Goal: Task Accomplishment & Management: Use online tool/utility

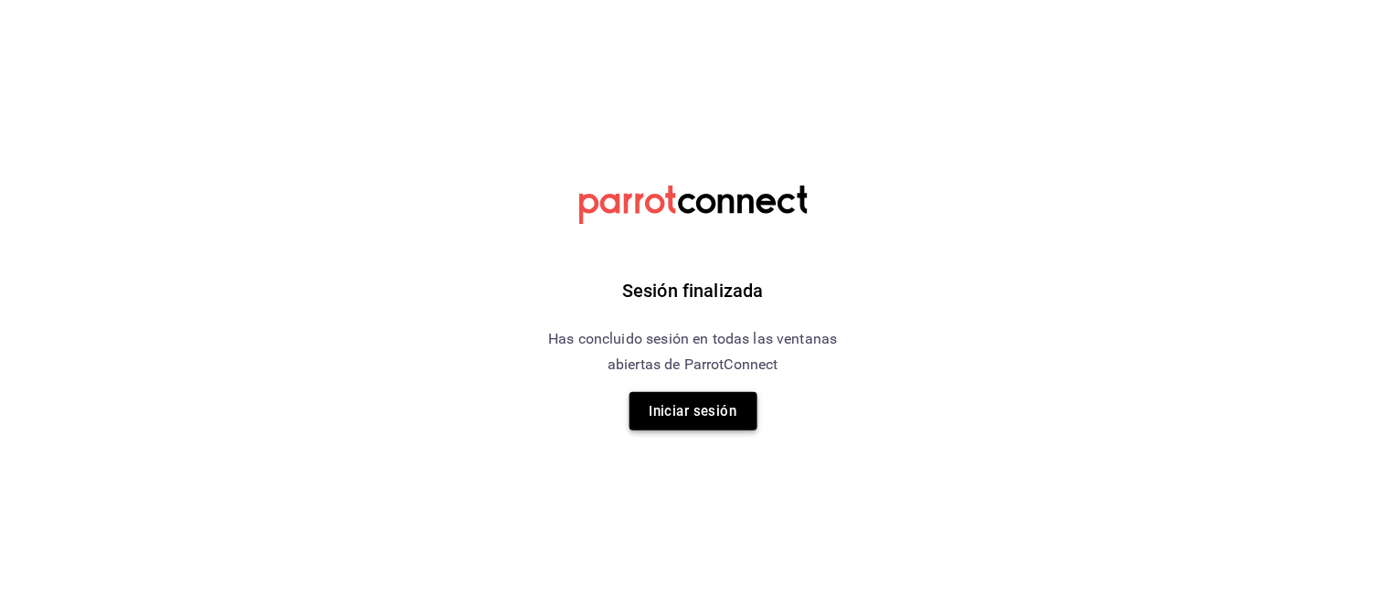
click at [698, 411] on button "Iniciar sesión" at bounding box center [694, 411] width 128 height 38
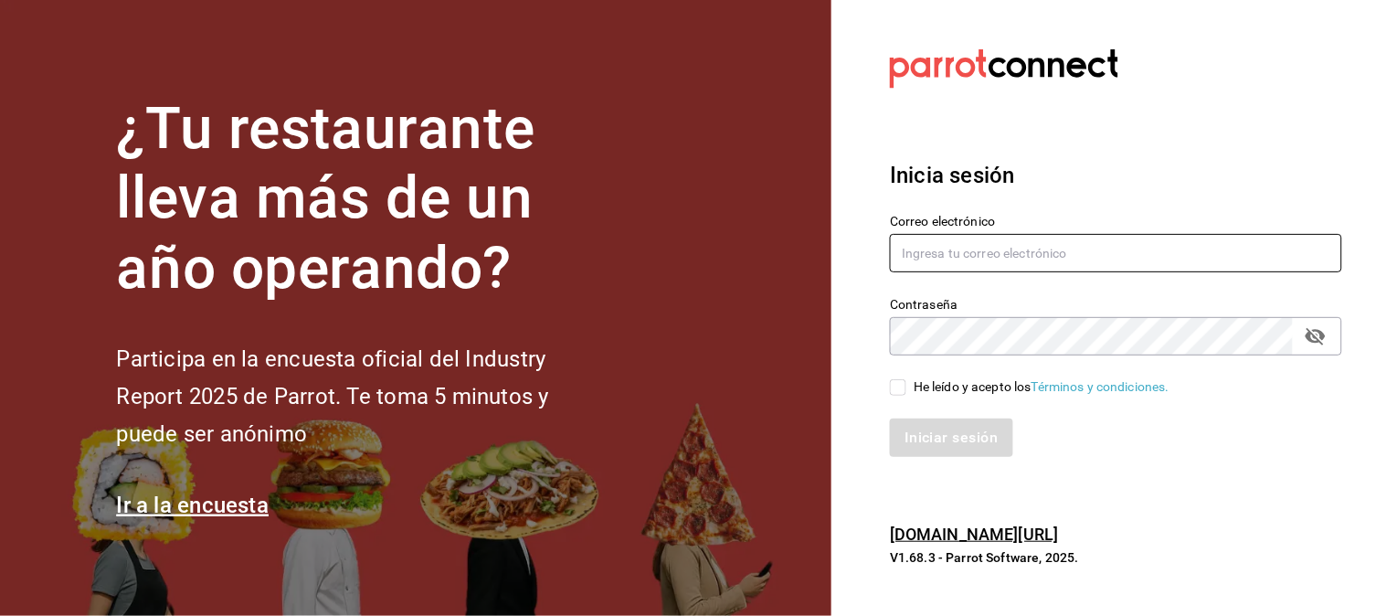
type input "multiuser@napolipizza.com"
click at [900, 388] on input "He leído y acepto los Términos y condiciones." at bounding box center [898, 387] width 16 height 16
checkbox input "true"
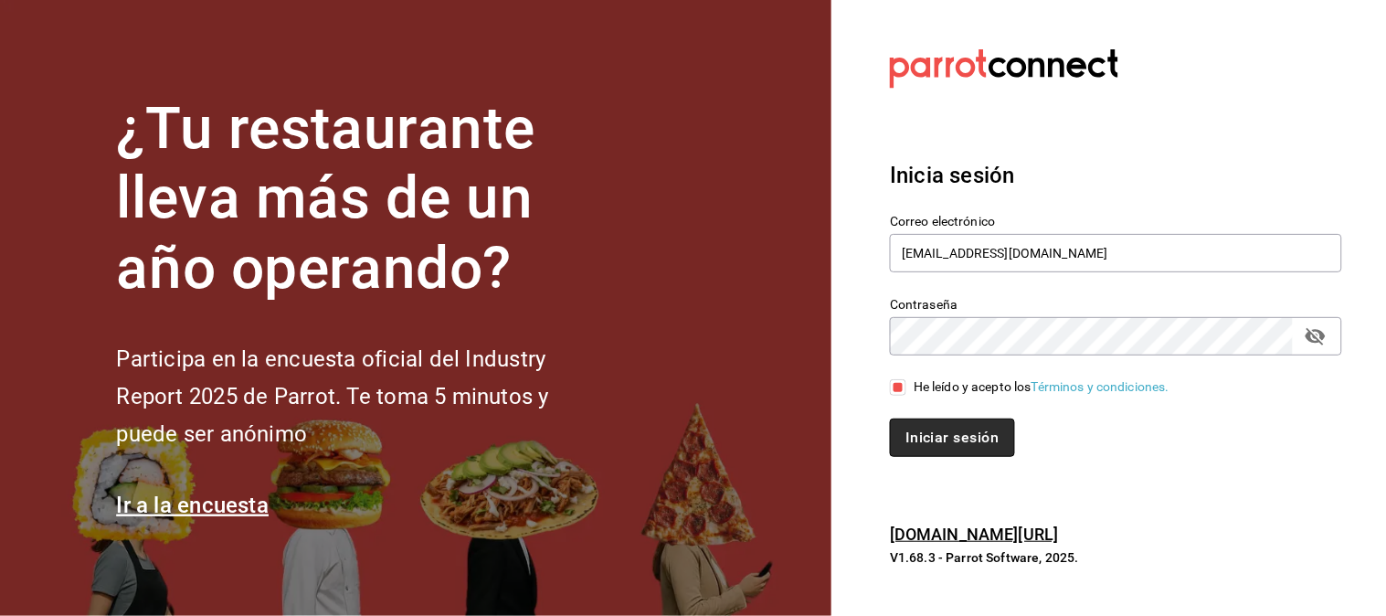
click at [954, 436] on button "Iniciar sesión" at bounding box center [952, 437] width 124 height 38
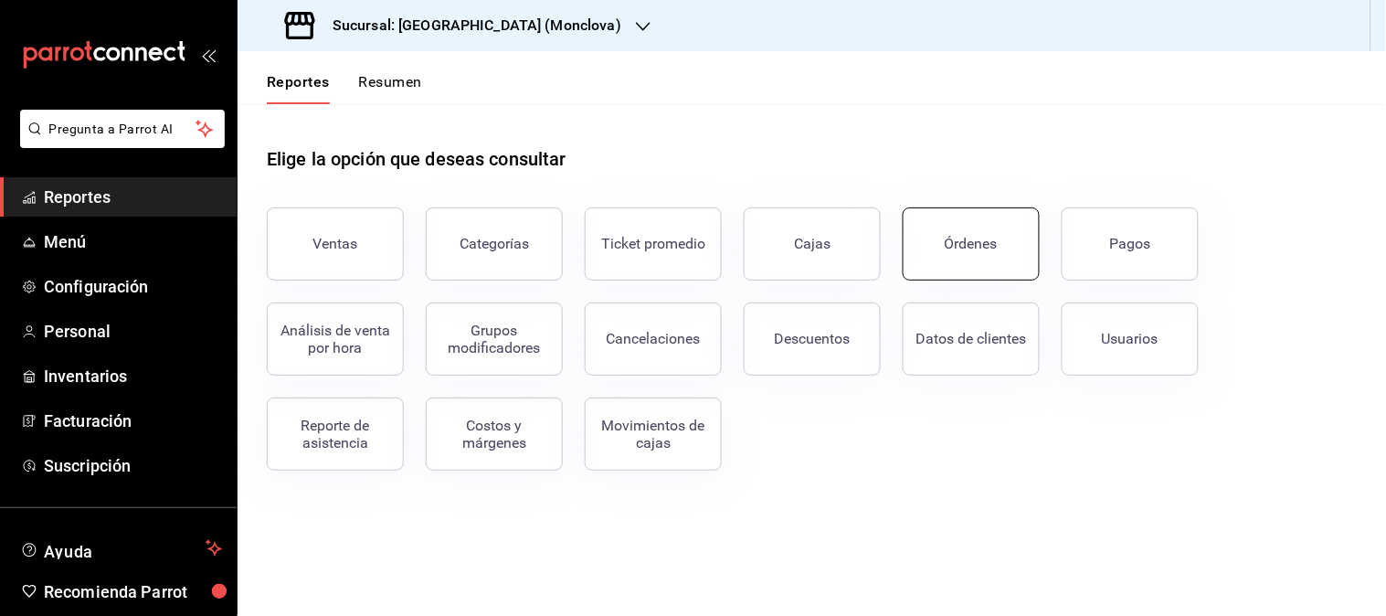
click at [954, 235] on div "Órdenes" at bounding box center [971, 243] width 53 height 17
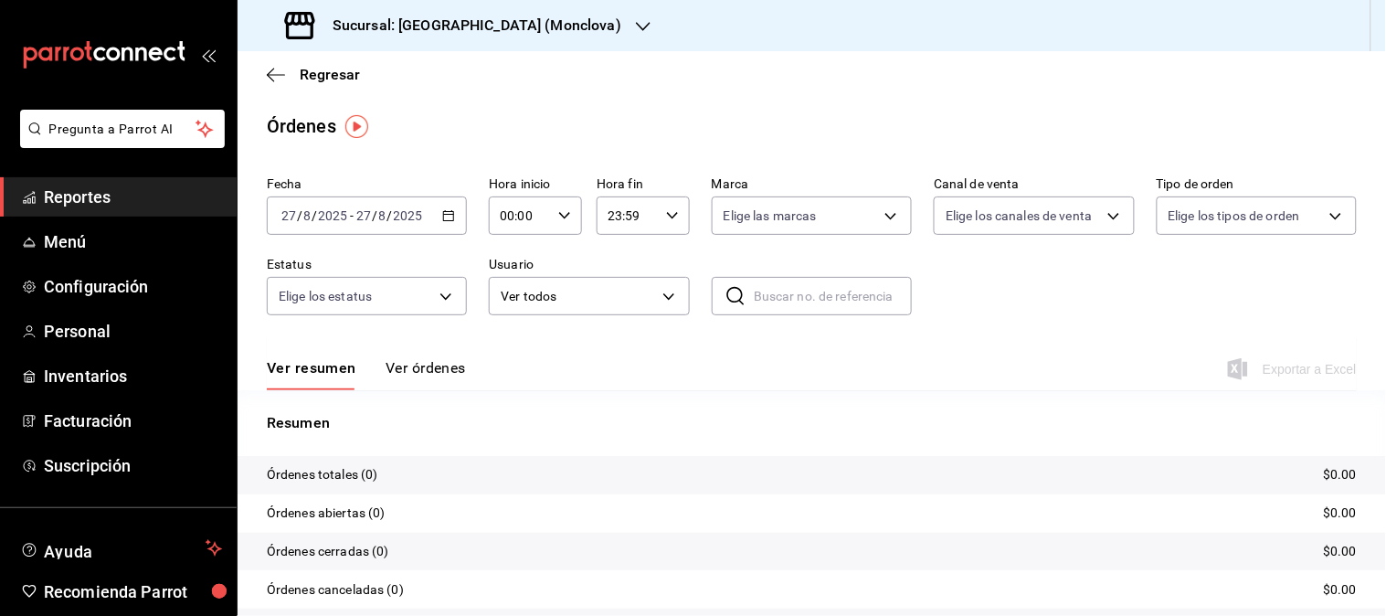
click at [531, 21] on div "Sucursal: [GEOGRAPHIC_DATA] (Monclova)" at bounding box center [455, 25] width 406 height 51
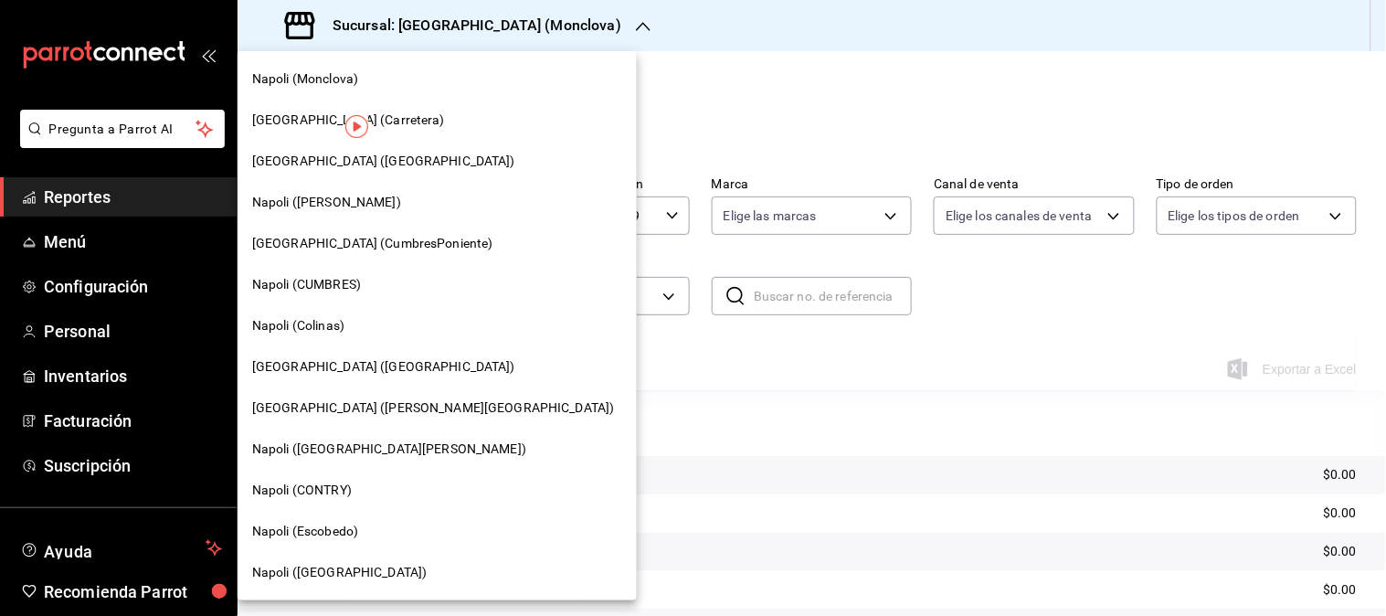
click at [323, 581] on div "Napoli ([GEOGRAPHIC_DATA])" at bounding box center [437, 572] width 399 height 41
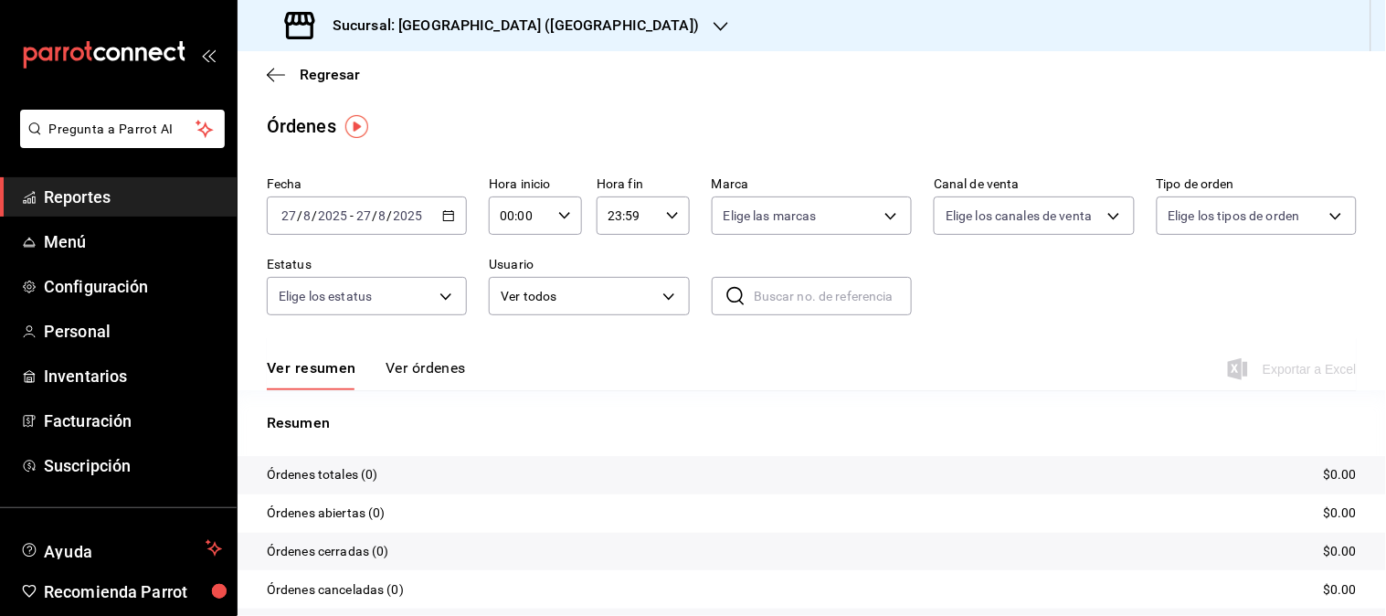
click at [467, 222] on div "Fecha [DATE] [DATE] - [DATE] [DATE] Hora inicio 00:00 Hora inicio Hora fin 23:5…" at bounding box center [812, 253] width 1090 height 168
click at [442, 210] on icon "button" at bounding box center [448, 215] width 13 height 13
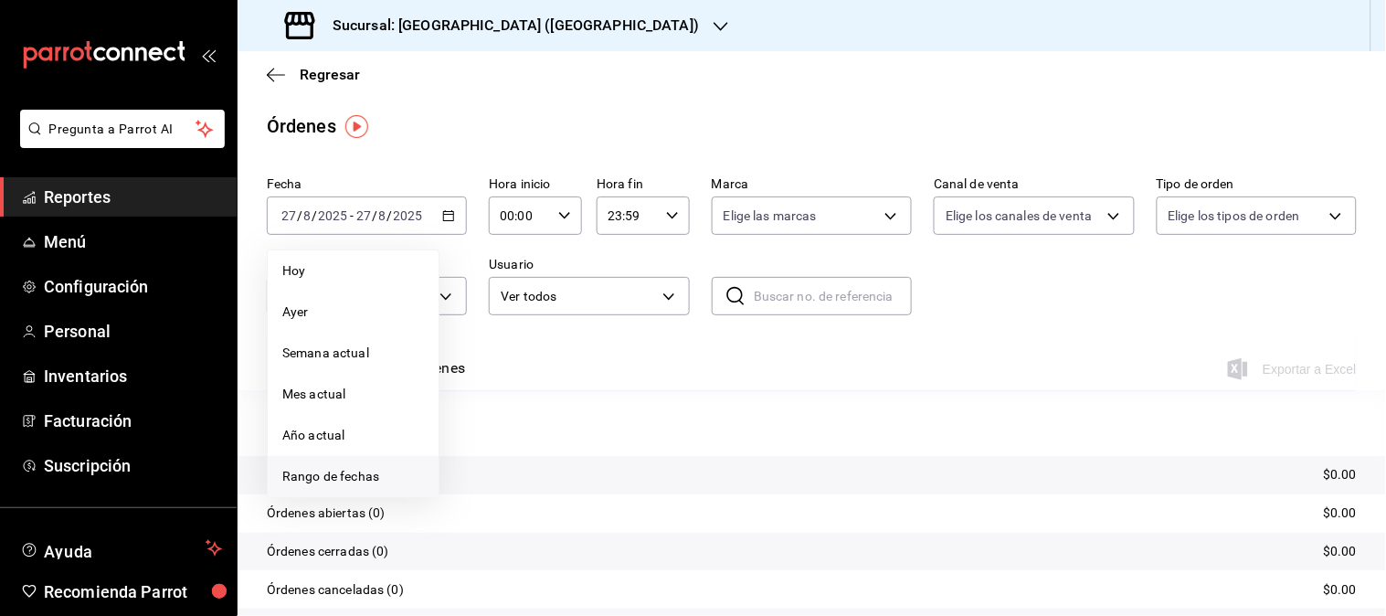
click at [318, 482] on span "Rango de fechas" at bounding box center [353, 476] width 142 height 19
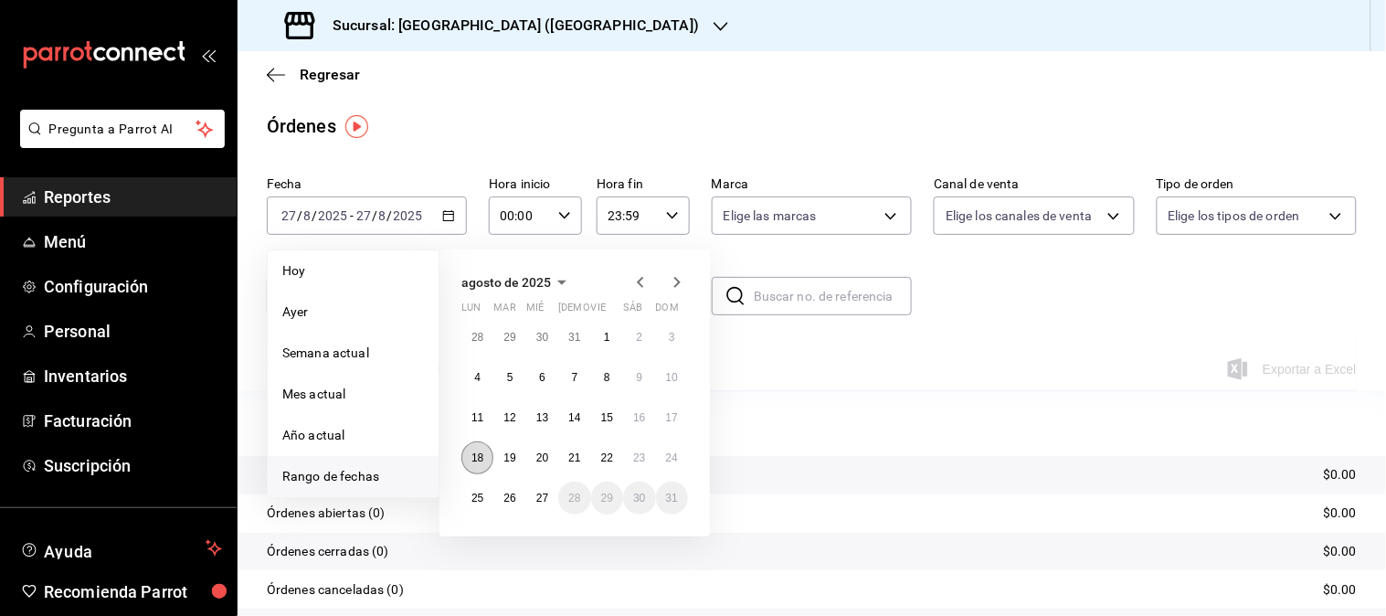
click at [472, 458] on abbr "18" at bounding box center [477, 457] width 12 height 13
click at [681, 460] on button "24" at bounding box center [672, 457] width 32 height 33
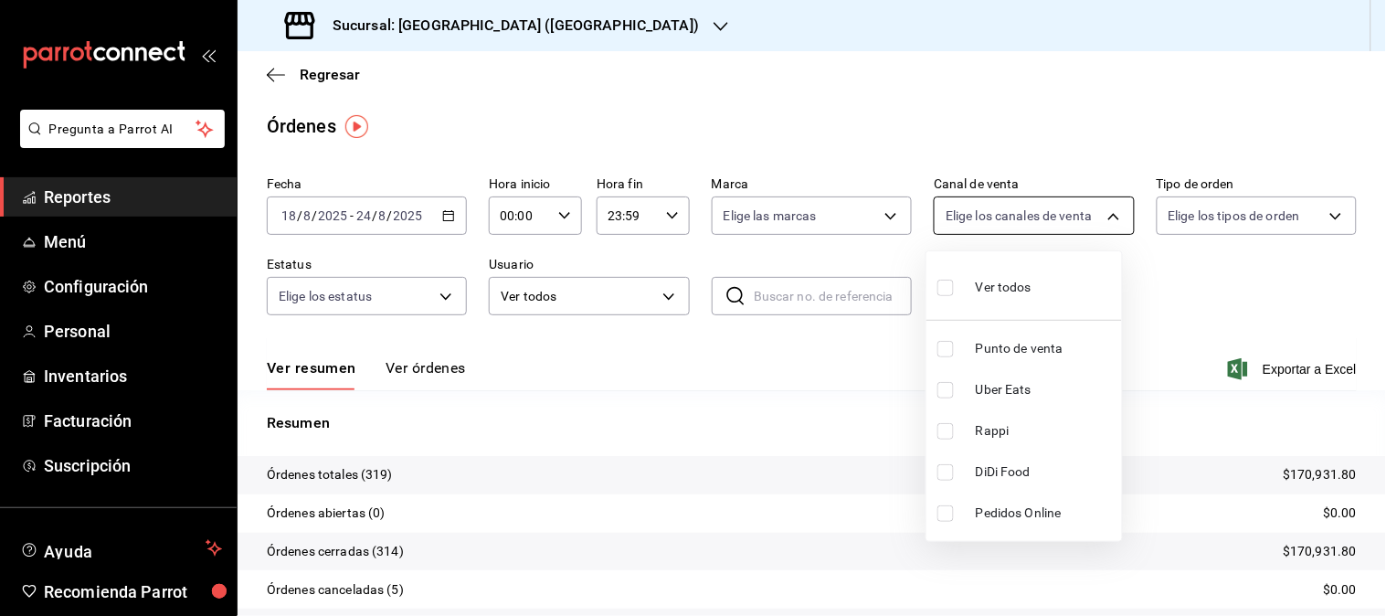
click at [1090, 216] on body "Pregunta a Parrot AI Reportes Menú Configuración Personal Inventarios Facturaci…" at bounding box center [693, 308] width 1386 height 616
click at [1025, 386] on span "Uber Eats" at bounding box center [1045, 389] width 139 height 19
type input "UBER_EATS"
checkbox input "true"
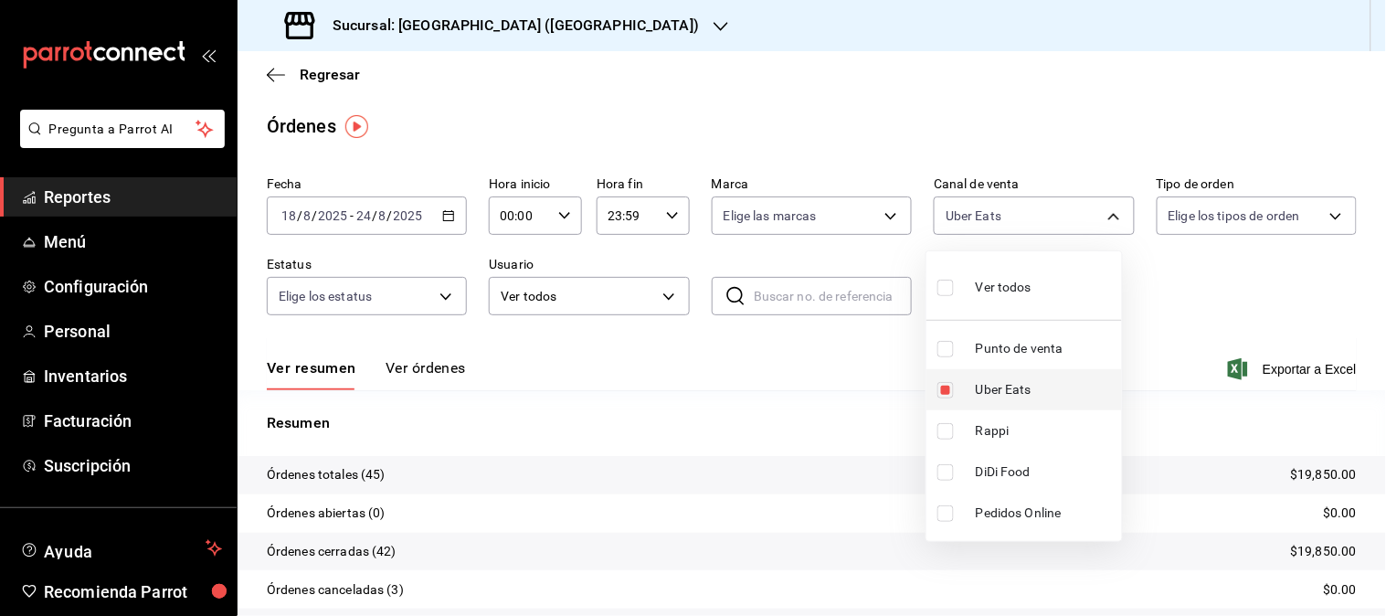
click at [1018, 385] on span "Uber Eats" at bounding box center [1045, 389] width 139 height 19
checkbox input "false"
click at [989, 430] on span "Rappi" at bounding box center [1045, 430] width 139 height 19
type input "RAPPI"
checkbox input "true"
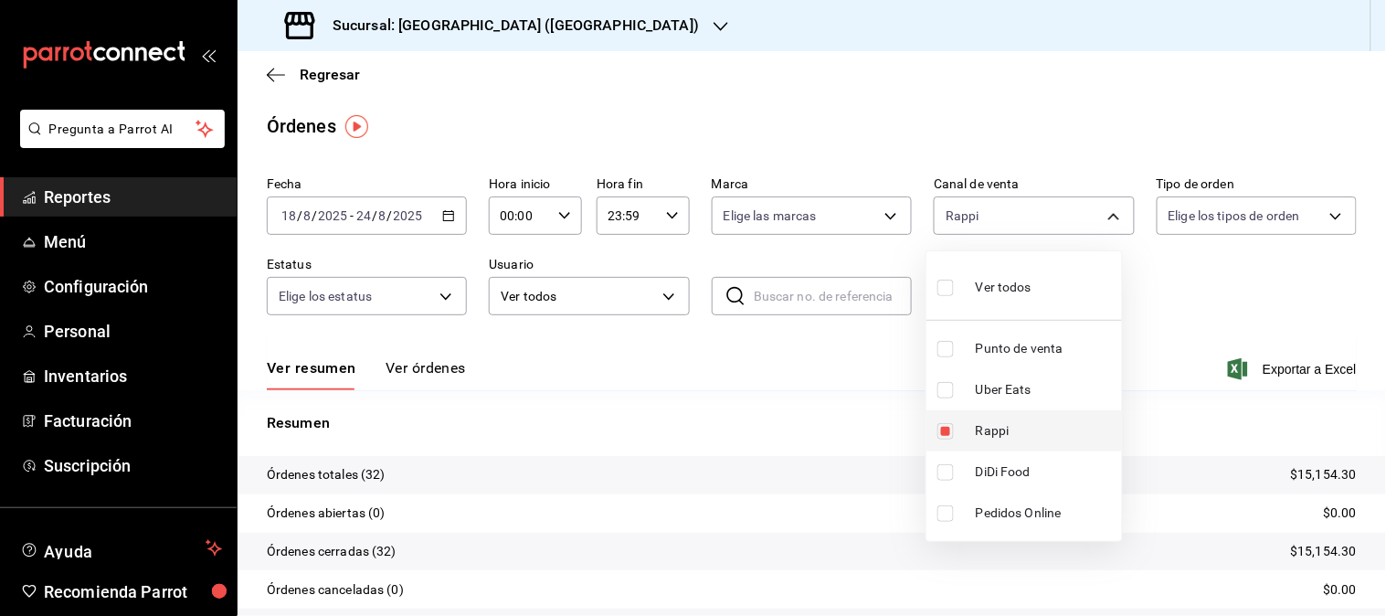
click at [982, 432] on span "Rappi" at bounding box center [1045, 430] width 139 height 19
checkbox input "false"
click at [1014, 469] on span "DiDi Food" at bounding box center [1045, 471] width 139 height 19
type input "DIDI_FOOD"
checkbox input "true"
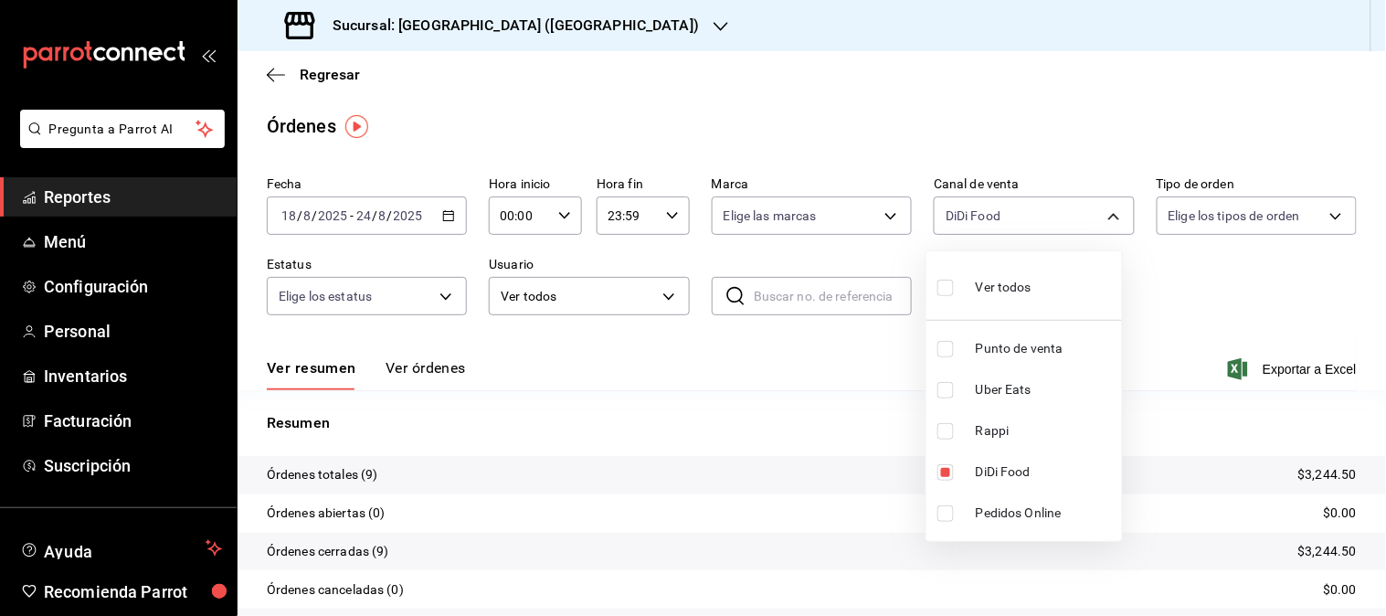
click at [553, 25] on div at bounding box center [693, 308] width 1386 height 616
click at [548, 28] on div "Sucursal: [GEOGRAPHIC_DATA] ([GEOGRAPHIC_DATA])" at bounding box center [493, 25] width 483 height 51
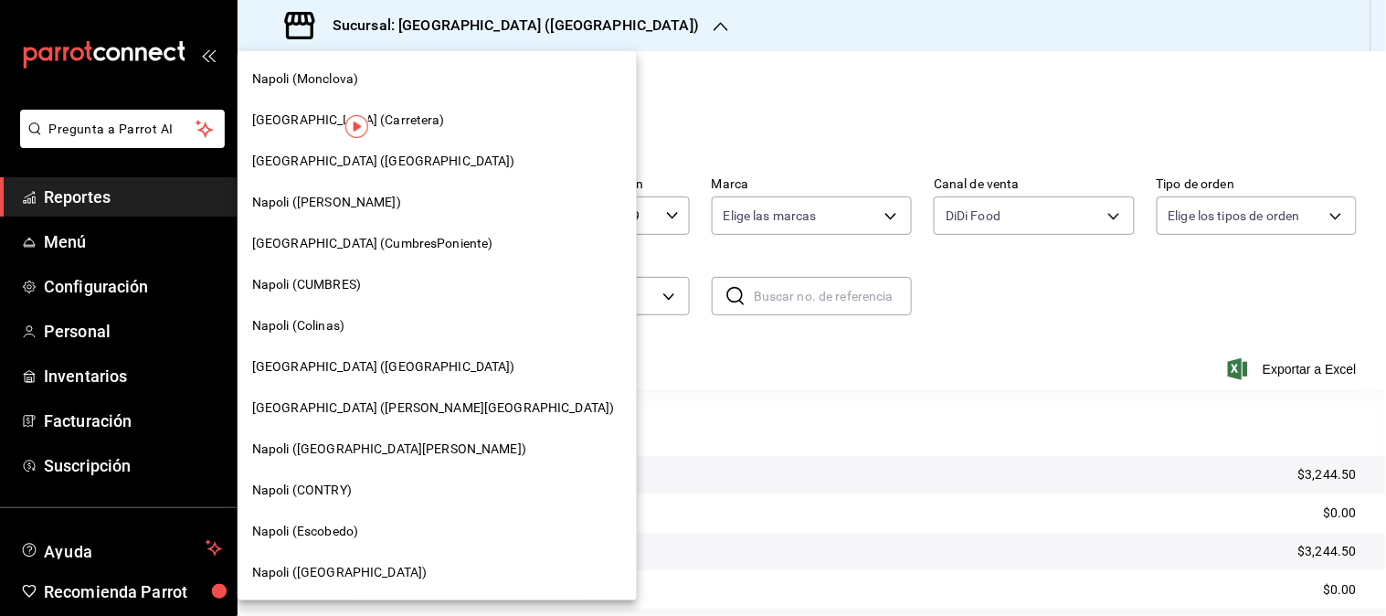
click at [323, 88] on span "Napoli (Monclova)" at bounding box center [305, 78] width 106 height 19
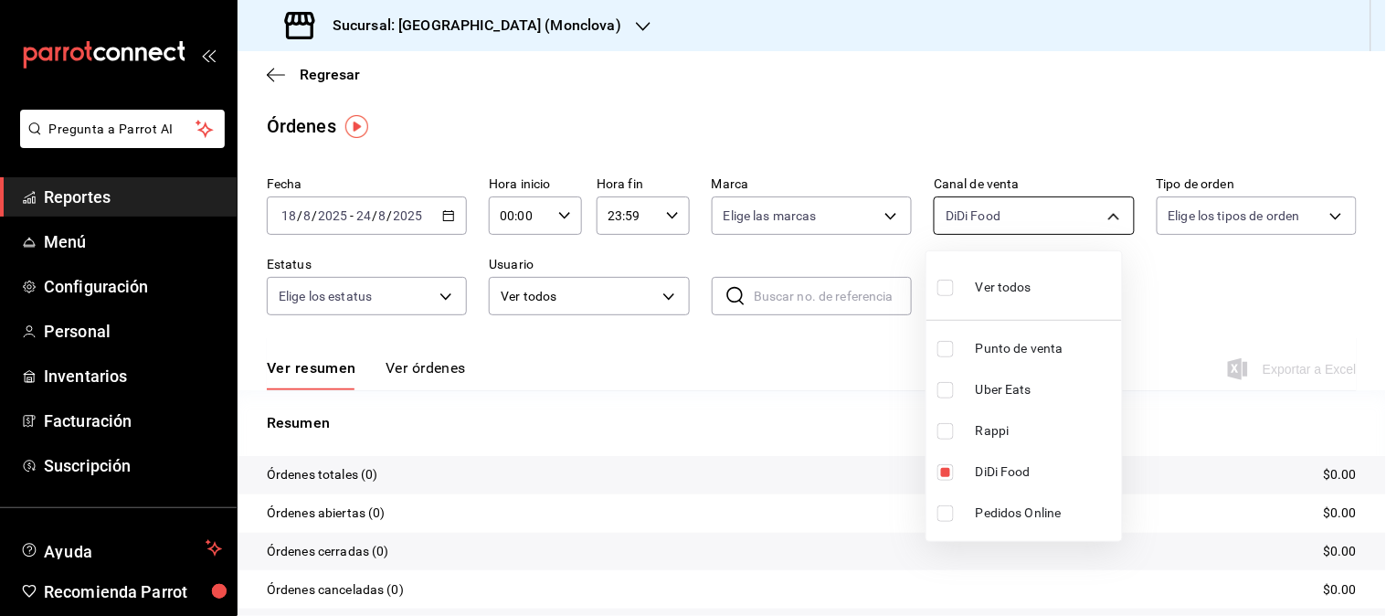
click at [1092, 211] on body "Pregunta a Parrot AI Reportes Menú Configuración Personal Inventarios Facturaci…" at bounding box center [693, 308] width 1386 height 616
click at [996, 470] on span "DiDi Food" at bounding box center [1045, 471] width 139 height 19
checkbox input "false"
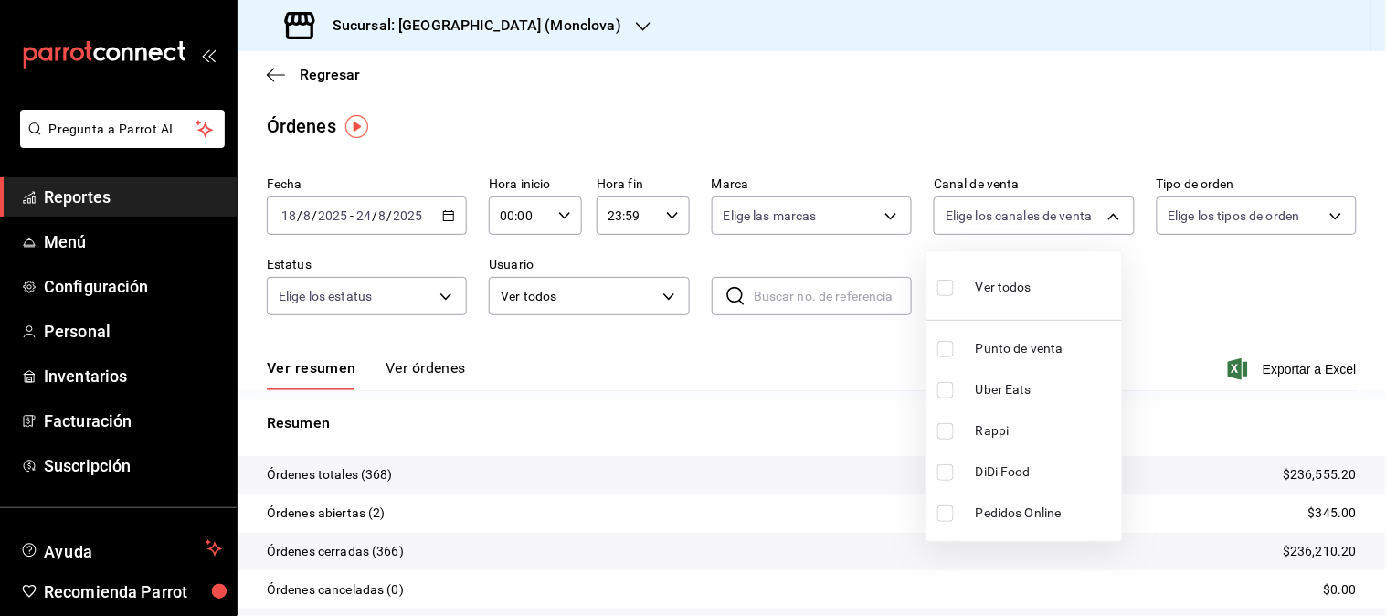
click at [999, 435] on span "Rappi" at bounding box center [1045, 430] width 139 height 19
type input "RAPPI"
checkbox input "true"
click at [1037, 421] on span "Rappi" at bounding box center [1045, 430] width 139 height 19
checkbox input "false"
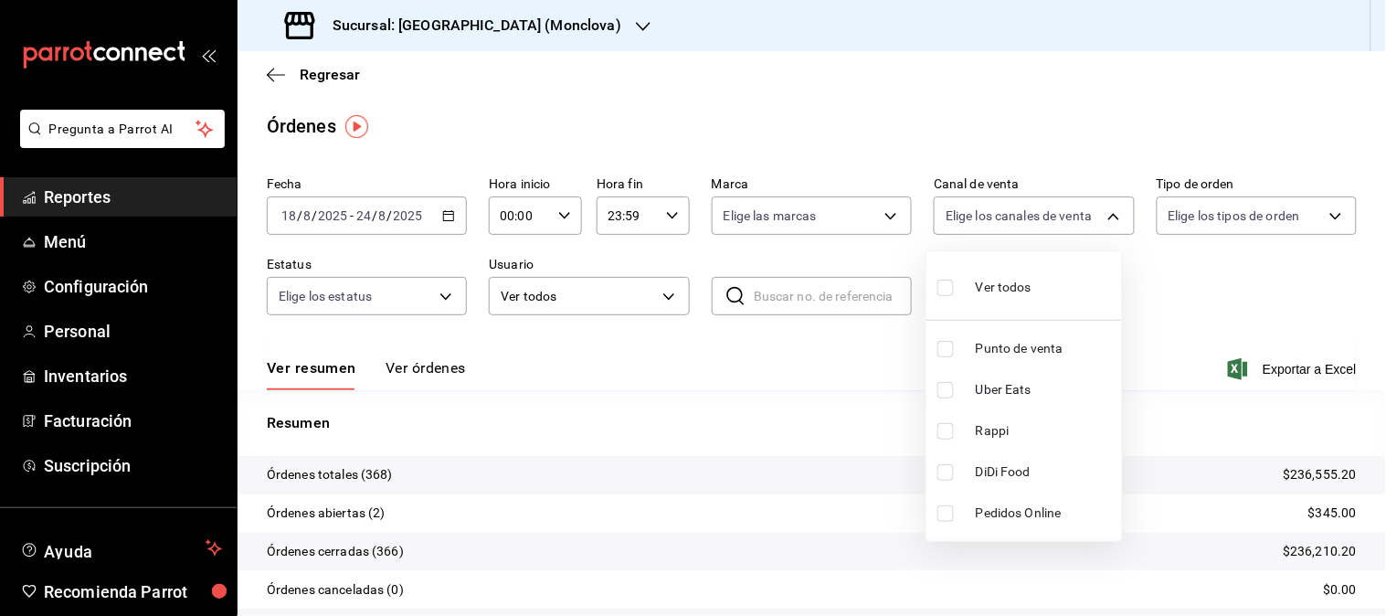
click at [1021, 386] on span "Uber Eats" at bounding box center [1045, 389] width 139 height 19
type input "UBER_EATS"
checkbox input "true"
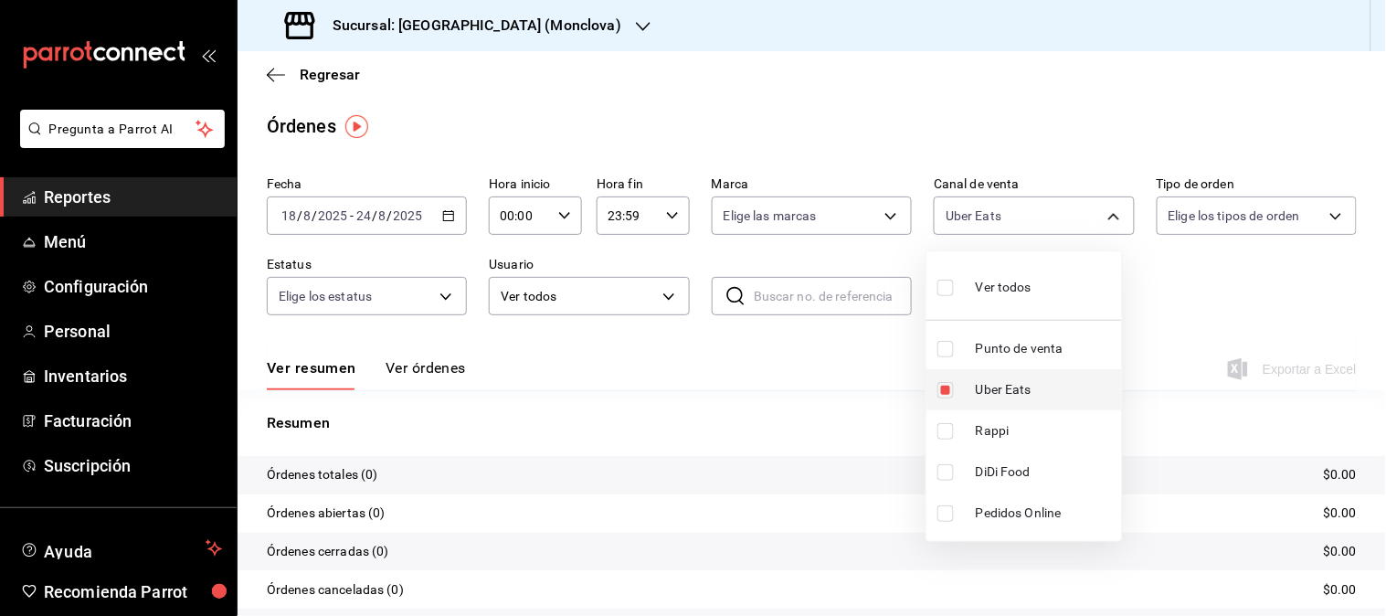
click at [1019, 388] on span "Uber Eats" at bounding box center [1045, 389] width 139 height 19
checkbox input "false"
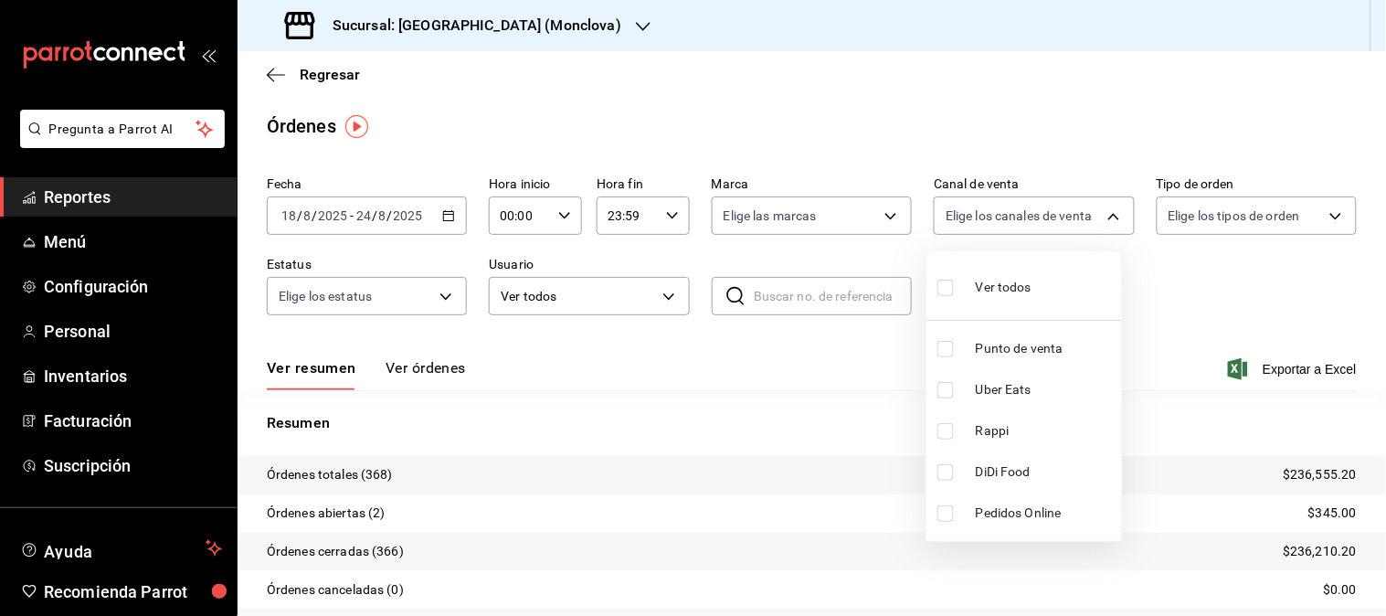
click at [534, 24] on div at bounding box center [693, 308] width 1386 height 616
click at [636, 24] on icon "button" at bounding box center [643, 26] width 15 height 15
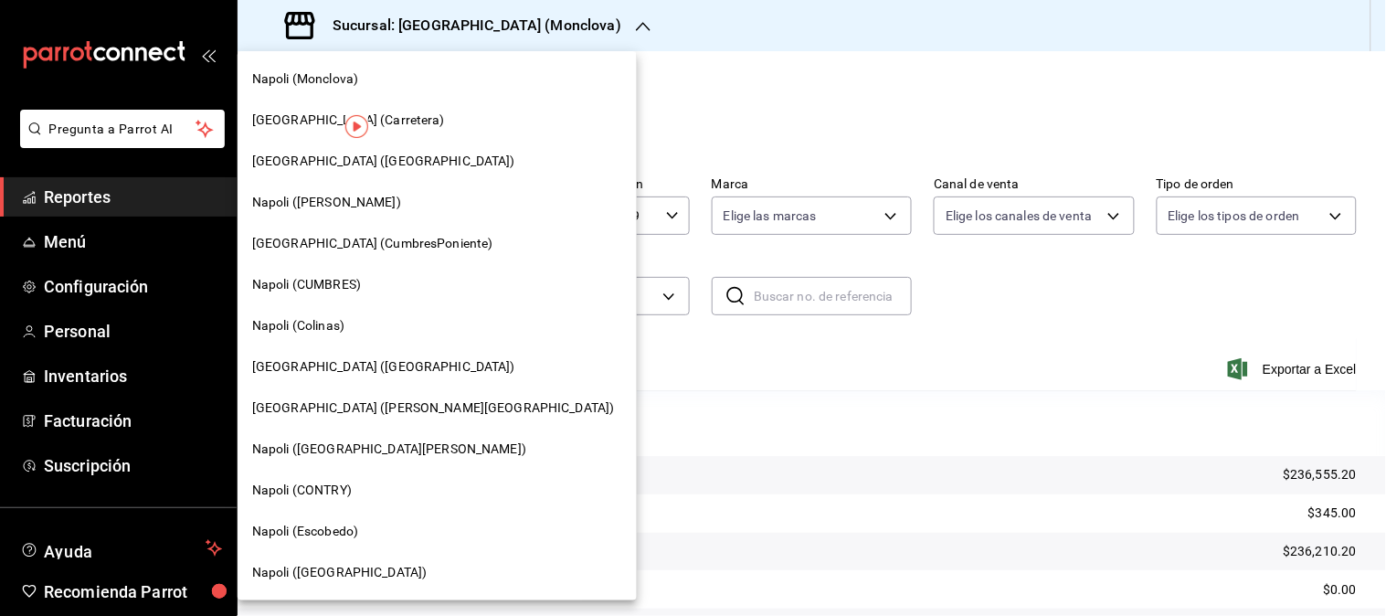
click at [329, 163] on span "[GEOGRAPHIC_DATA] ([GEOGRAPHIC_DATA])" at bounding box center [383, 161] width 263 height 19
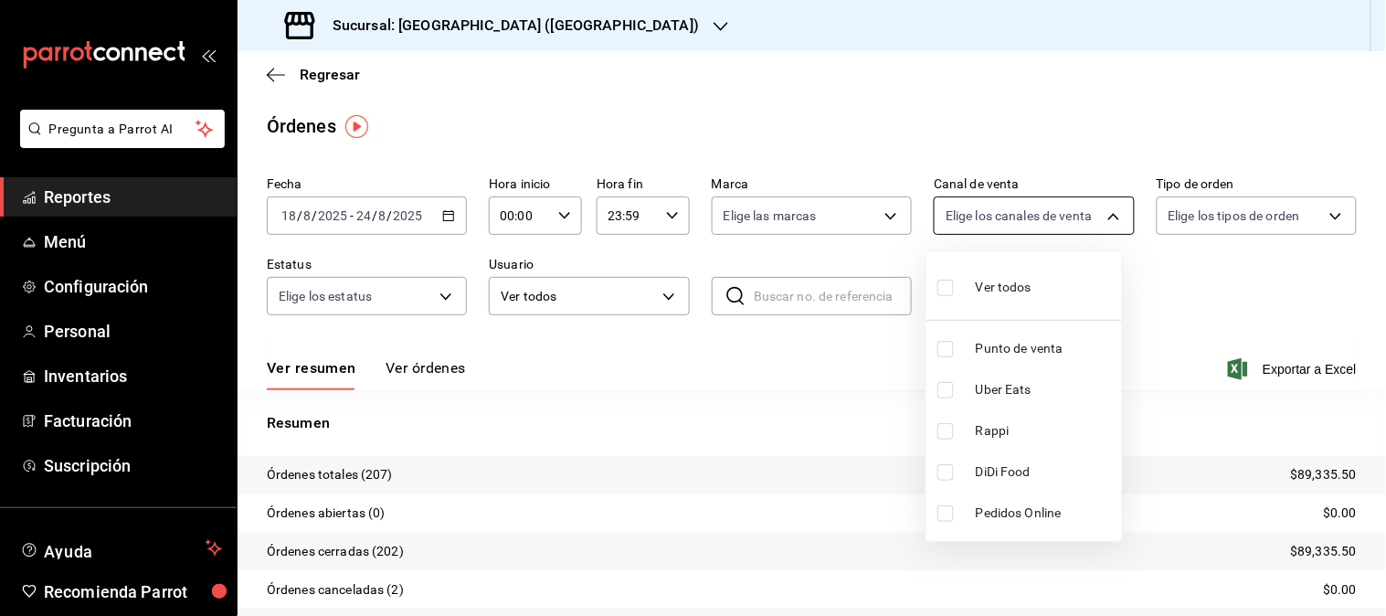
click at [1096, 220] on body "Pregunta a Parrot AI Reportes Menú Configuración Personal Inventarios Facturaci…" at bounding box center [693, 308] width 1386 height 616
click at [990, 390] on span "Uber Eats" at bounding box center [1045, 389] width 139 height 19
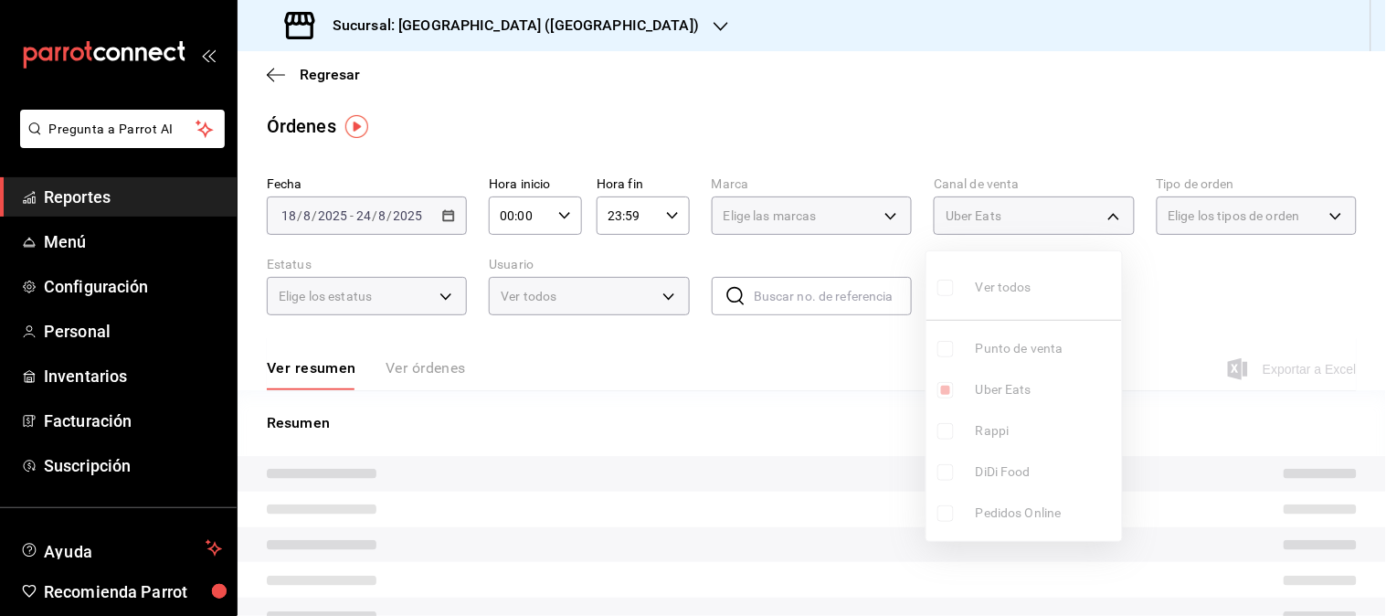
type input "UBER_EATS"
checkbox input "true"
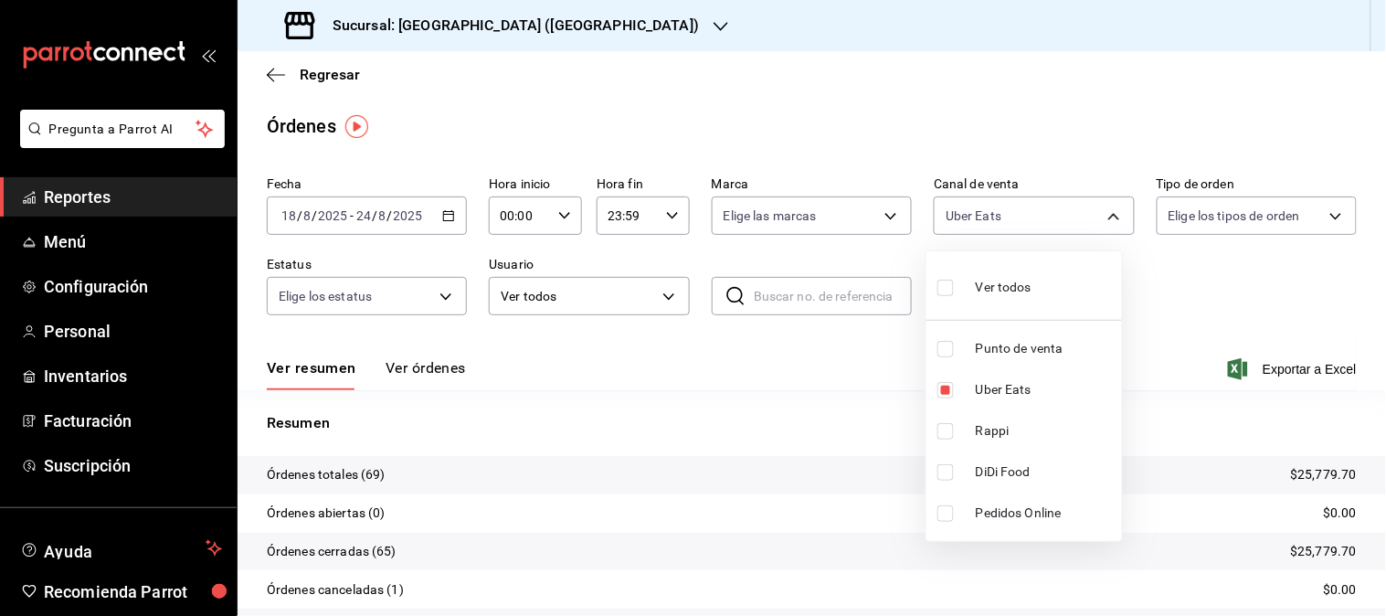
click at [990, 390] on span "Uber Eats" at bounding box center [1045, 389] width 139 height 19
checkbox input "false"
click at [990, 426] on span "Rappi" at bounding box center [1045, 430] width 139 height 19
type input "RAPPI"
checkbox input "true"
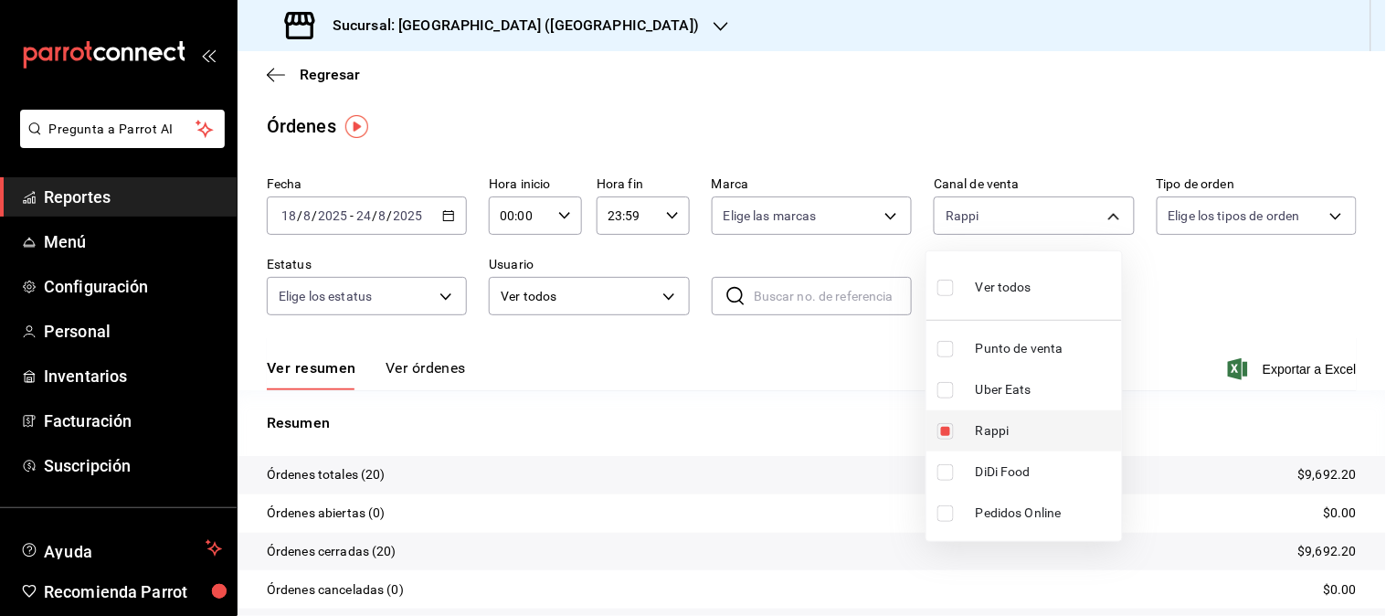
click at [973, 426] on li "Rappi" at bounding box center [1024, 430] width 196 height 41
checkbox input "false"
click at [1002, 472] on span "DiDi Food" at bounding box center [1045, 471] width 139 height 19
type input "DIDI_FOOD"
checkbox input "true"
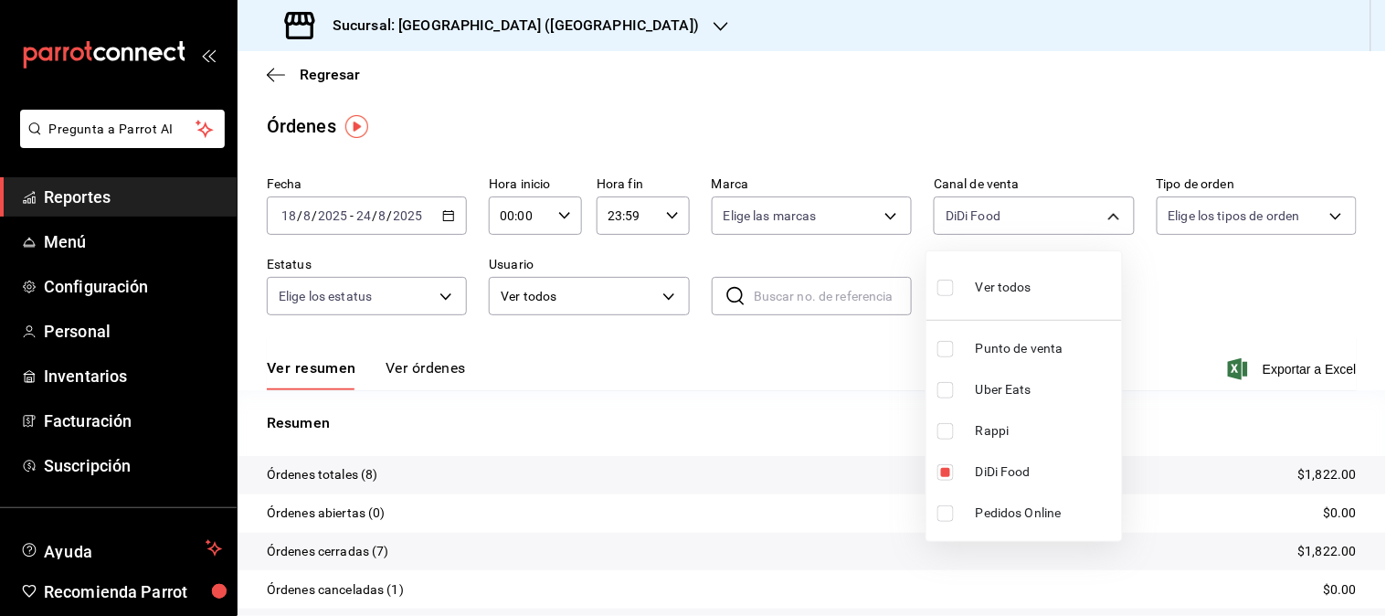
click at [561, 25] on div at bounding box center [693, 308] width 1386 height 616
click at [714, 25] on icon "button" at bounding box center [721, 26] width 15 height 15
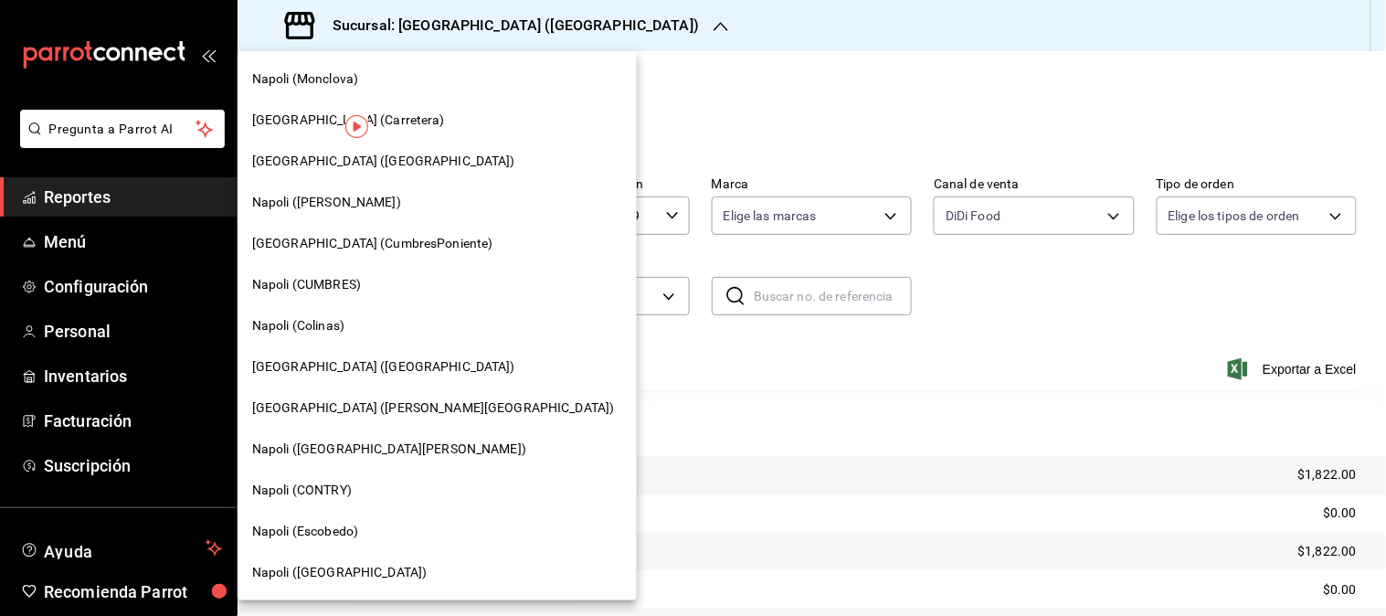
click at [320, 445] on span "Napoli ([GEOGRAPHIC_DATA][PERSON_NAME])" at bounding box center [389, 448] width 274 height 19
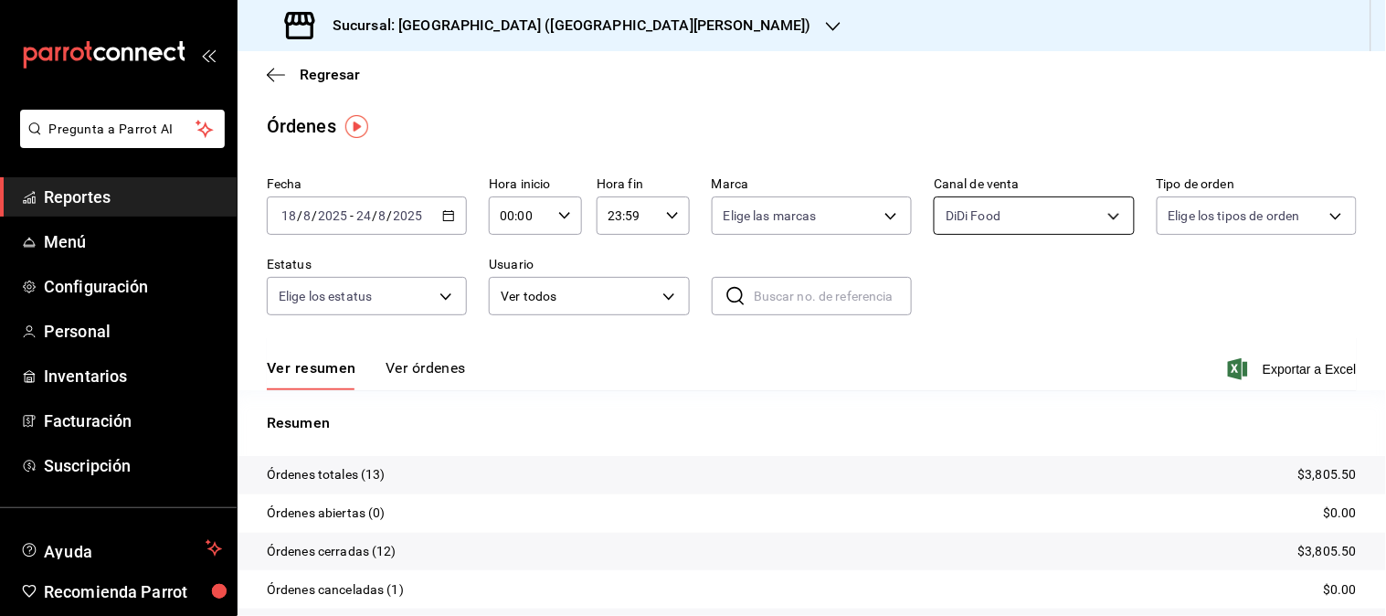
click at [1080, 228] on body "Pregunta a Parrot AI Reportes Menú Configuración Personal Inventarios Facturaci…" at bounding box center [693, 308] width 1386 height 616
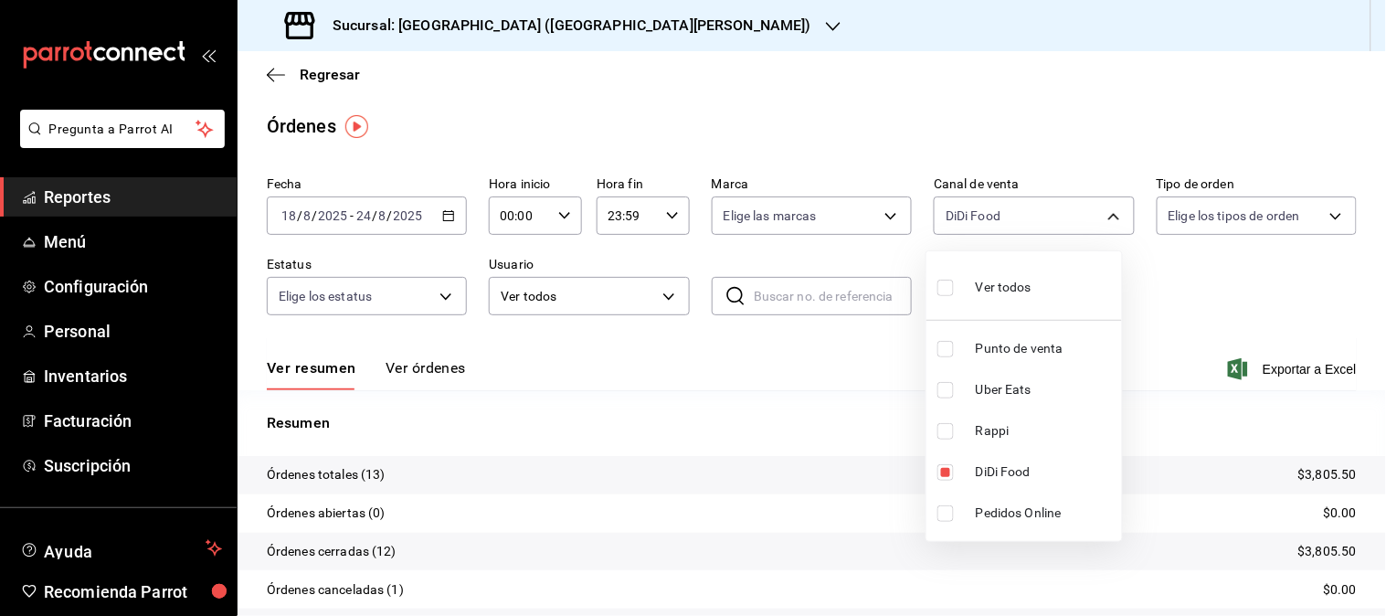
click at [1085, 223] on div at bounding box center [693, 308] width 1386 height 616
click at [1109, 219] on body "Pregunta a Parrot AI Reportes Menú Configuración Personal Inventarios Facturaci…" at bounding box center [693, 308] width 1386 height 616
click at [1021, 477] on span "DiDi Food" at bounding box center [1045, 471] width 139 height 19
checkbox input "false"
click at [1008, 421] on span "Rappi" at bounding box center [1045, 430] width 139 height 19
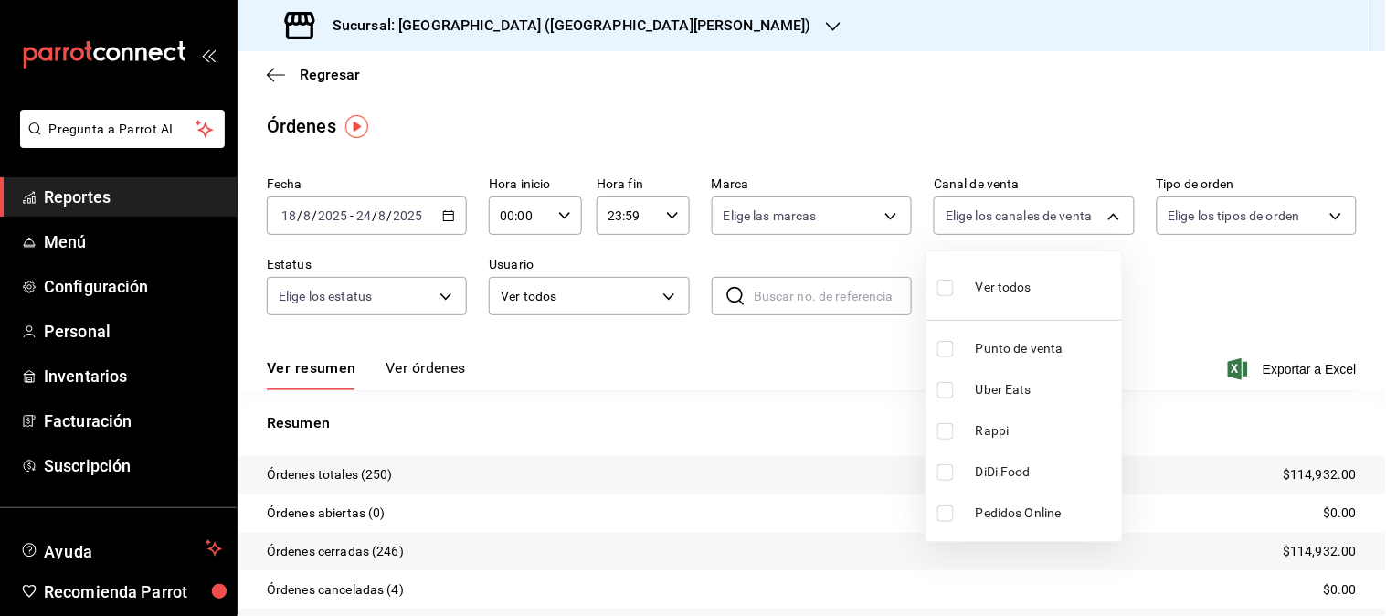
type input "RAPPI"
checkbox input "true"
click at [1011, 436] on span "Rappi" at bounding box center [1045, 430] width 139 height 19
checkbox input "false"
click at [994, 386] on span "Uber Eats" at bounding box center [1045, 389] width 139 height 19
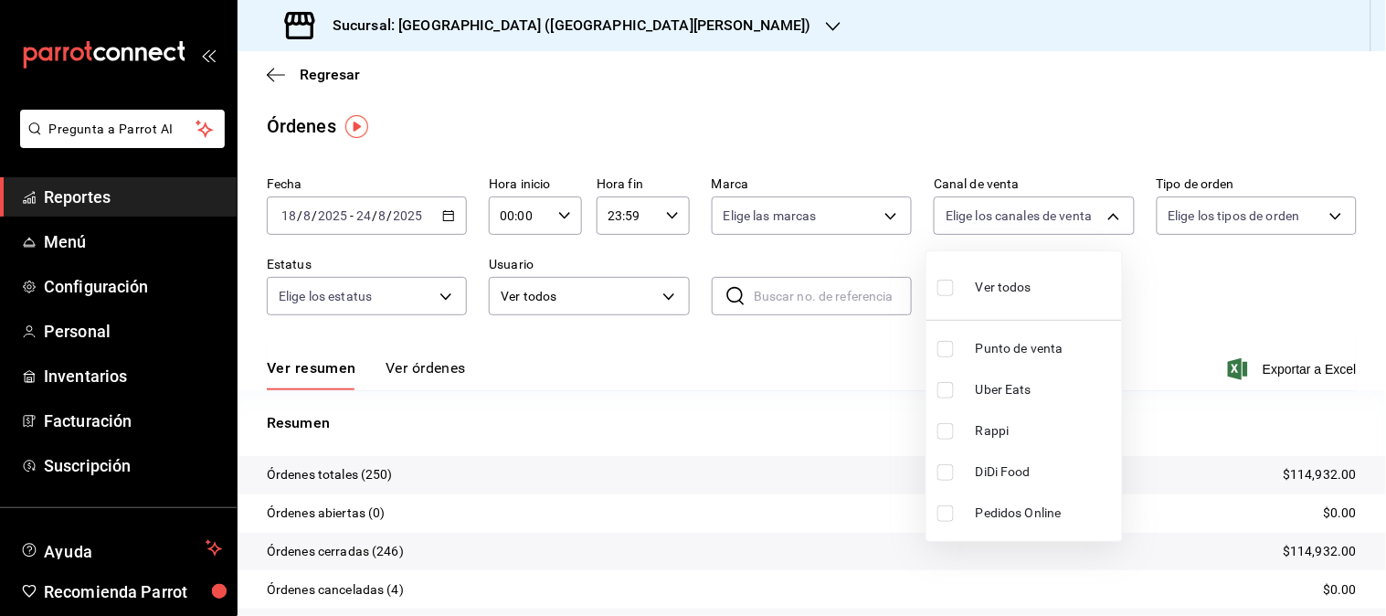
type input "UBER_EATS"
checkbox input "true"
click at [536, 29] on div at bounding box center [693, 308] width 1386 height 616
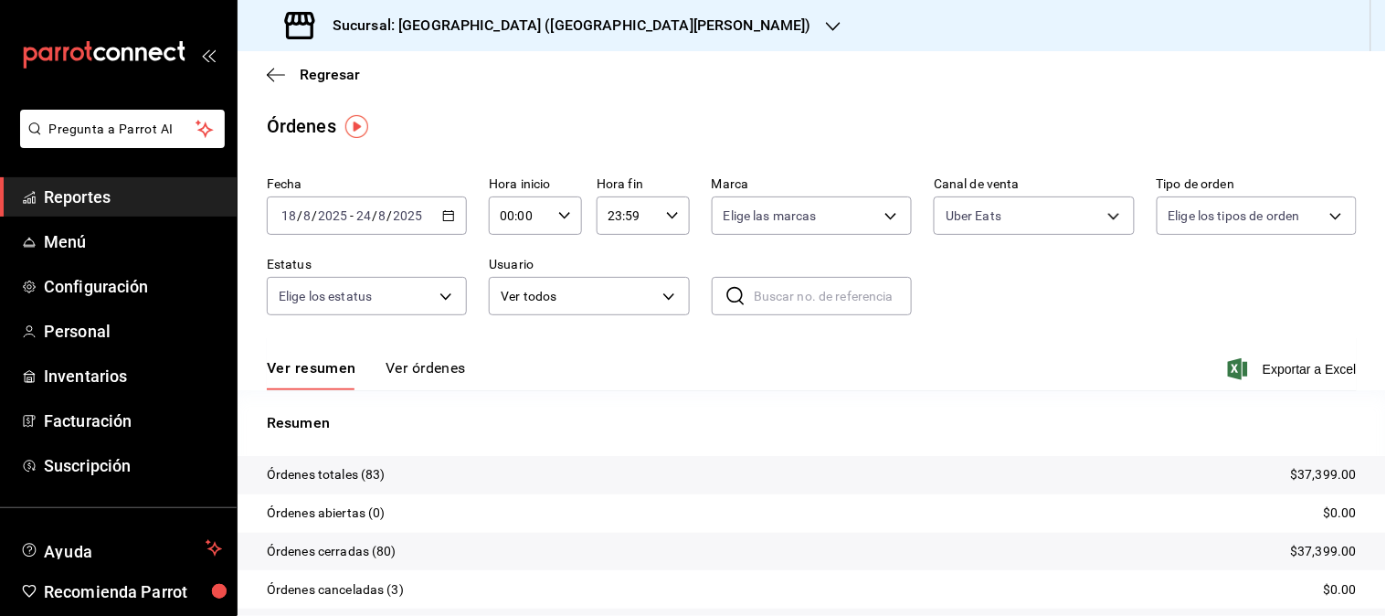
click at [826, 25] on icon "button" at bounding box center [833, 26] width 15 height 15
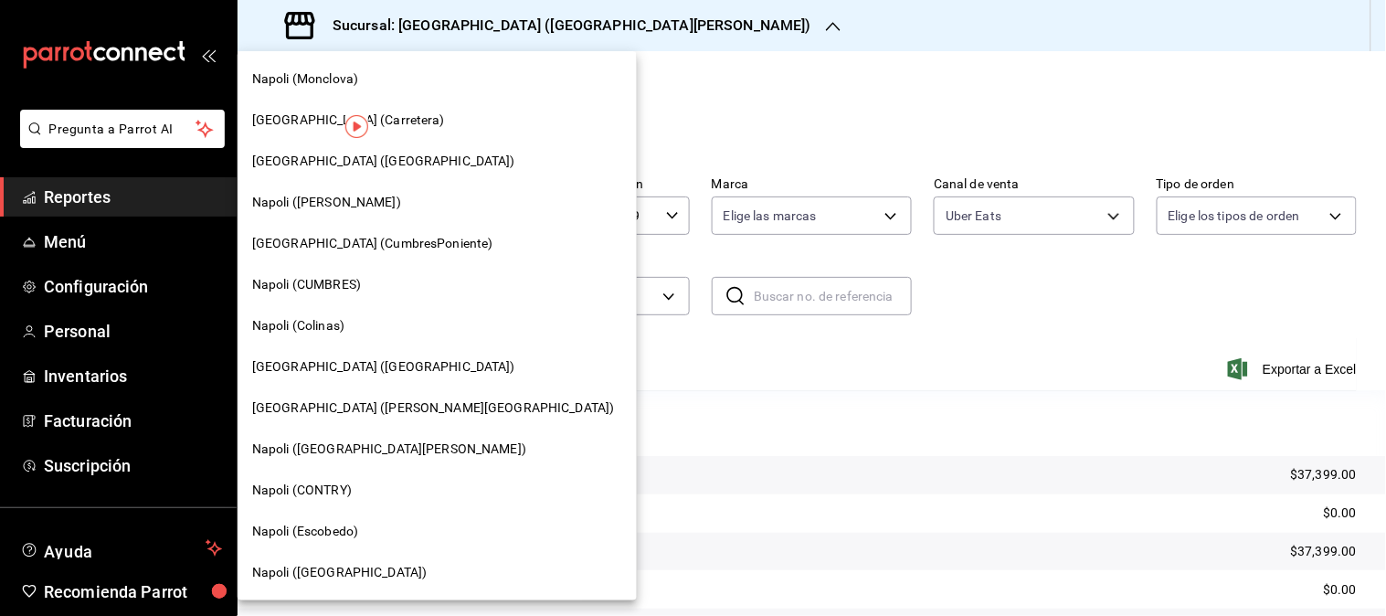
click at [334, 121] on span "[GEOGRAPHIC_DATA] (Carretera)" at bounding box center [348, 120] width 193 height 19
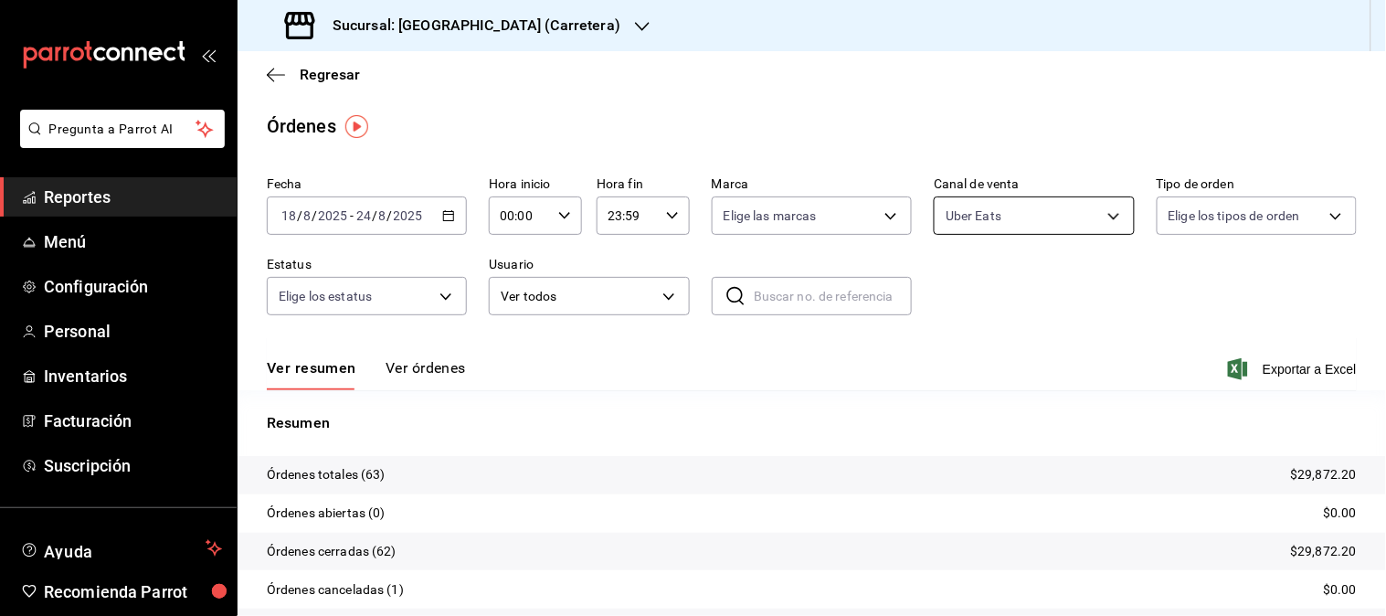
click at [1095, 216] on body "Pregunta a Parrot AI Reportes Menú Configuración Personal Inventarios Facturaci…" at bounding box center [693, 308] width 1386 height 616
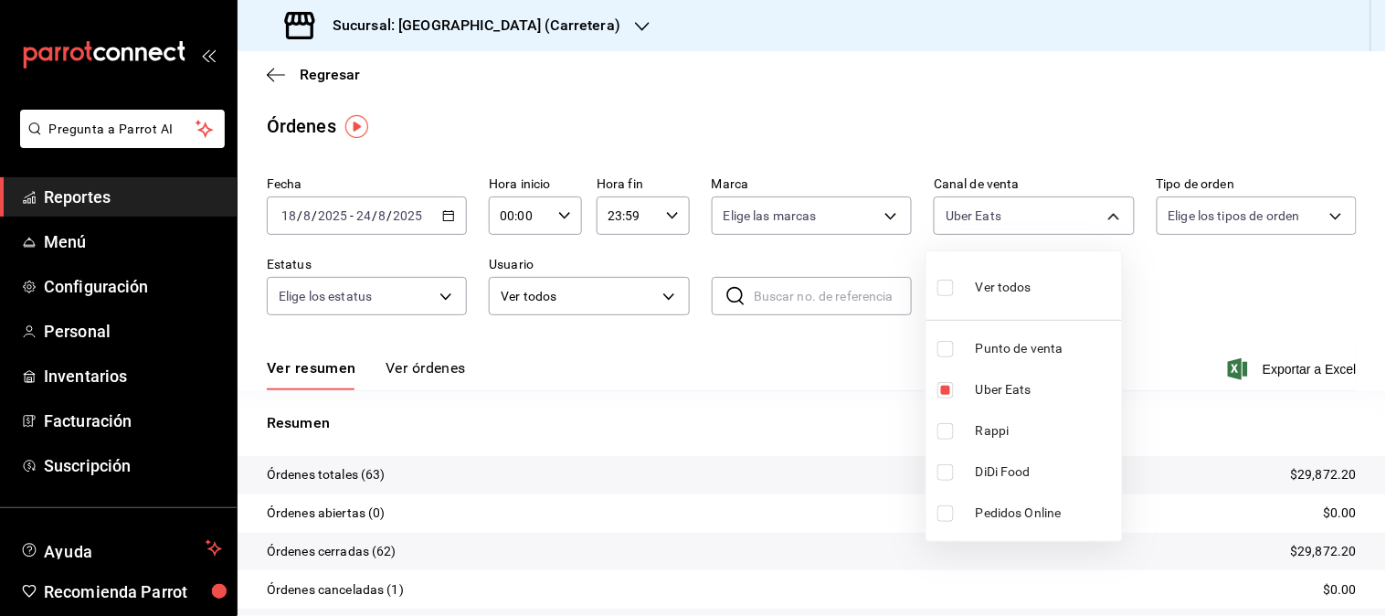
click at [993, 492] on li "Pedidos Online" at bounding box center [1024, 512] width 196 height 41
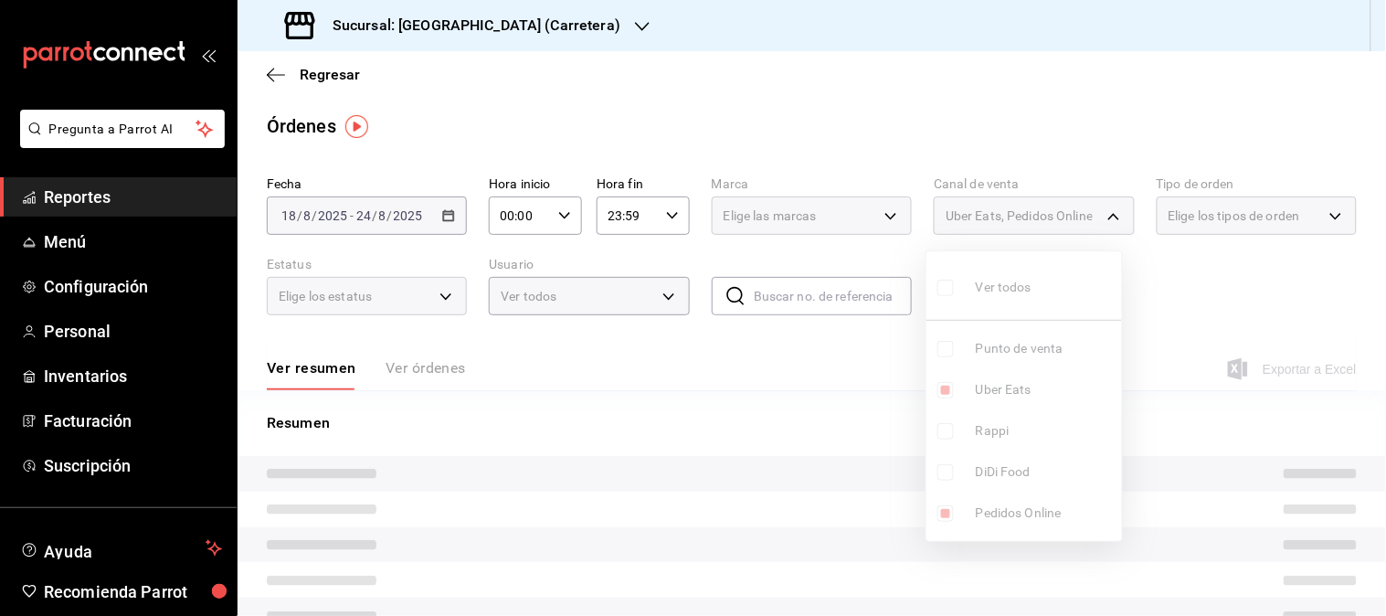
type input "UBER_EATS,ONLINE"
checkbox input "true"
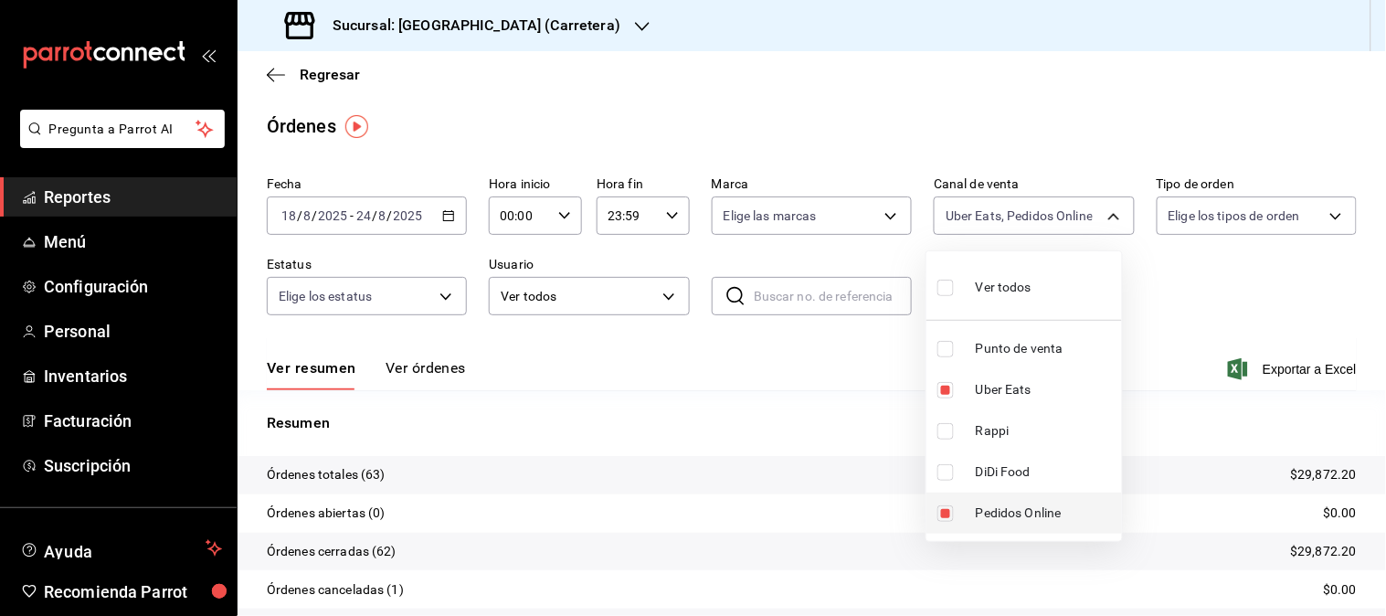
click at [1027, 516] on span "Pedidos Online" at bounding box center [1045, 512] width 139 height 19
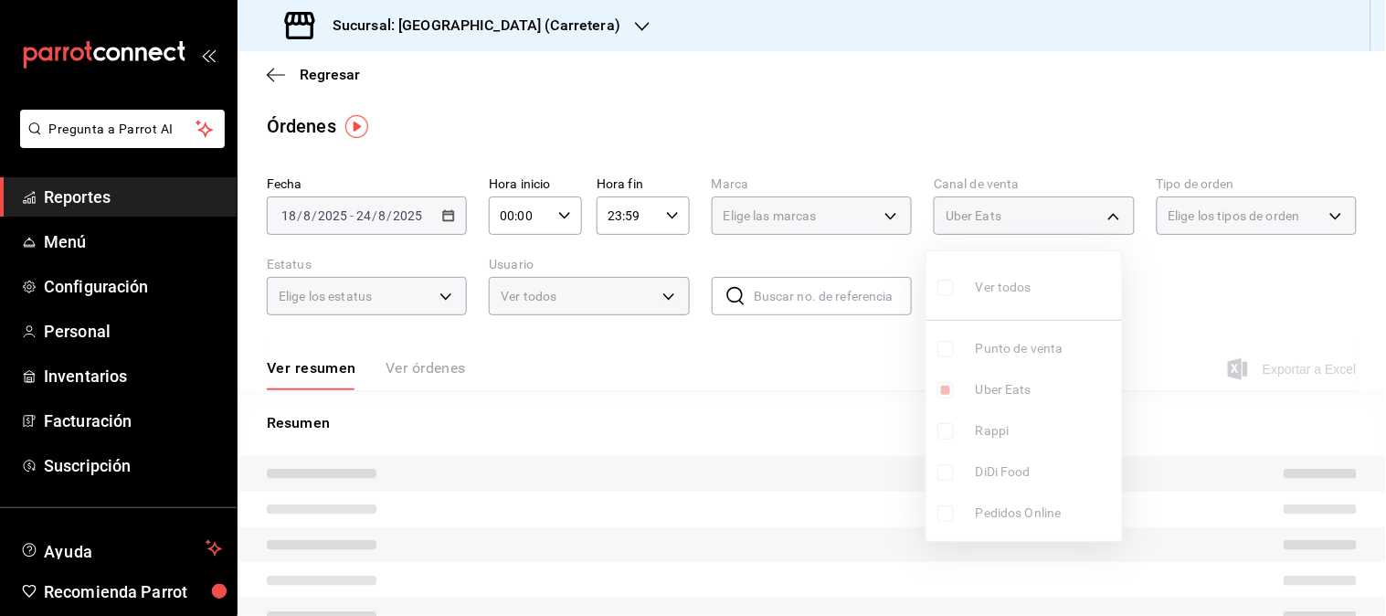
type input "UBER_EATS"
checkbox input "false"
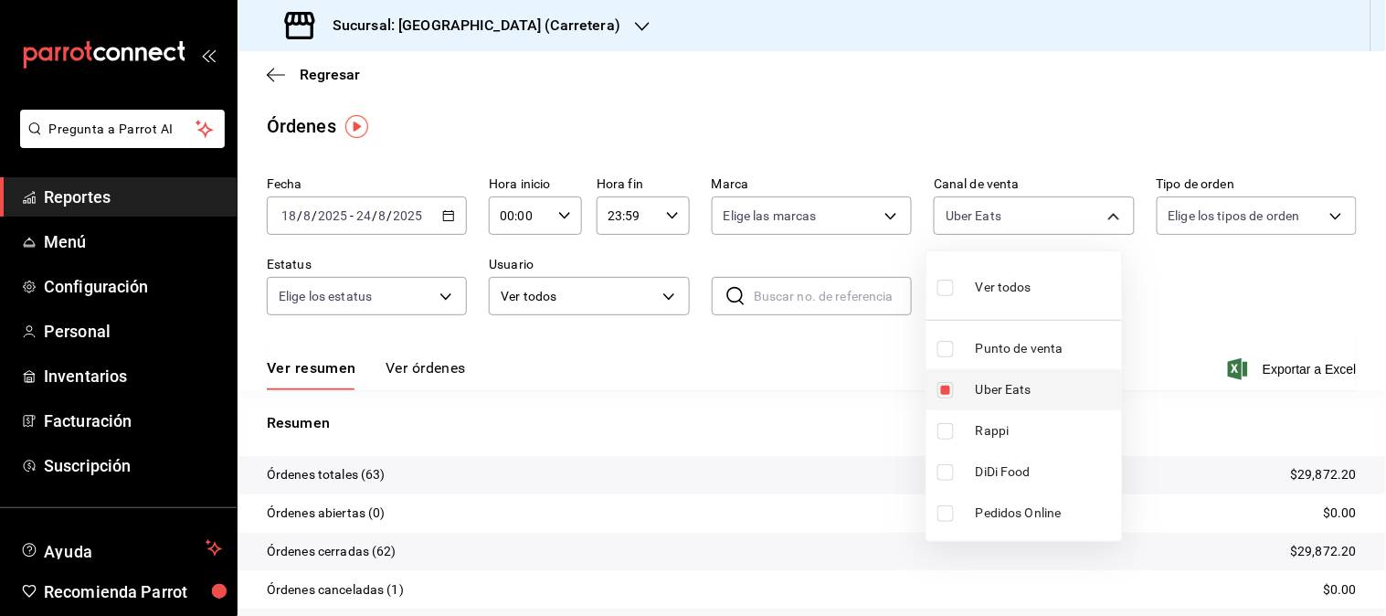
click at [982, 384] on span "Uber Eats" at bounding box center [1045, 389] width 139 height 19
checkbox input "false"
click at [1021, 399] on li "Uber Eats" at bounding box center [1024, 389] width 196 height 41
type input "UBER_EATS"
checkbox input "true"
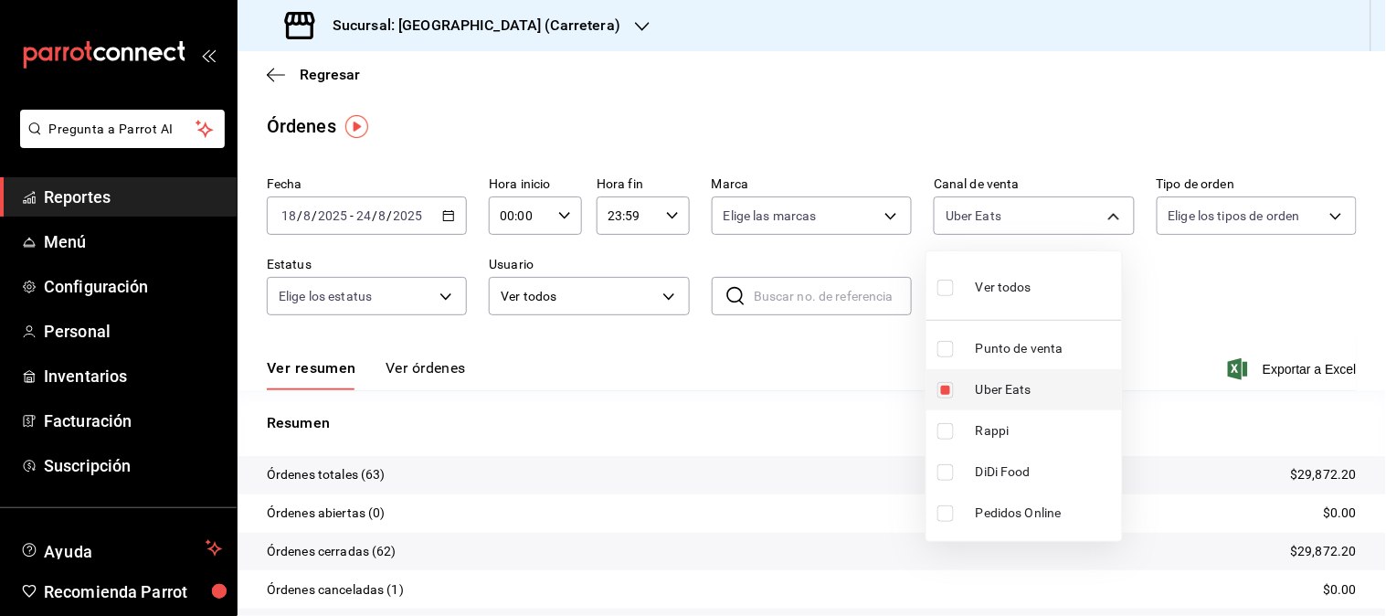
click at [1008, 397] on span "Uber Eats" at bounding box center [1045, 389] width 139 height 19
checkbox input "false"
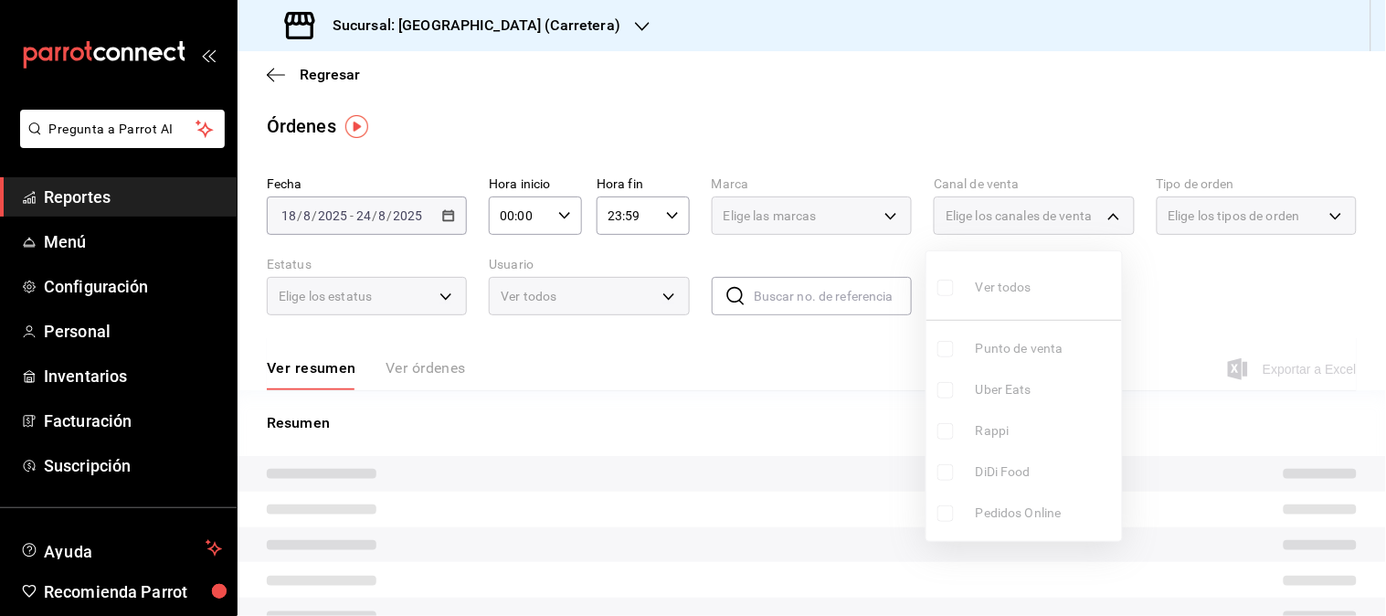
click at [1000, 416] on ul "Ver todos Punto de venta Uber Eats Rappi DiDi Food Pedidos Online" at bounding box center [1024, 396] width 196 height 290
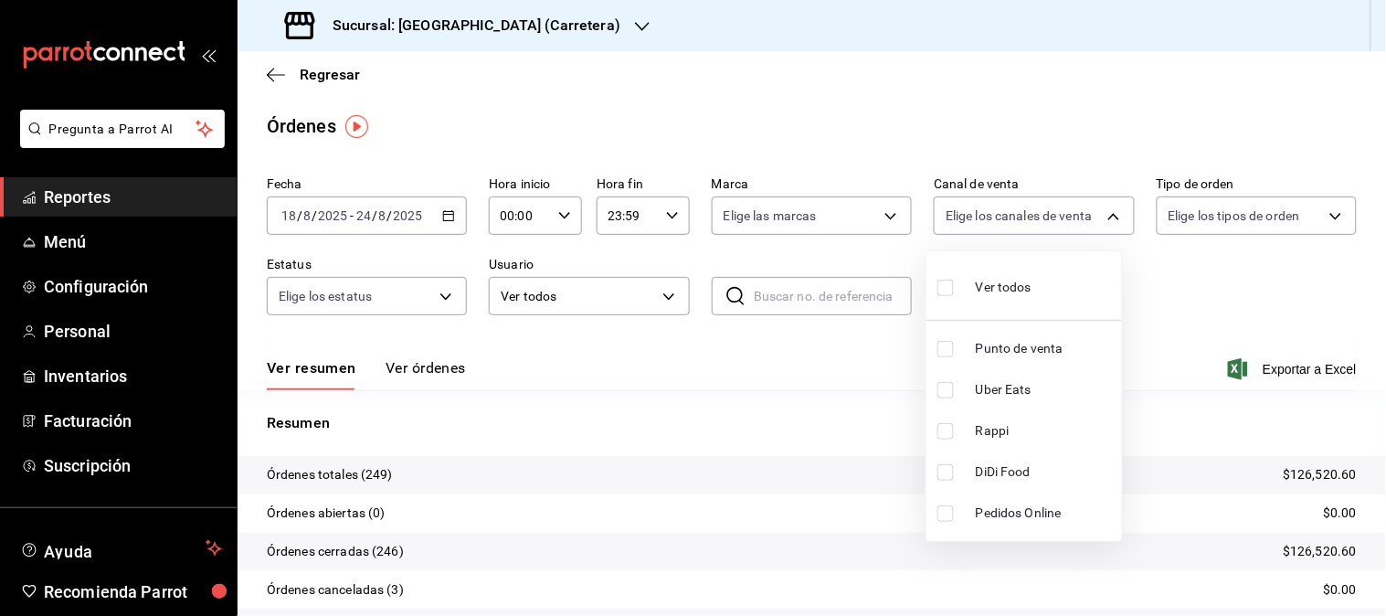
click at [996, 427] on span "Rappi" at bounding box center [1045, 430] width 139 height 19
type input "RAPPI"
checkbox input "true"
click at [998, 407] on li "Uber Eats" at bounding box center [1024, 389] width 196 height 41
type input "RAPPI,UBER_EATS"
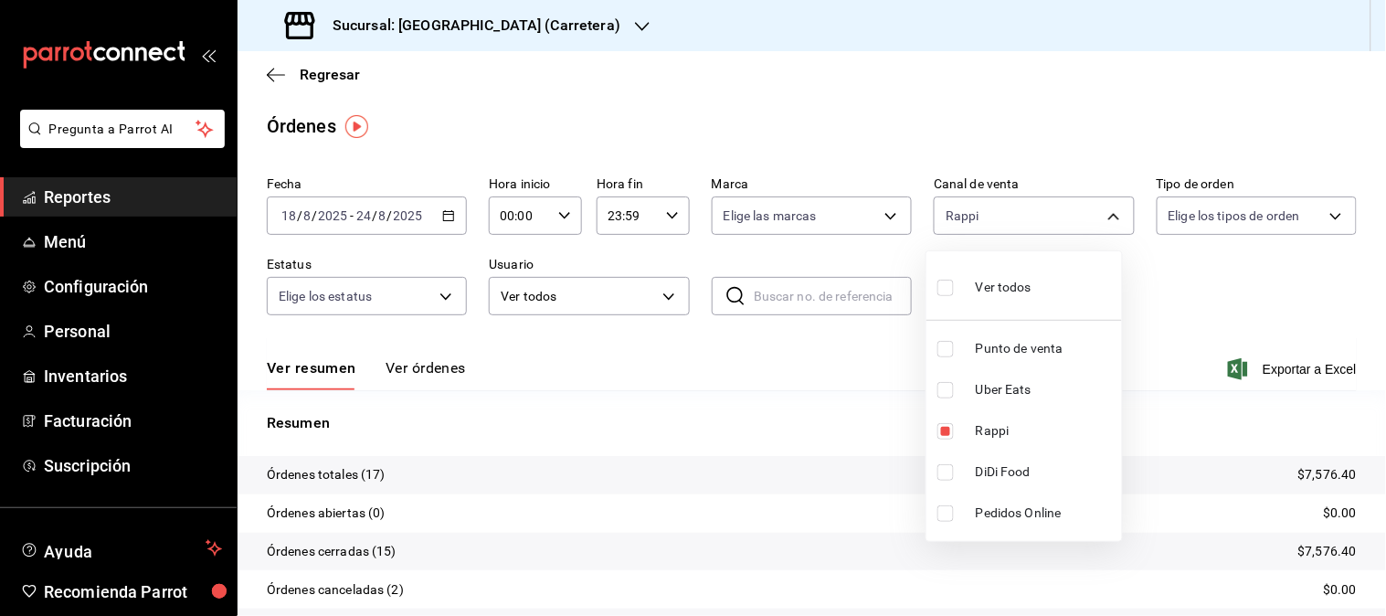
checkbox input "true"
click at [990, 427] on span "Rappi" at bounding box center [1045, 430] width 139 height 19
type input "UBER_EATS"
checkbox input "false"
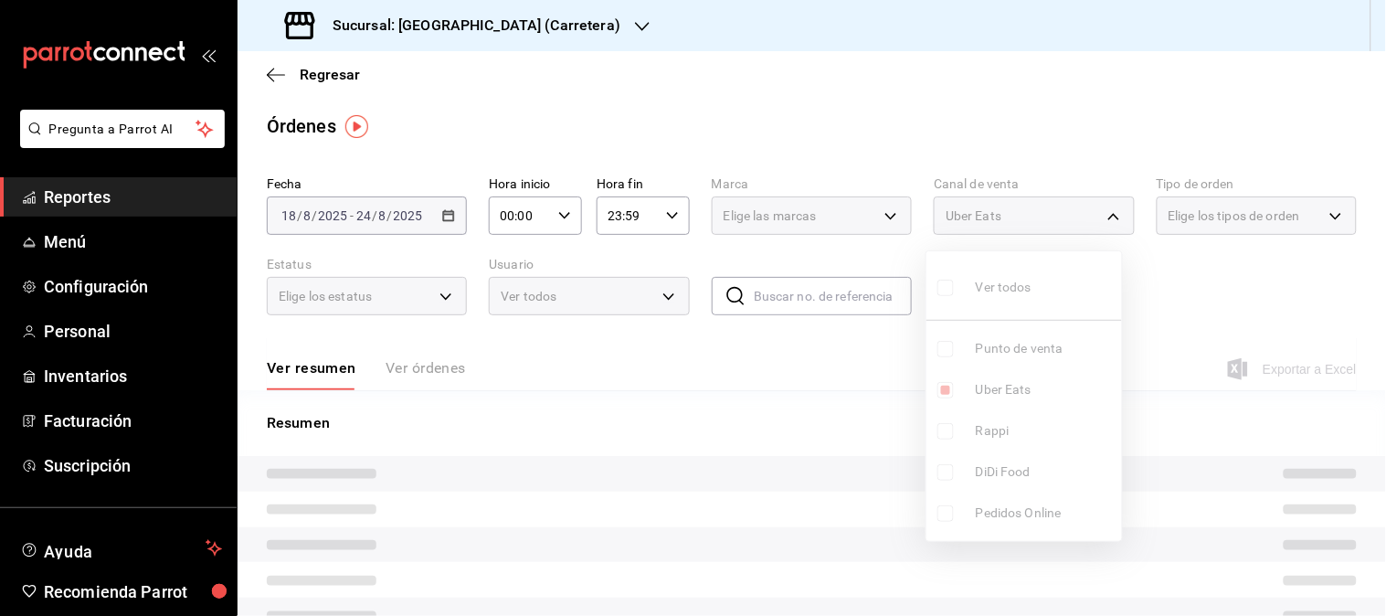
click at [1001, 386] on ul "Ver todos Punto de venta Uber Eats Rappi DiDi Food Pedidos Online" at bounding box center [1024, 396] width 196 height 290
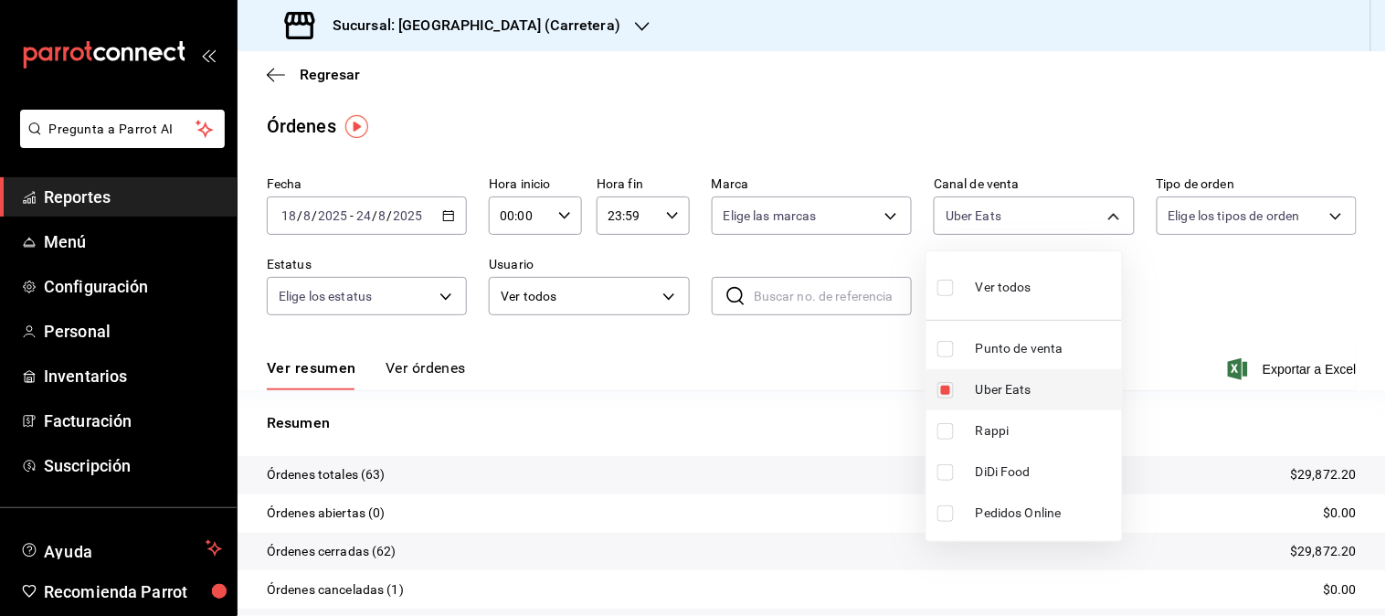
click at [993, 387] on span "Uber Eats" at bounding box center [1045, 389] width 139 height 19
checkbox input "false"
click at [990, 462] on span "DiDi Food" at bounding box center [1045, 471] width 139 height 19
type input "DIDI_FOOD"
checkbox input "true"
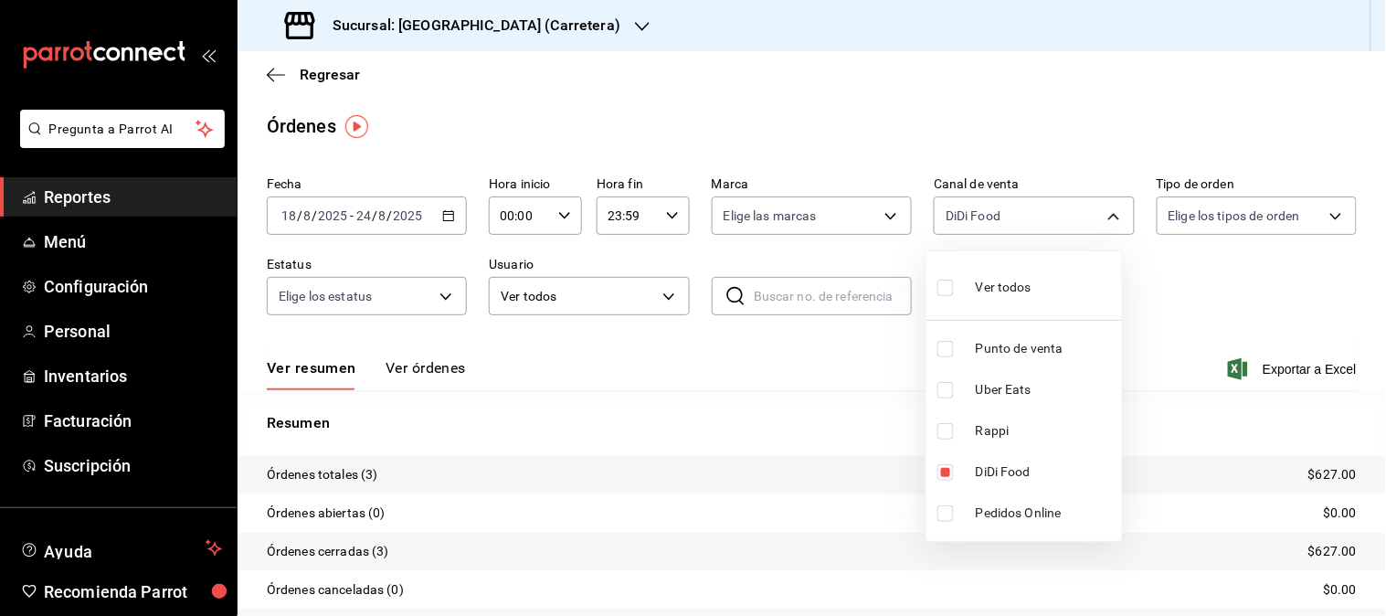
click at [528, 25] on div at bounding box center [693, 308] width 1386 height 616
click at [527, 26] on div "Sucursal: [GEOGRAPHIC_DATA] (Carretera)" at bounding box center [454, 25] width 405 height 51
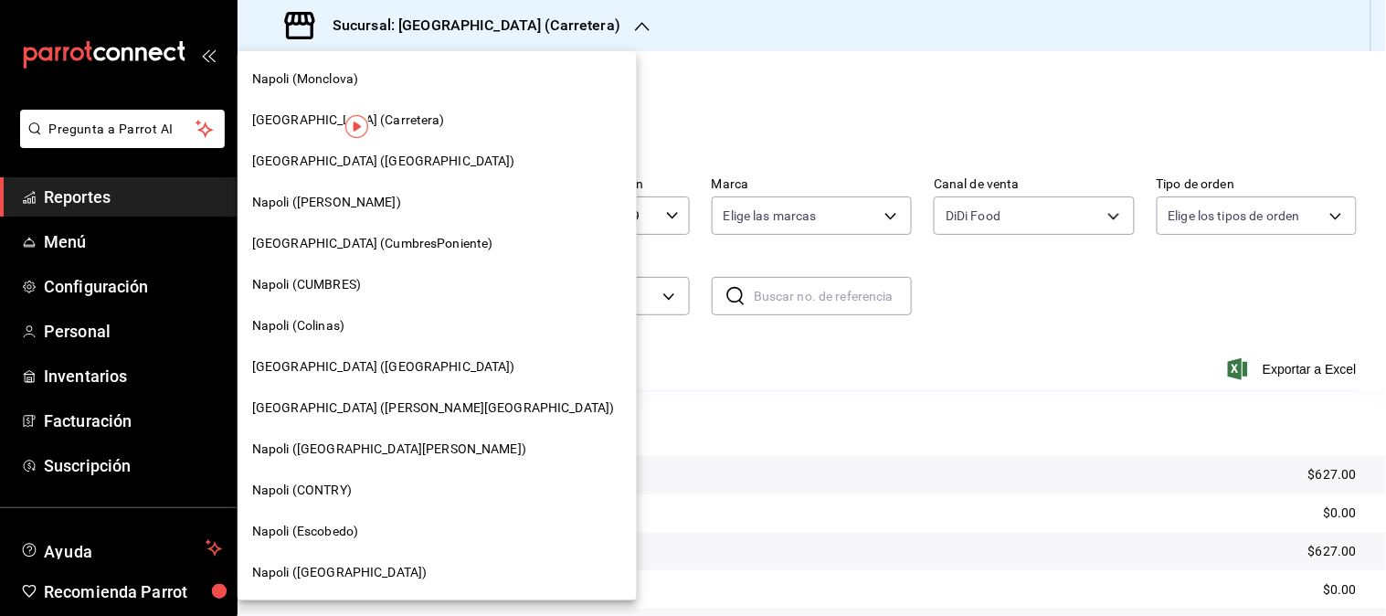
click at [334, 519] on div "Napoli (Escobedo)" at bounding box center [437, 531] width 399 height 41
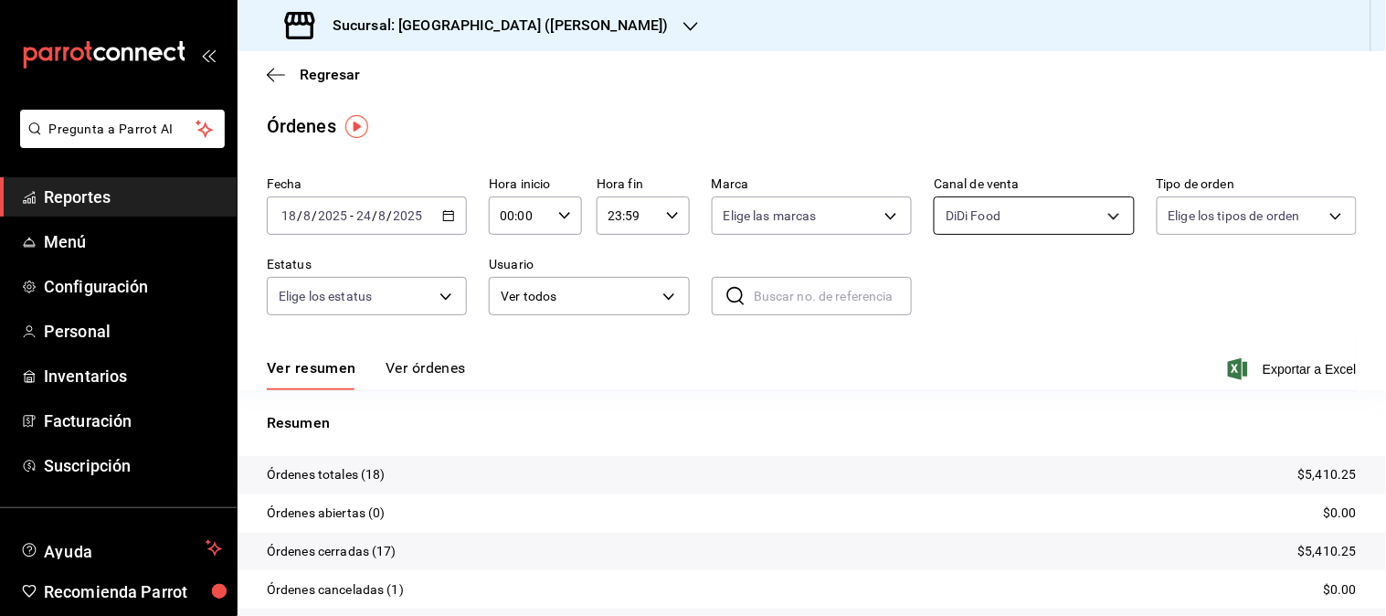
click at [1092, 217] on body "Pregunta a Parrot AI Reportes Menú Configuración Personal Inventarios Facturaci…" at bounding box center [693, 308] width 1386 height 616
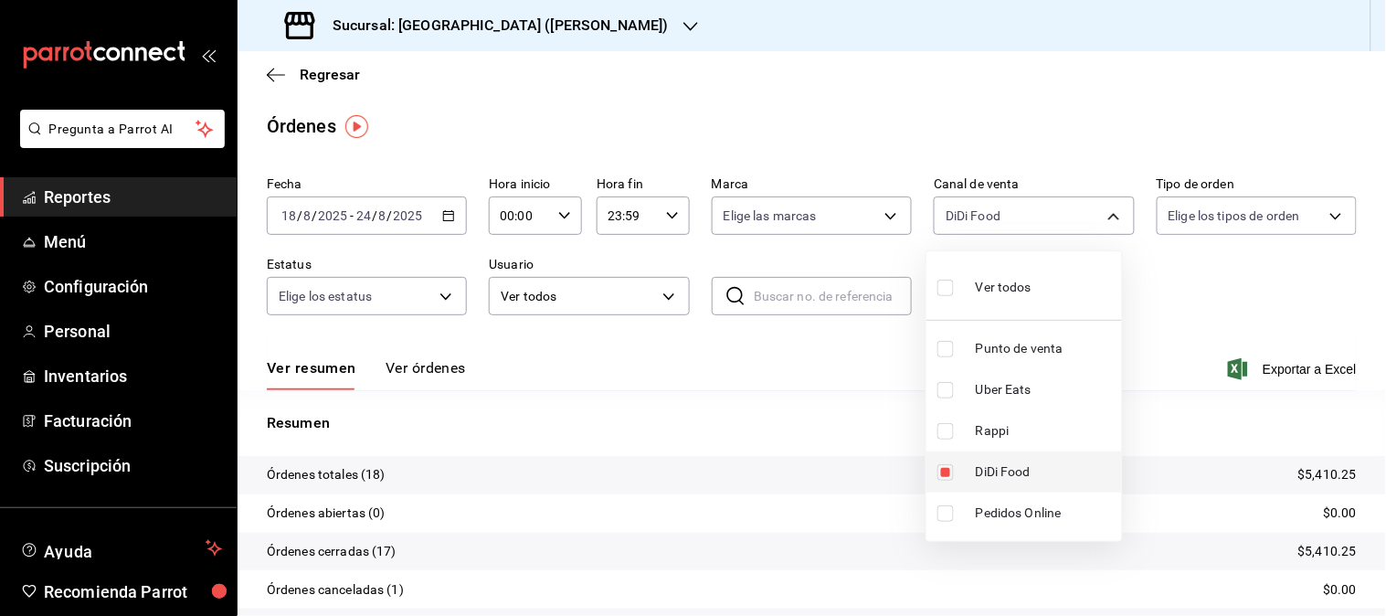
click at [984, 480] on span "DiDi Food" at bounding box center [1045, 471] width 139 height 19
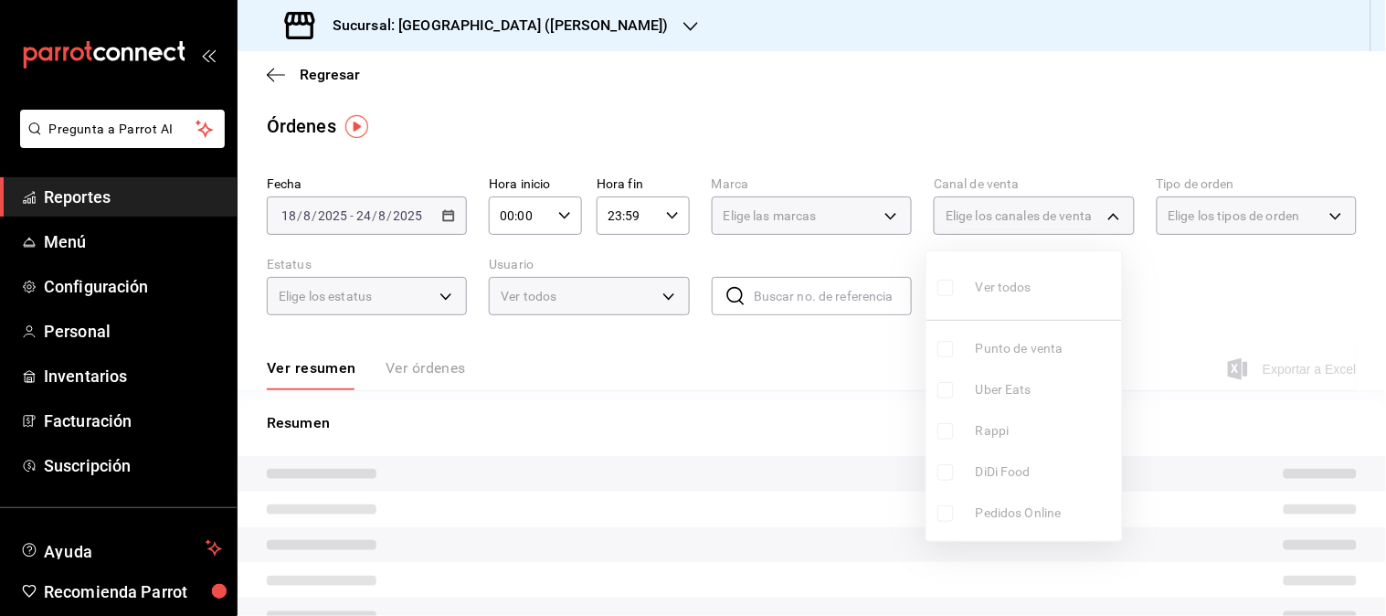
checkbox input "false"
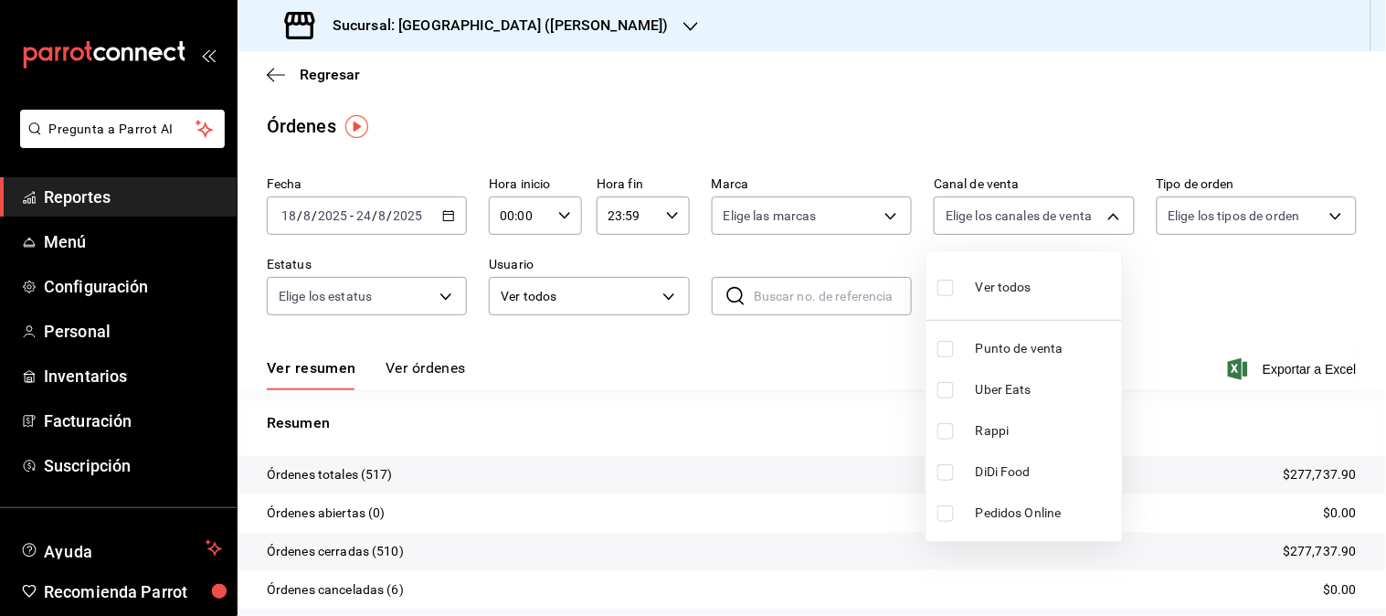
click at [1014, 426] on span "Rappi" at bounding box center [1045, 430] width 139 height 19
type input "RAPPI"
checkbox input "true"
click at [993, 436] on span "Rappi" at bounding box center [1045, 430] width 139 height 19
checkbox input "false"
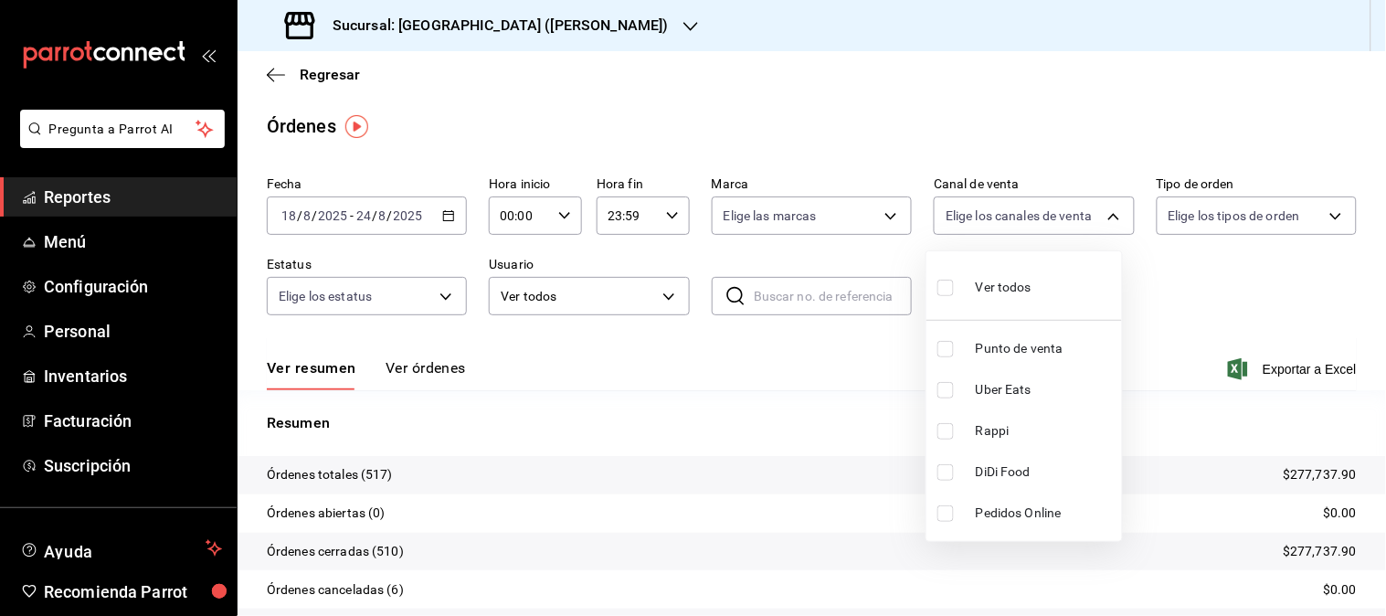
click at [1008, 388] on span "Uber Eats" at bounding box center [1045, 389] width 139 height 19
type input "UBER_EATS"
checkbox input "true"
click at [545, 18] on div at bounding box center [693, 308] width 1386 height 616
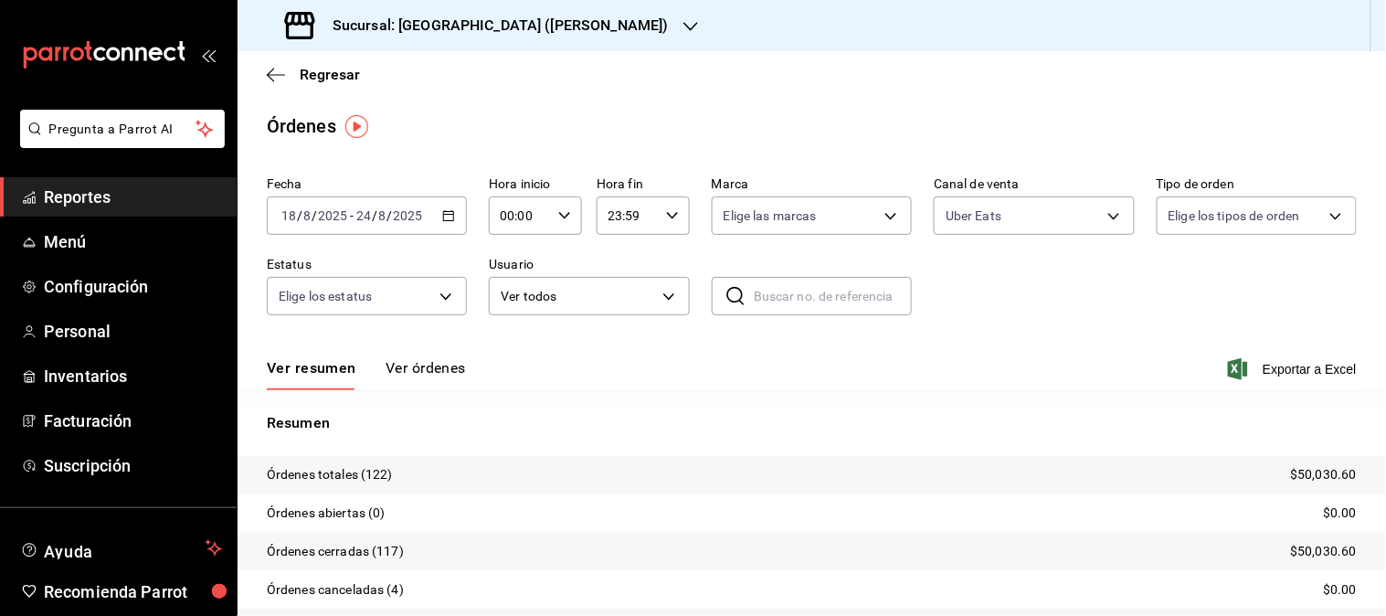
click at [683, 24] on icon "button" at bounding box center [690, 26] width 15 height 15
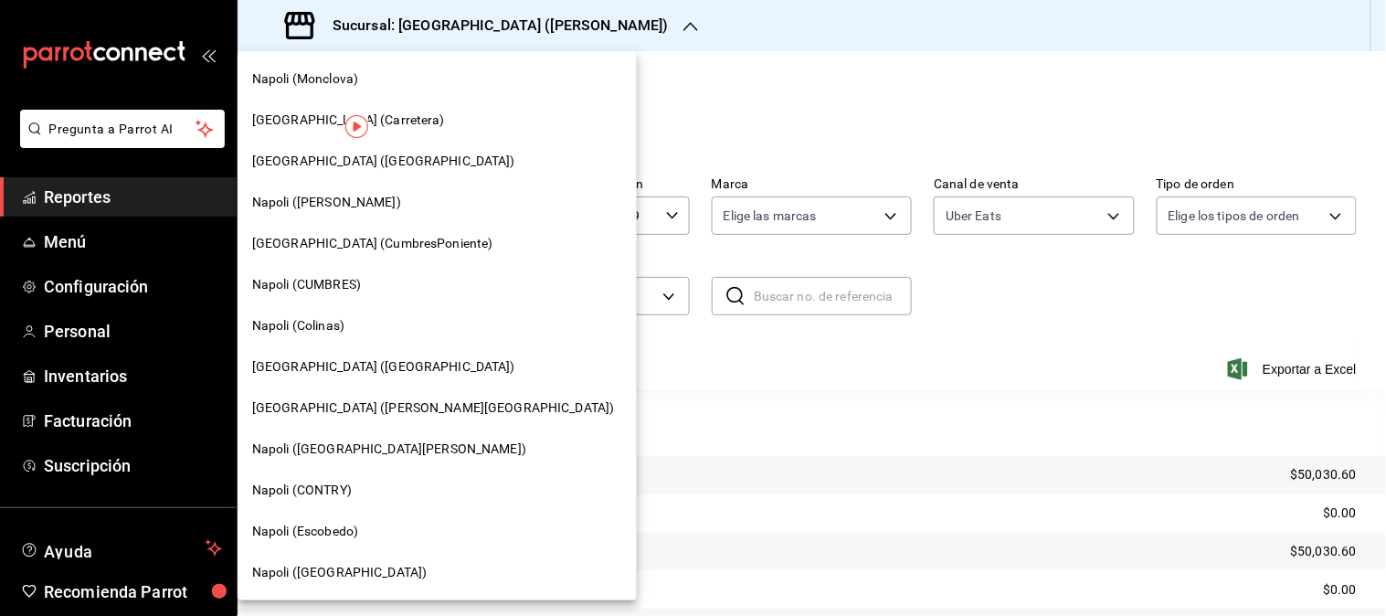
click at [326, 210] on span "Napoli ([PERSON_NAME])" at bounding box center [326, 202] width 149 height 19
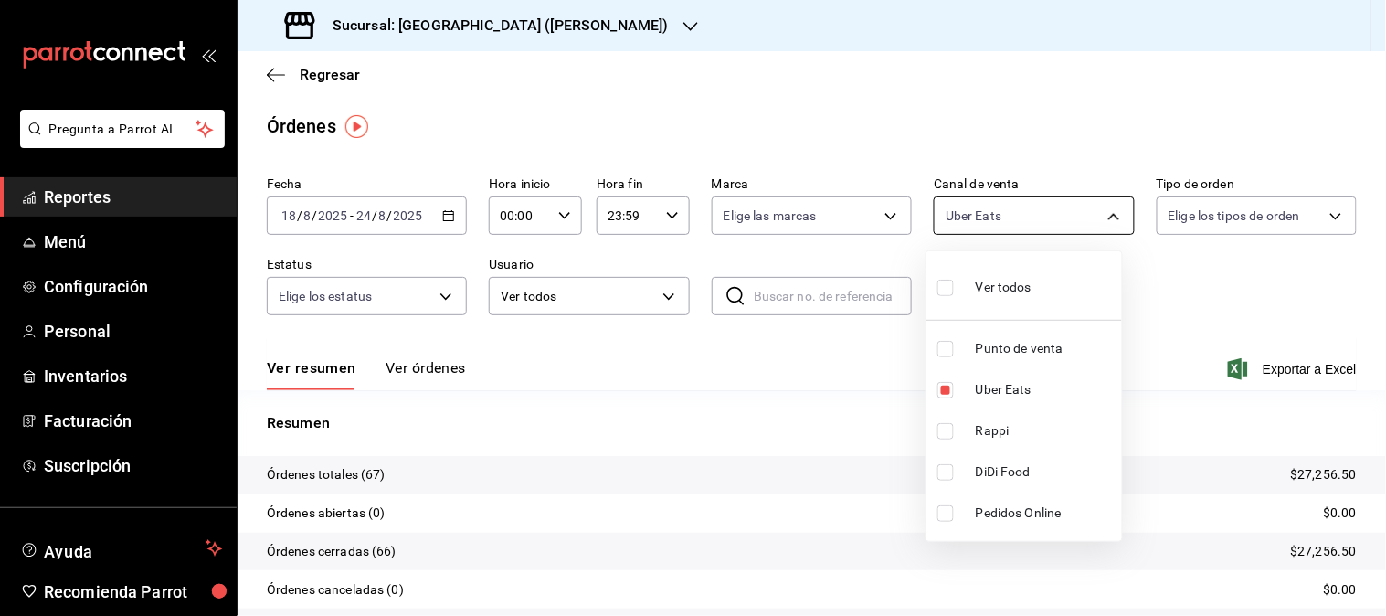
click at [1090, 222] on body "Pregunta a Parrot AI Reportes Menú Configuración Personal Inventarios Facturaci…" at bounding box center [693, 308] width 1386 height 616
click at [976, 387] on span "Uber Eats" at bounding box center [1045, 389] width 139 height 19
checkbox input "false"
click at [979, 426] on span "Rappi" at bounding box center [1045, 430] width 139 height 19
type input "RAPPI"
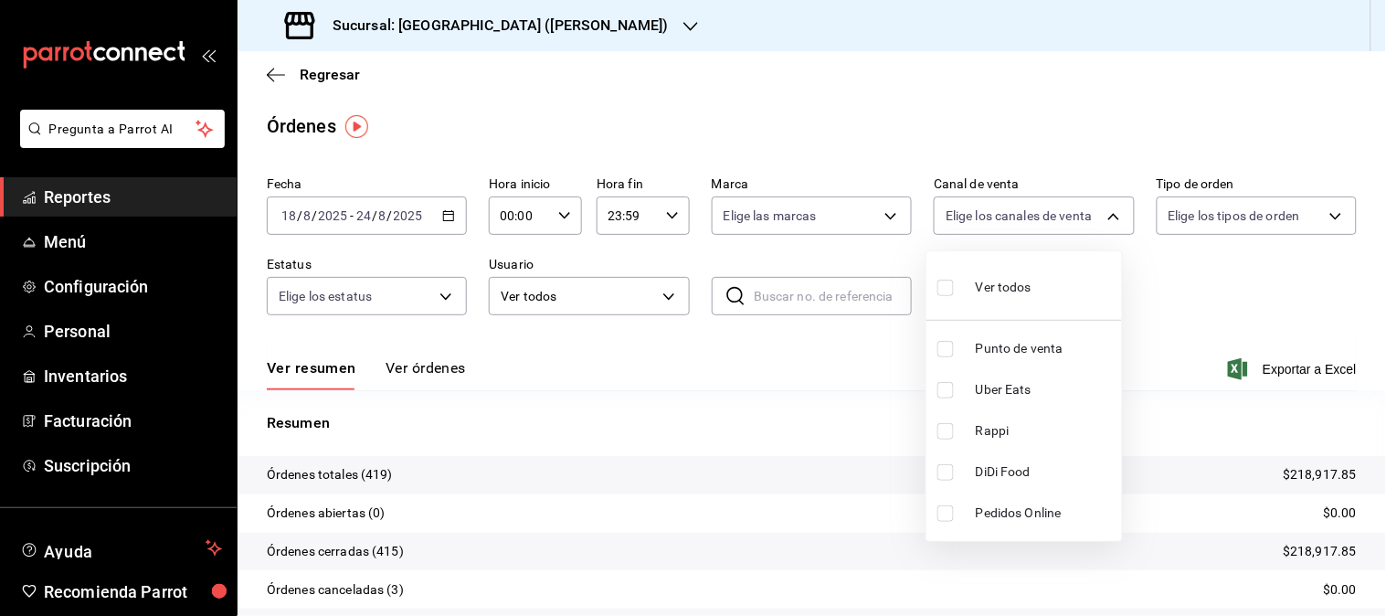
checkbox input "true"
click at [988, 425] on span "Rappi" at bounding box center [1045, 430] width 139 height 19
checkbox input "false"
click at [1003, 468] on span "DiDi Food" at bounding box center [1045, 471] width 139 height 19
type input "DIDI_FOOD"
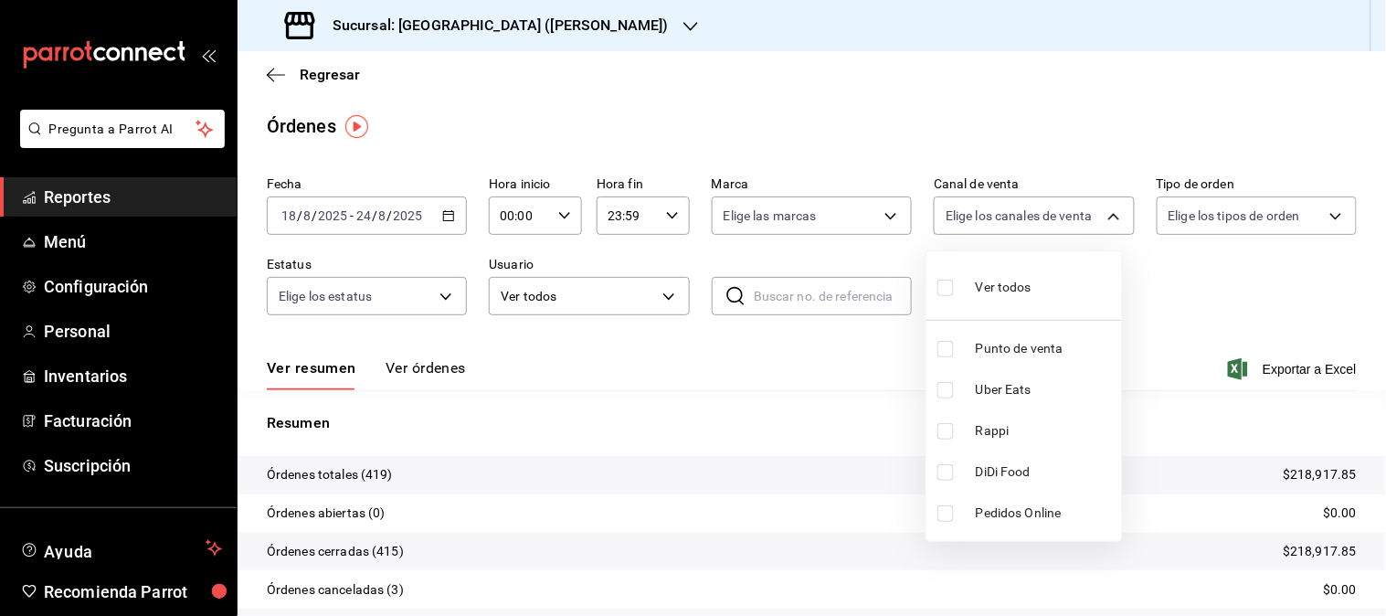
checkbox input "true"
click at [561, 23] on div at bounding box center [693, 308] width 1386 height 616
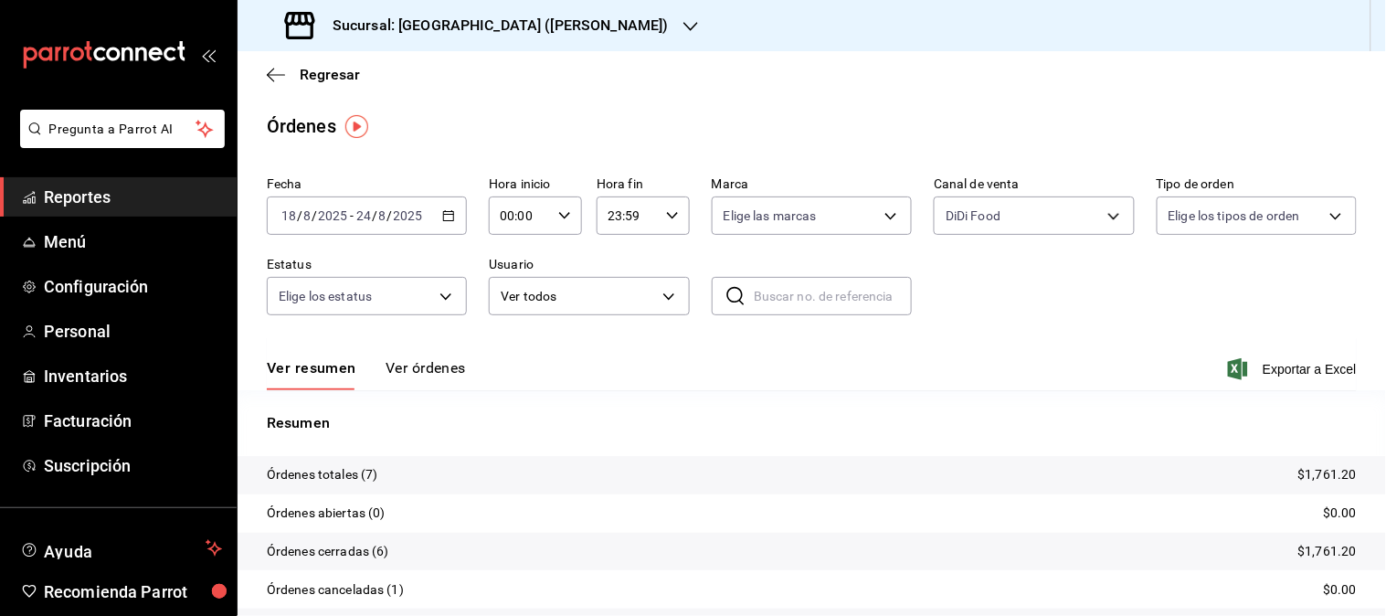
click at [554, 23] on div "Sucursal: [GEOGRAPHIC_DATA] ([PERSON_NAME])" at bounding box center [478, 25] width 453 height 51
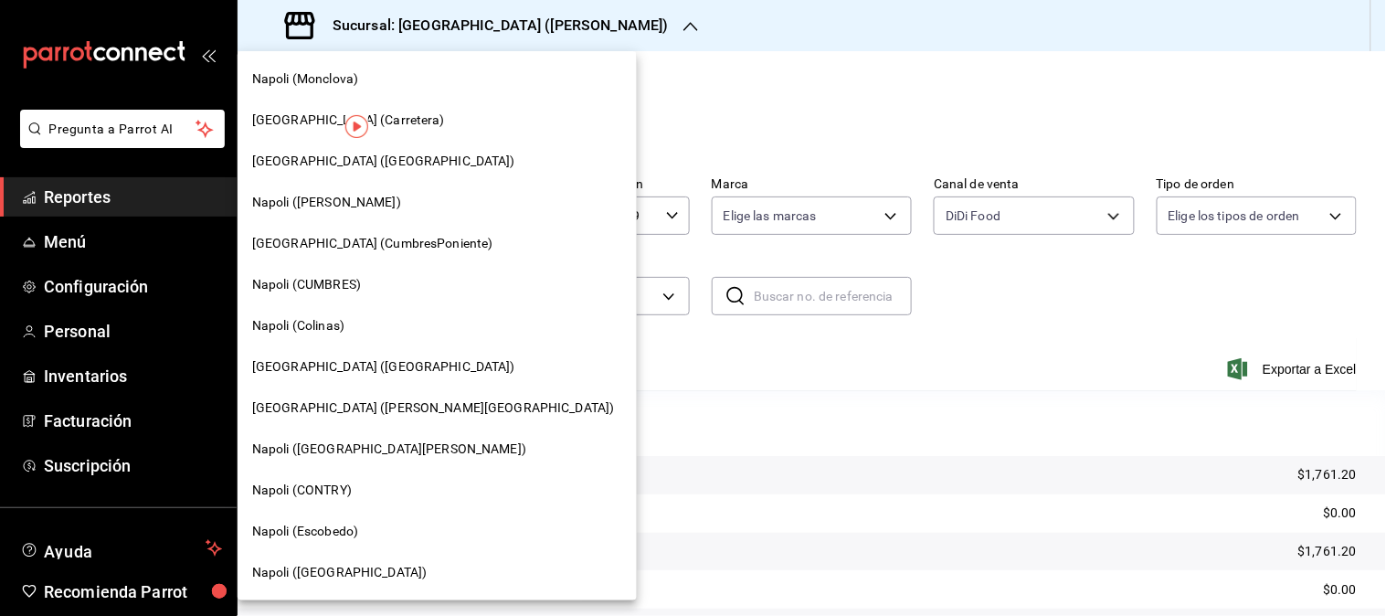
click at [395, 231] on div "[GEOGRAPHIC_DATA] (CumbresPoniente)" at bounding box center [437, 243] width 399 height 41
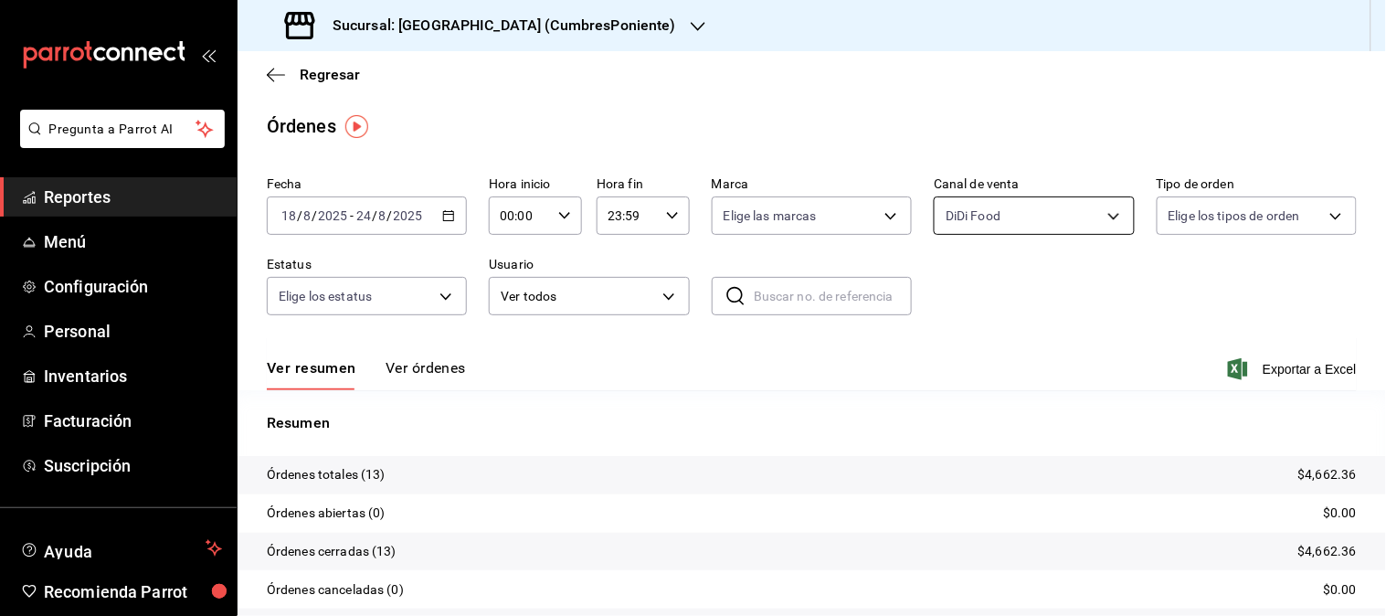
click at [1101, 219] on body "Pregunta a Parrot AI Reportes Menú Configuración Personal Inventarios Facturaci…" at bounding box center [693, 308] width 1386 height 616
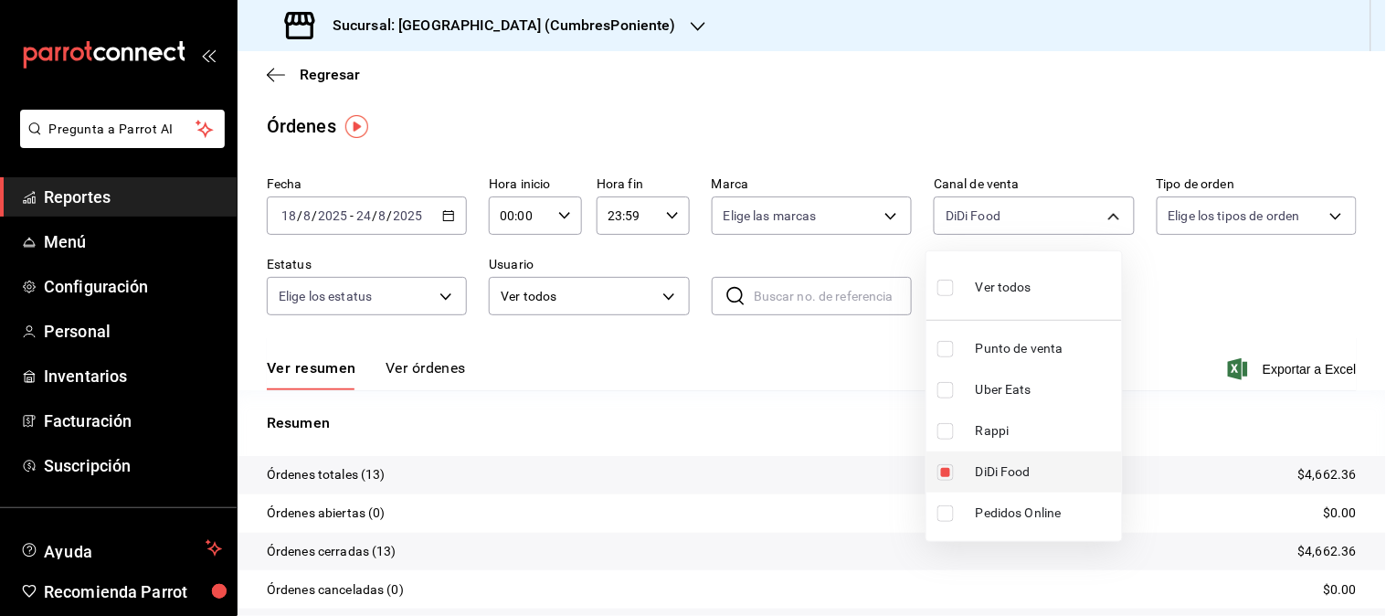
click at [1023, 460] on li "DiDi Food" at bounding box center [1024, 471] width 196 height 41
checkbox input "false"
click at [984, 426] on span "Rappi" at bounding box center [1045, 430] width 139 height 19
type input "RAPPI"
checkbox input "true"
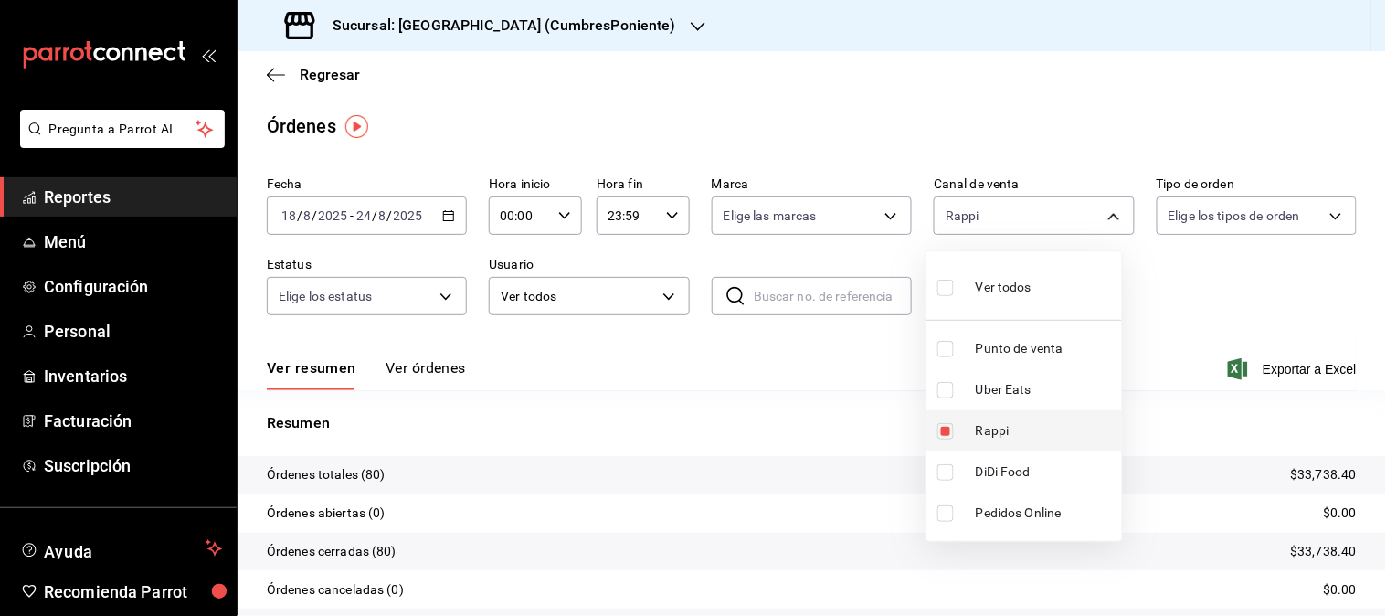
click at [997, 428] on span "Rappi" at bounding box center [1045, 430] width 139 height 19
checkbox input "false"
click at [1002, 389] on span "Uber Eats" at bounding box center [1045, 389] width 139 height 19
type input "UBER_EATS"
checkbox input "true"
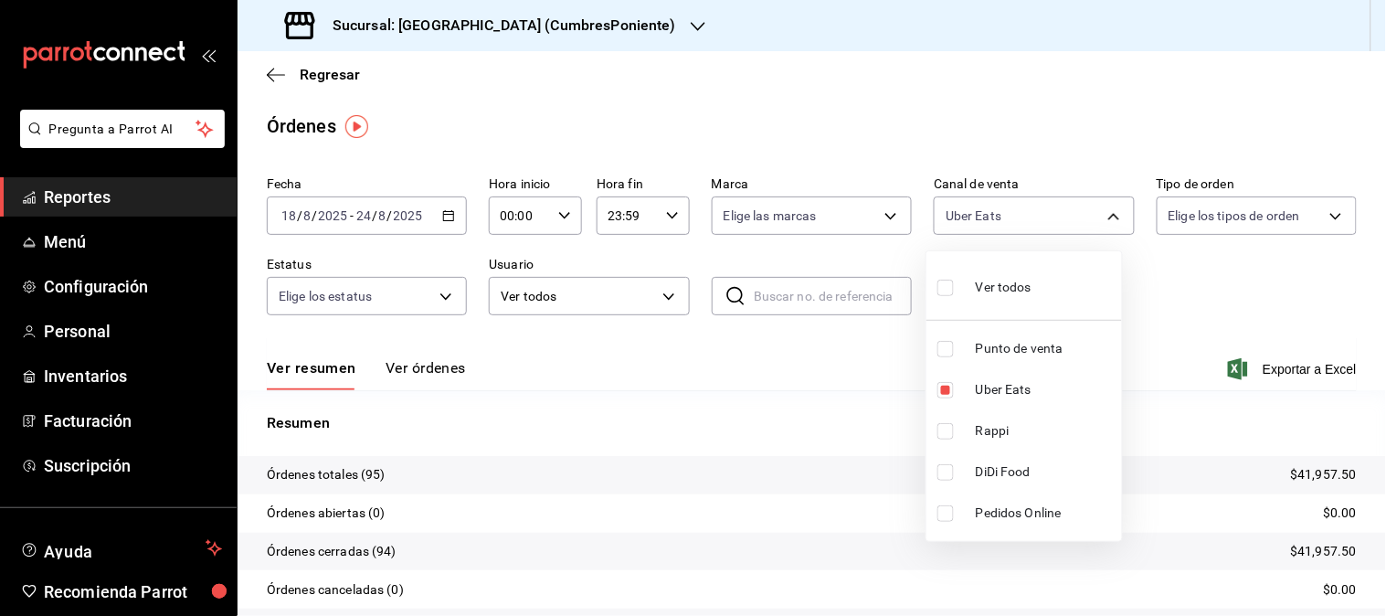
click at [590, 28] on div at bounding box center [693, 308] width 1386 height 616
click at [691, 28] on icon "button" at bounding box center [698, 26] width 15 height 15
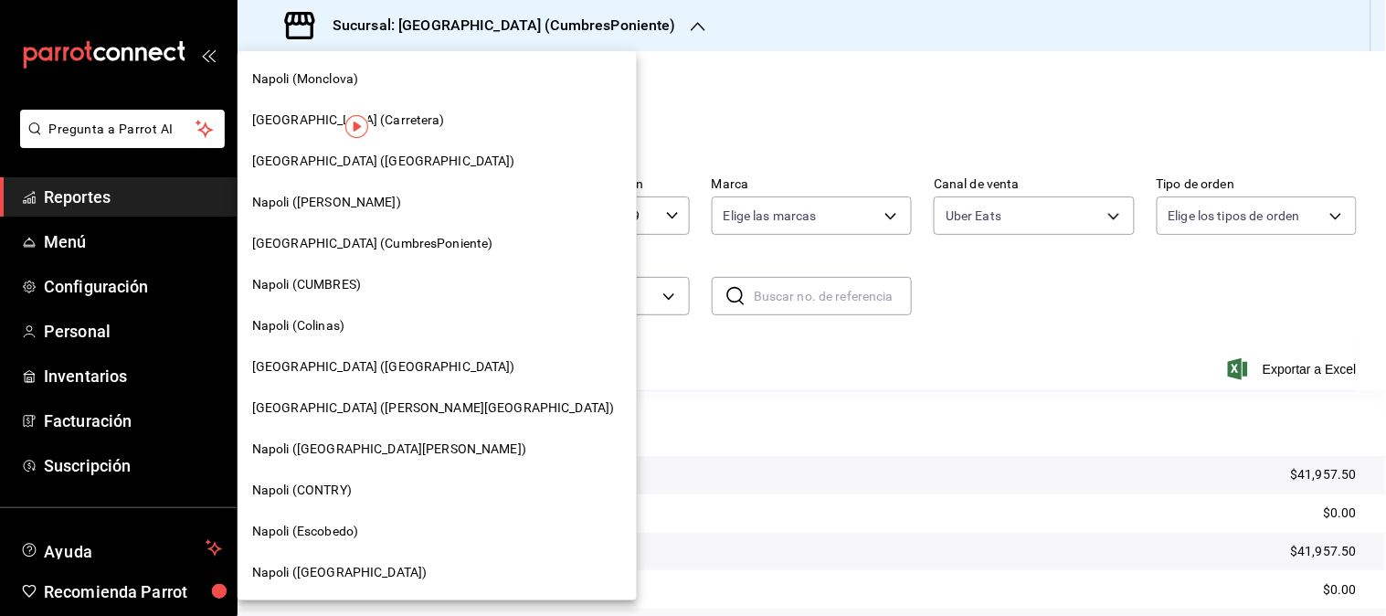
click at [309, 280] on span "Napoli (CUMBRES)" at bounding box center [306, 284] width 109 height 19
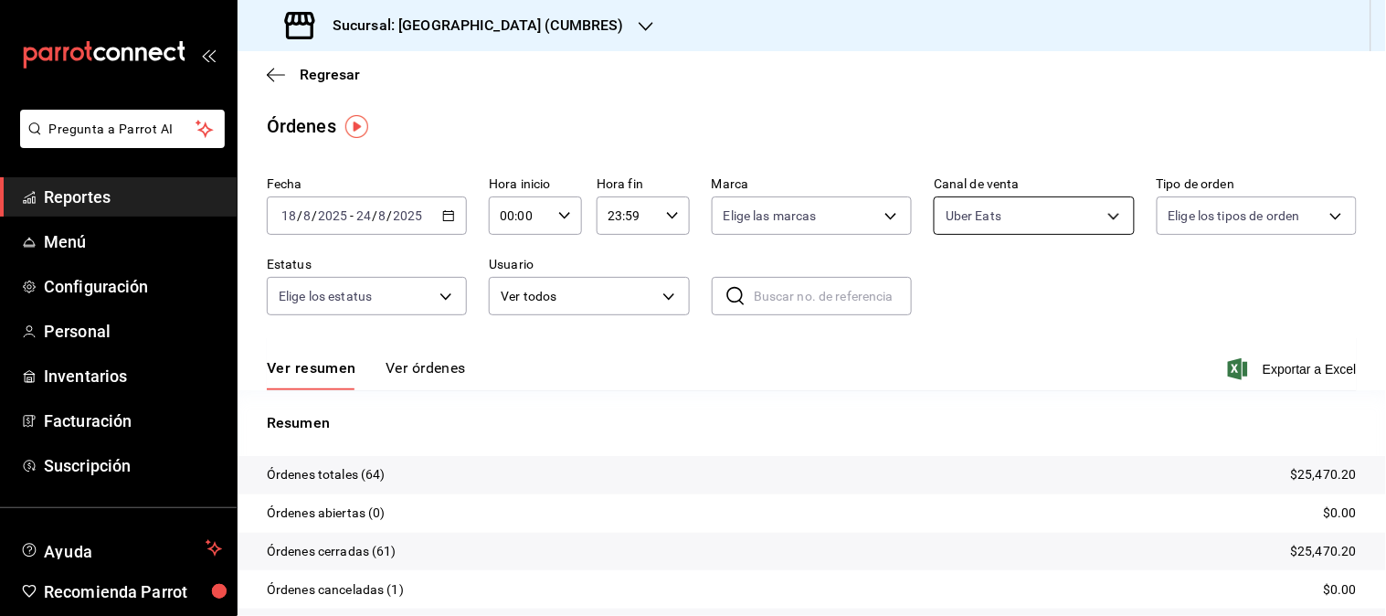
click at [1093, 215] on body "Pregunta a Parrot AI Reportes Menú Configuración Personal Inventarios Facturaci…" at bounding box center [693, 308] width 1386 height 616
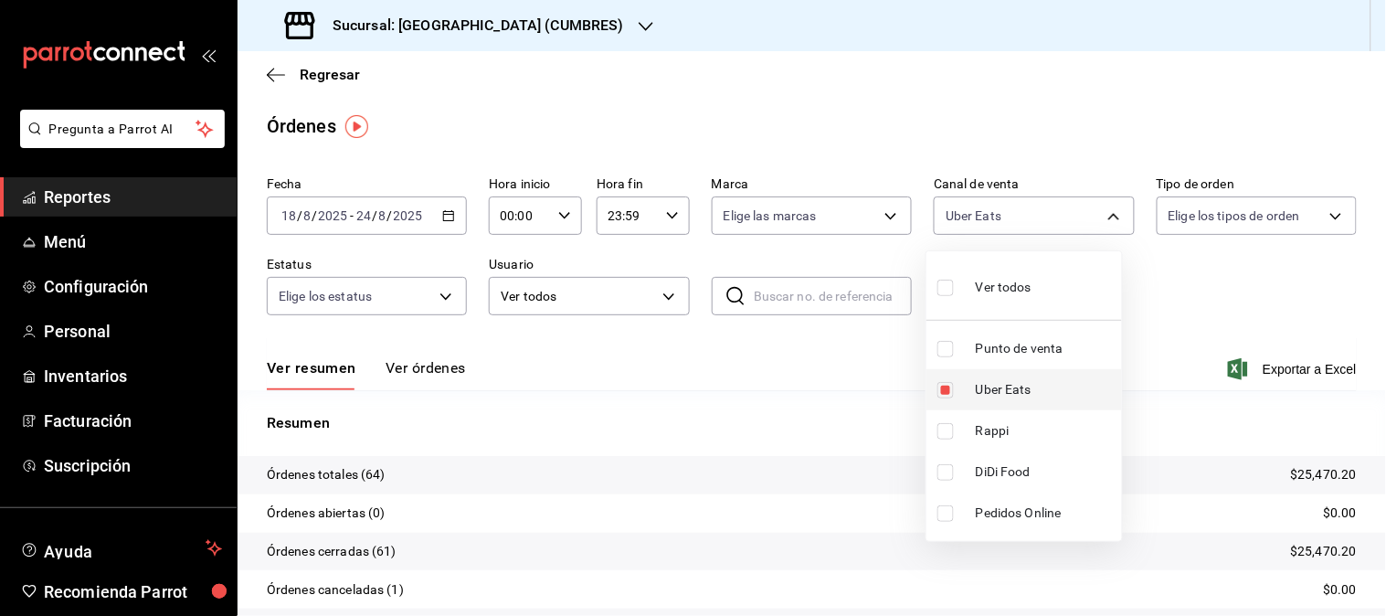
click at [985, 390] on span "Uber Eats" at bounding box center [1045, 389] width 139 height 19
checkbox input "false"
click at [979, 442] on li "Rappi" at bounding box center [1024, 430] width 196 height 41
type input "RAPPI"
checkbox input "true"
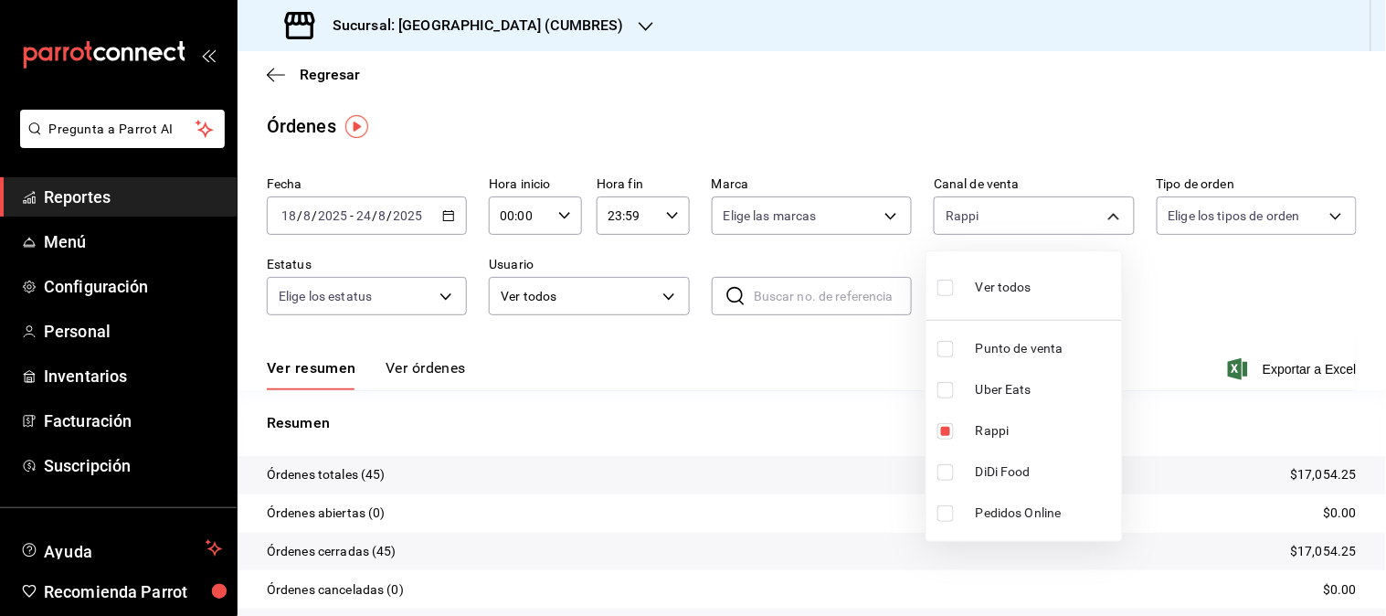
click at [994, 424] on span "Rappi" at bounding box center [1045, 430] width 139 height 19
checkbox input "false"
click at [999, 478] on span "DiDi Food" at bounding box center [1045, 471] width 139 height 19
type input "DIDI_FOOD"
checkbox input "true"
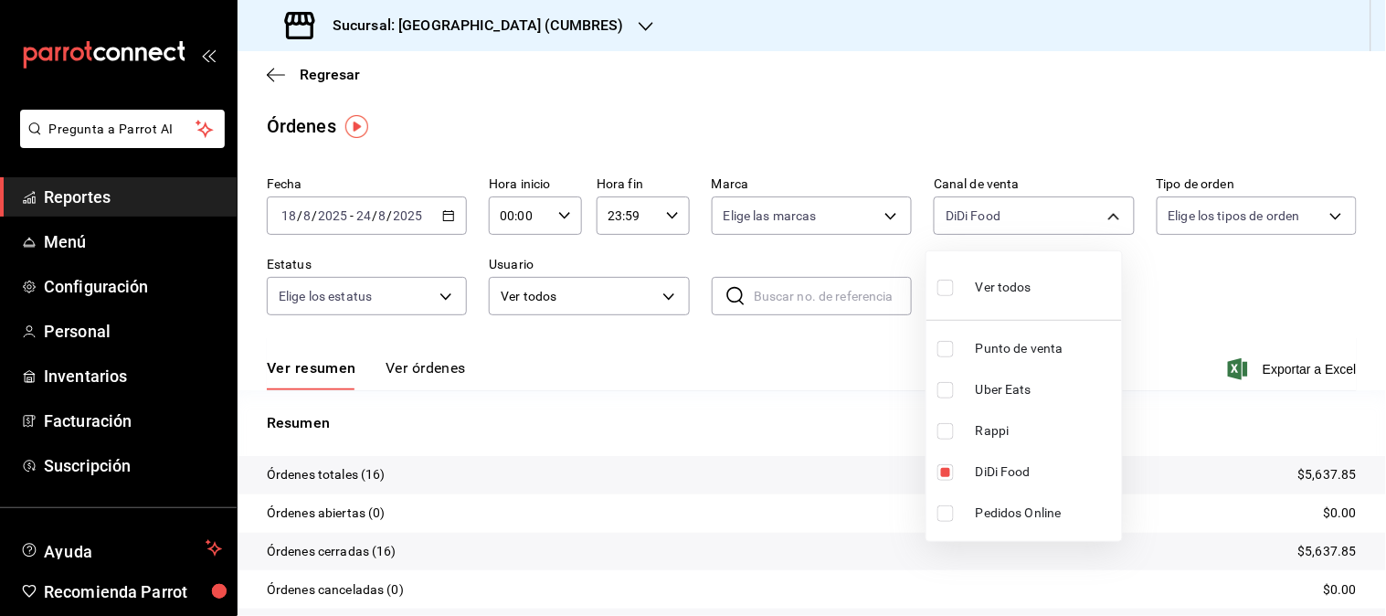
click at [532, 23] on div at bounding box center [693, 308] width 1386 height 616
click at [535, 23] on div "Sucursal: [GEOGRAPHIC_DATA] (CUMBRES)" at bounding box center [456, 25] width 408 height 51
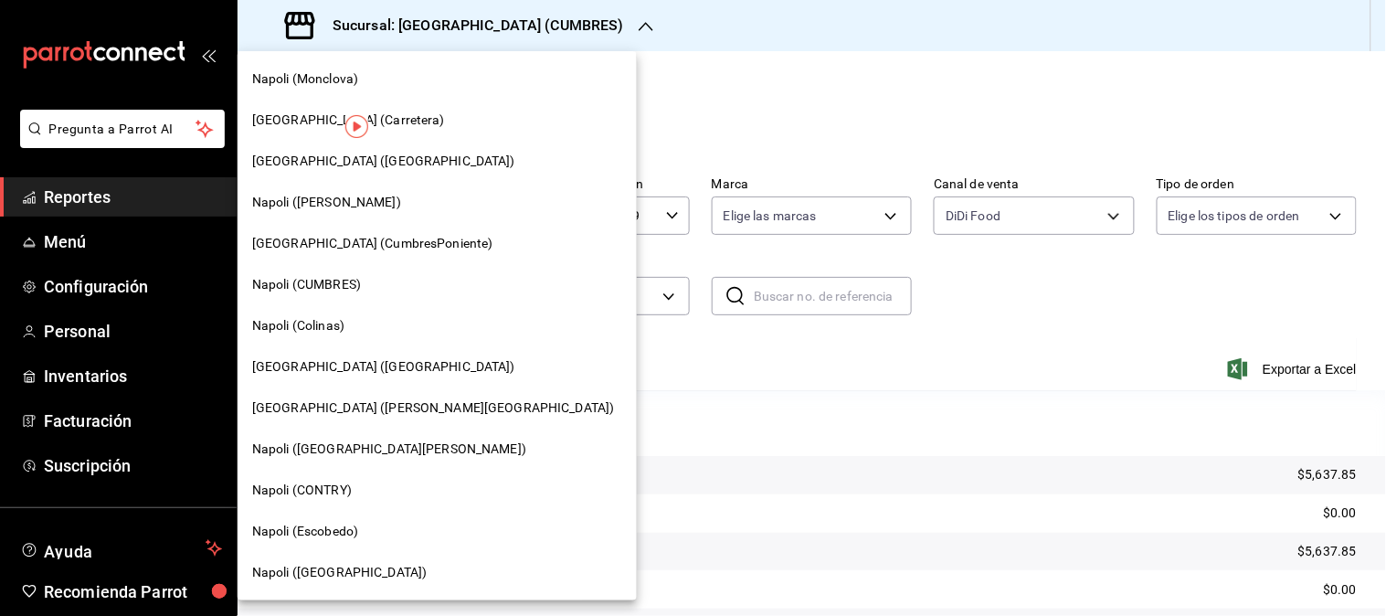
click at [315, 490] on span "Napoli (CONTRY)" at bounding box center [302, 490] width 100 height 19
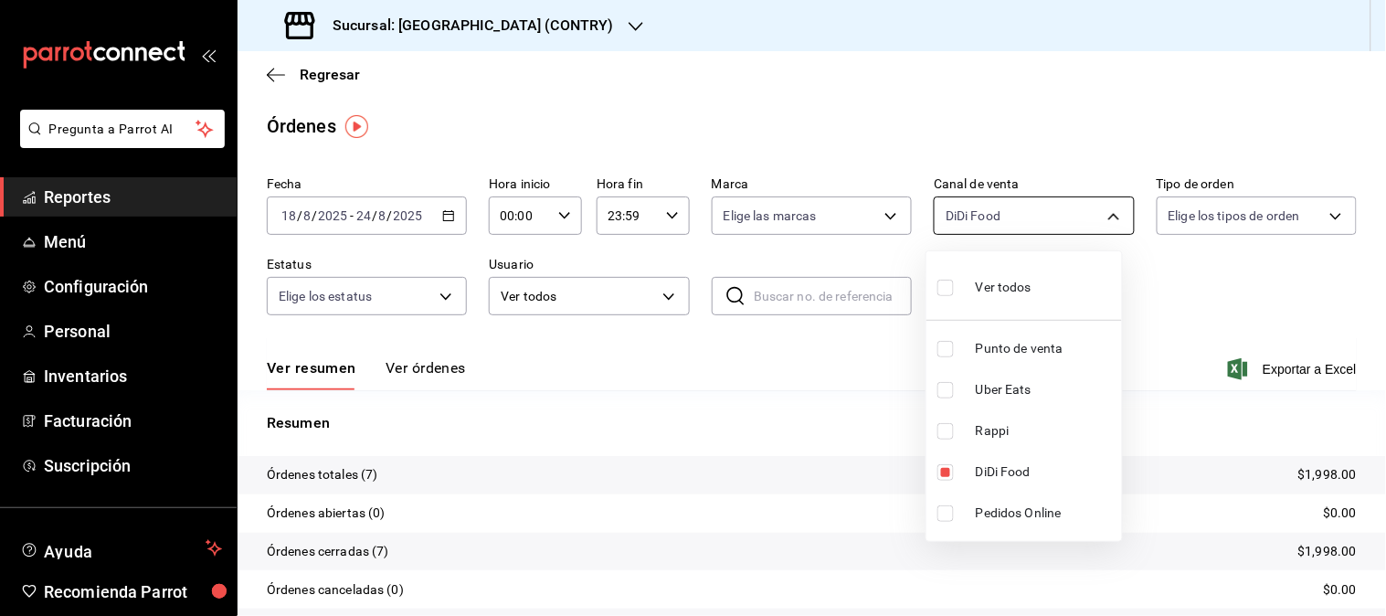
click at [1099, 220] on body "Pregunta a Parrot AI Reportes Menú Configuración Personal Inventarios Facturaci…" at bounding box center [693, 308] width 1386 height 616
click at [974, 469] on li "DiDi Food" at bounding box center [1024, 471] width 196 height 41
checkbox input "false"
click at [983, 423] on span "Rappi" at bounding box center [1045, 430] width 139 height 19
type input "RAPPI"
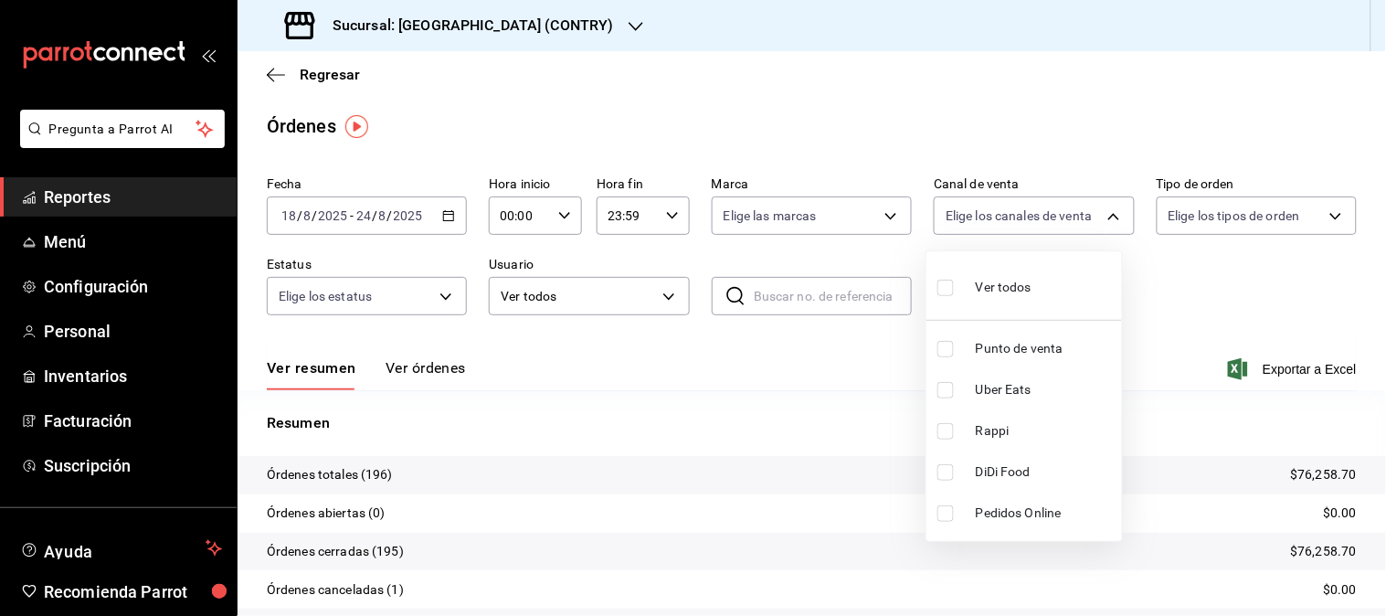
checkbox input "true"
click at [1003, 421] on span "Rappi" at bounding box center [1045, 430] width 139 height 19
checkbox input "false"
click at [1000, 390] on span "Uber Eats" at bounding box center [1045, 389] width 139 height 19
type input "UBER_EATS"
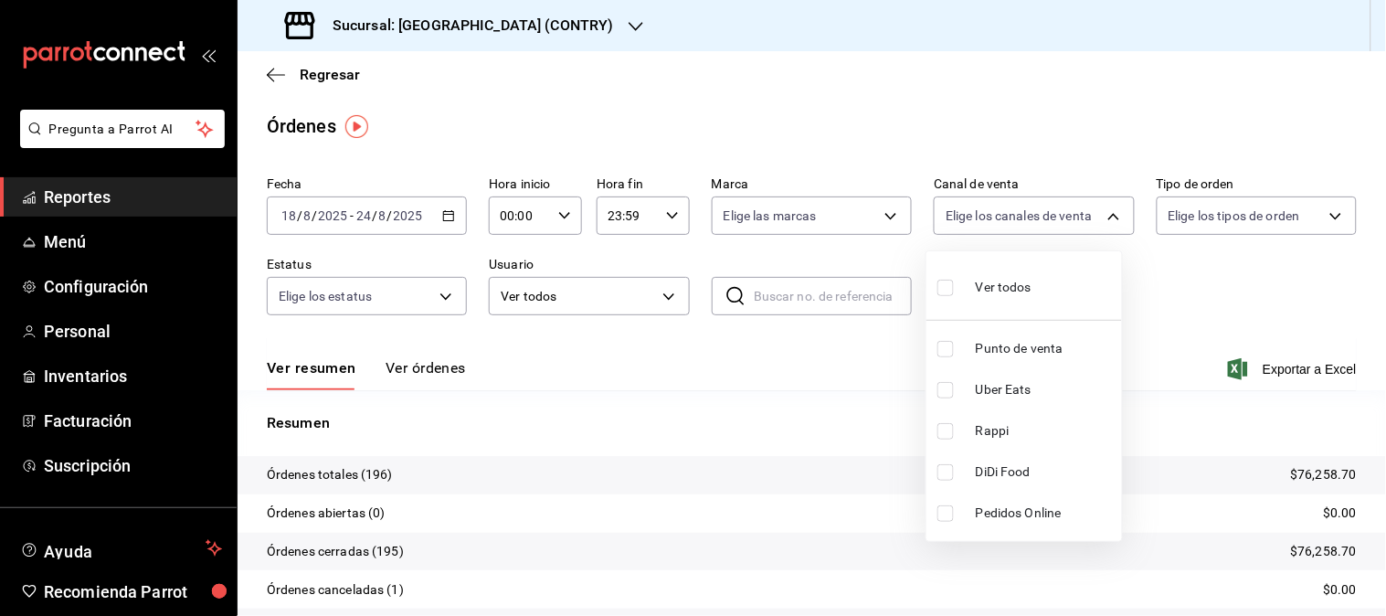
checkbox input "true"
click at [533, 24] on div at bounding box center [693, 308] width 1386 height 616
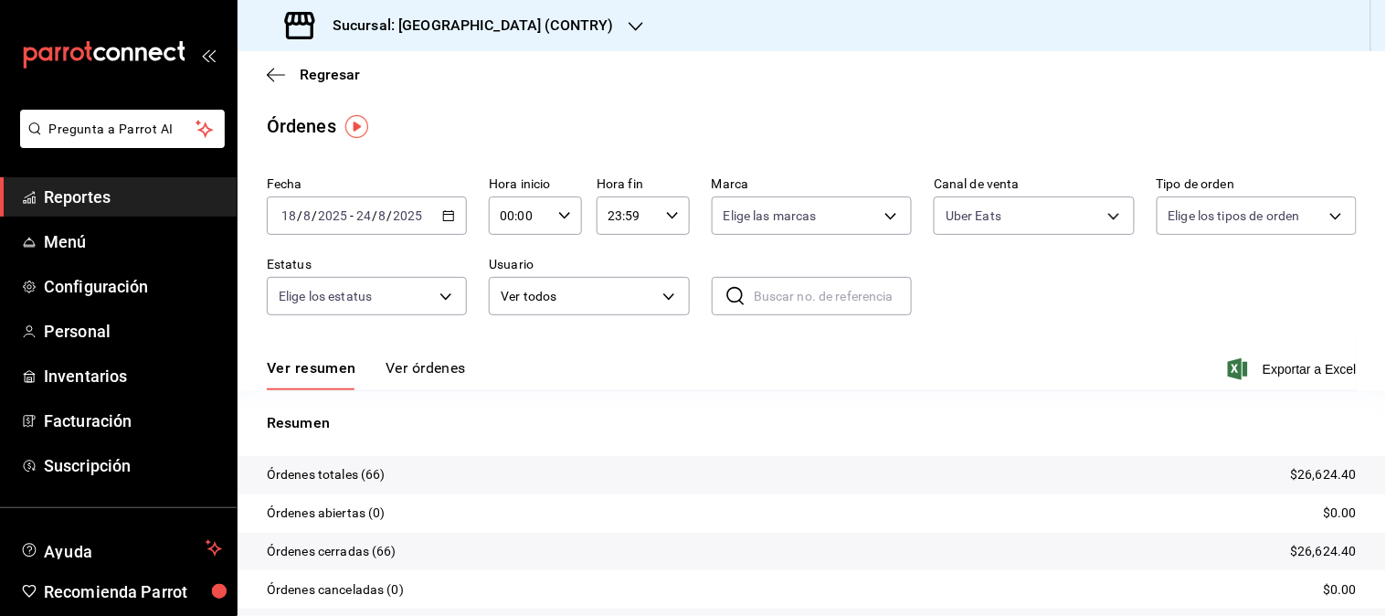
click at [629, 24] on icon "button" at bounding box center [636, 26] width 15 height 15
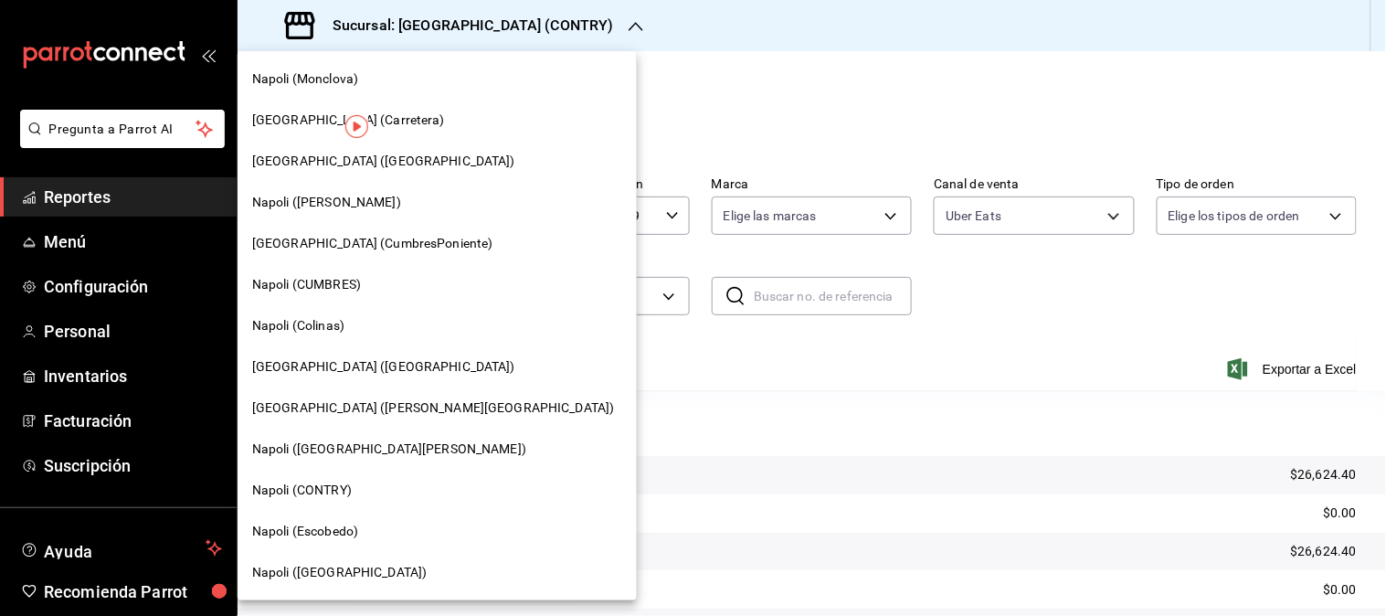
click at [313, 403] on span "[GEOGRAPHIC_DATA] ([PERSON_NAME][GEOGRAPHIC_DATA])" at bounding box center [433, 407] width 363 height 19
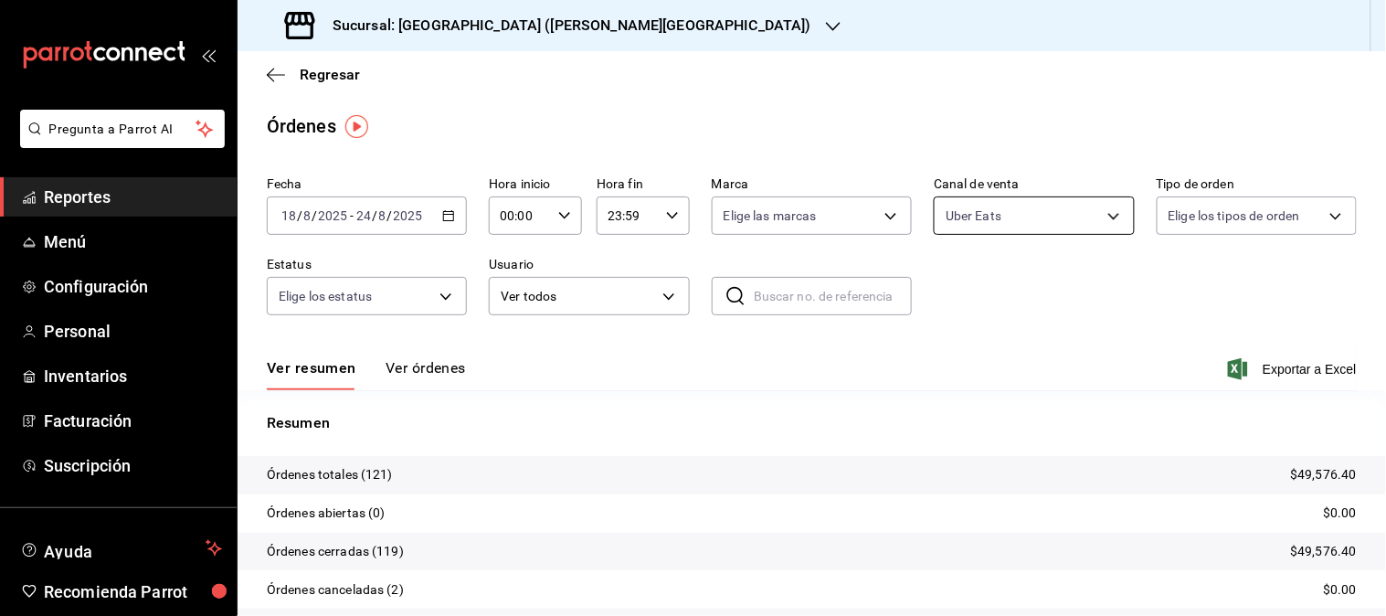
click at [1099, 216] on body "Pregunta a Parrot AI Reportes Menú Configuración Personal Inventarios Facturaci…" at bounding box center [693, 308] width 1386 height 616
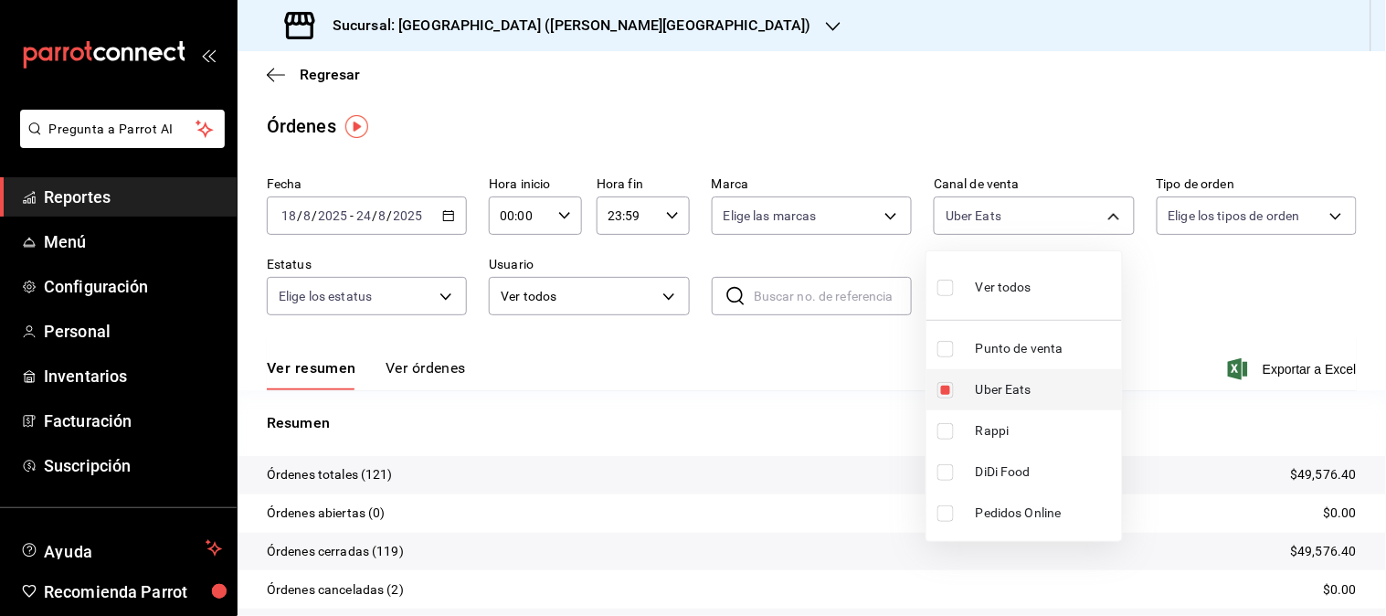
click at [1002, 386] on span "Uber Eats" at bounding box center [1045, 389] width 139 height 19
checkbox input "false"
click at [1000, 425] on span "Rappi" at bounding box center [1045, 430] width 139 height 19
type input "RAPPI"
checkbox input "true"
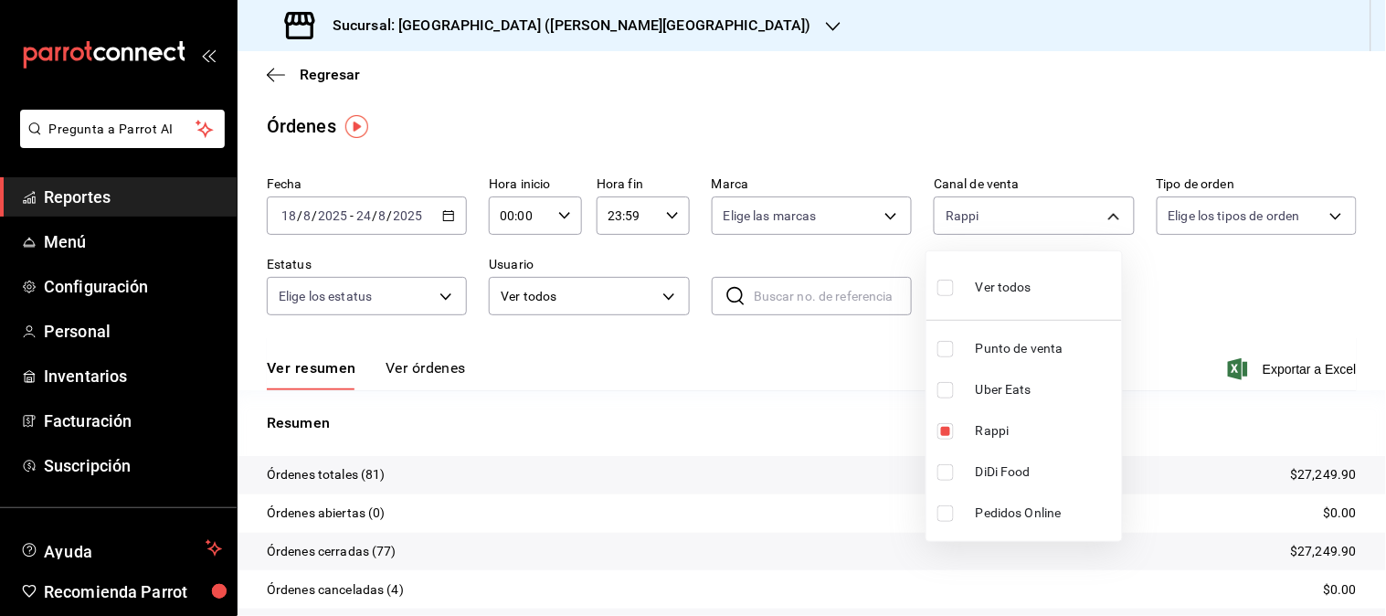
click at [1008, 407] on li "Uber Eats" at bounding box center [1024, 389] width 196 height 41
type input "RAPPI,UBER_EATS"
checkbox input "true"
click at [1001, 469] on span "DiDi Food" at bounding box center [1045, 471] width 139 height 19
type input "RAPPI,UBER_EATS,DIDI_FOOD"
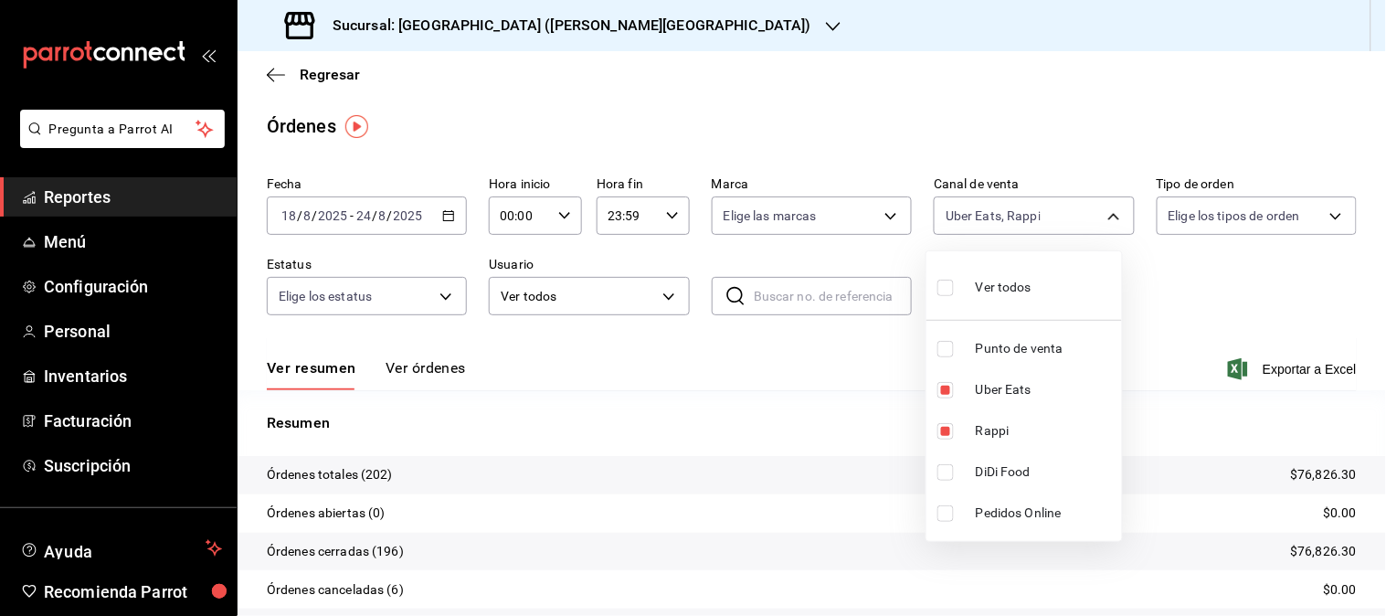
checkbox input "true"
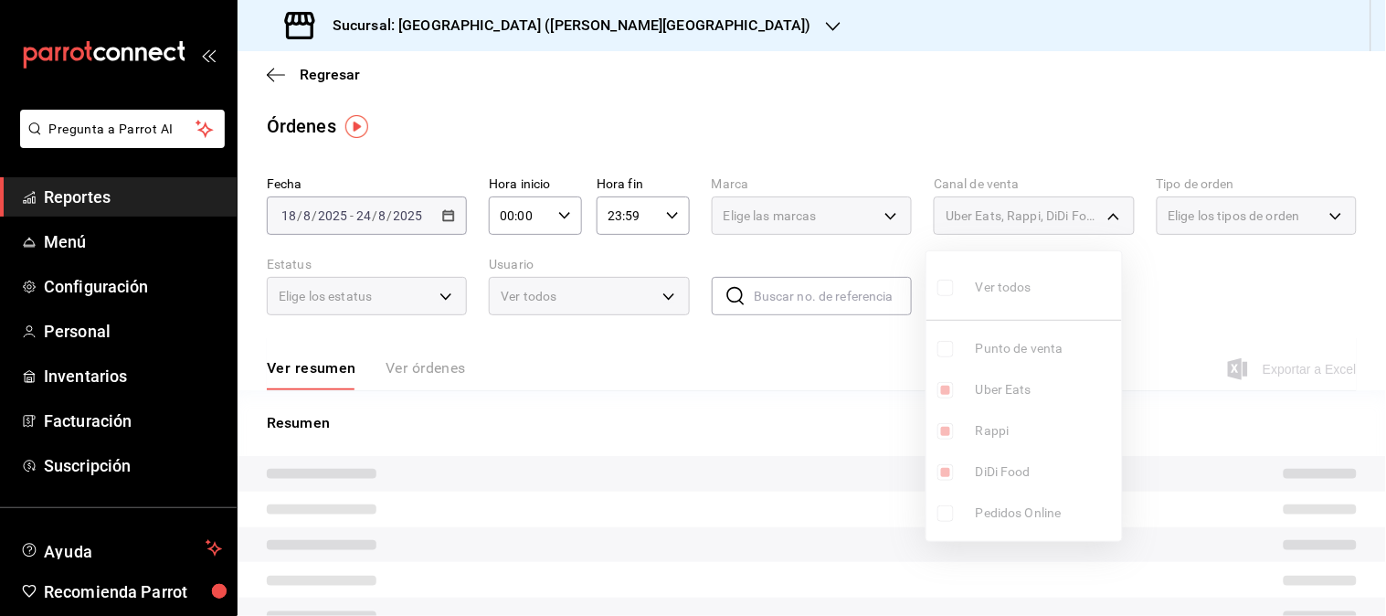
click at [987, 422] on ul "Ver todos Punto de venta Uber Eats Rappi DiDi Food Pedidos Online" at bounding box center [1024, 396] width 196 height 290
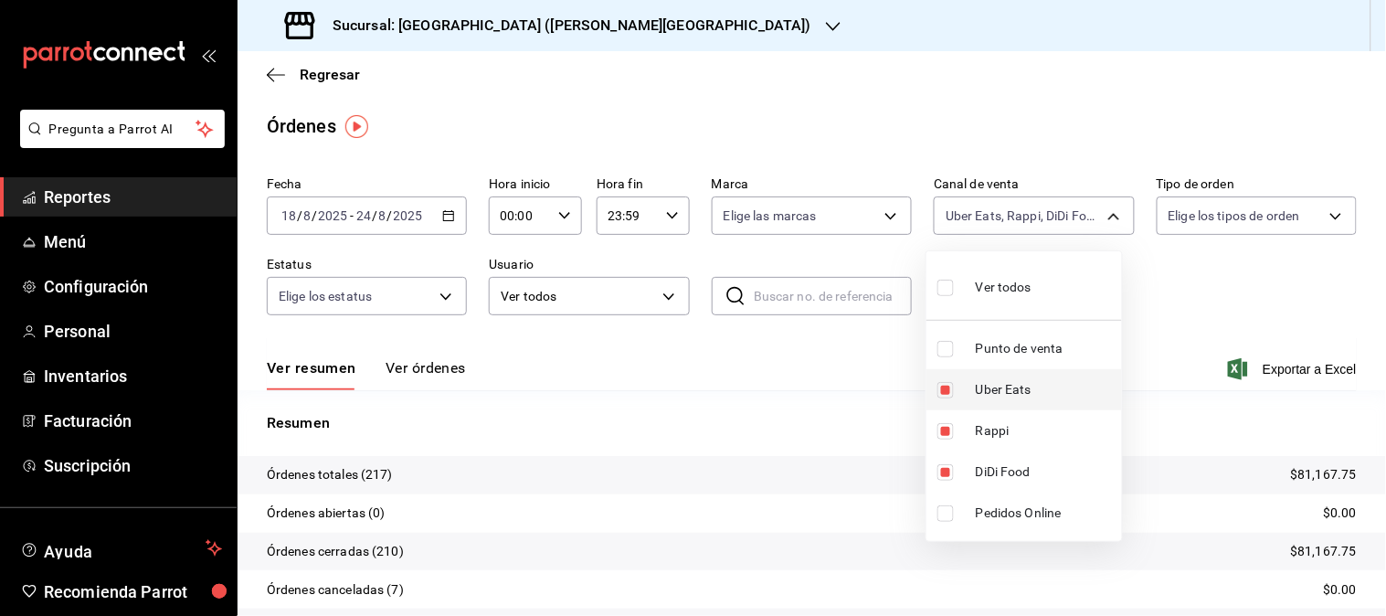
click at [1002, 388] on span "Uber Eats" at bounding box center [1045, 389] width 139 height 19
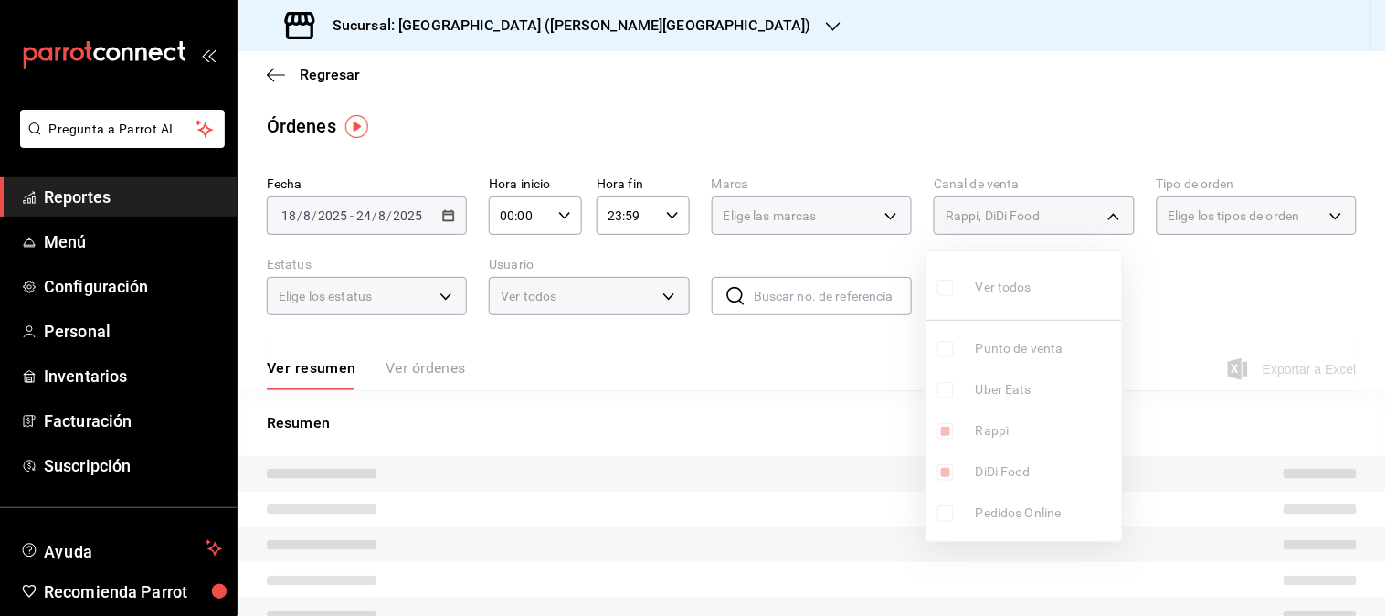
type input "RAPPI,DIDI_FOOD"
checkbox input "false"
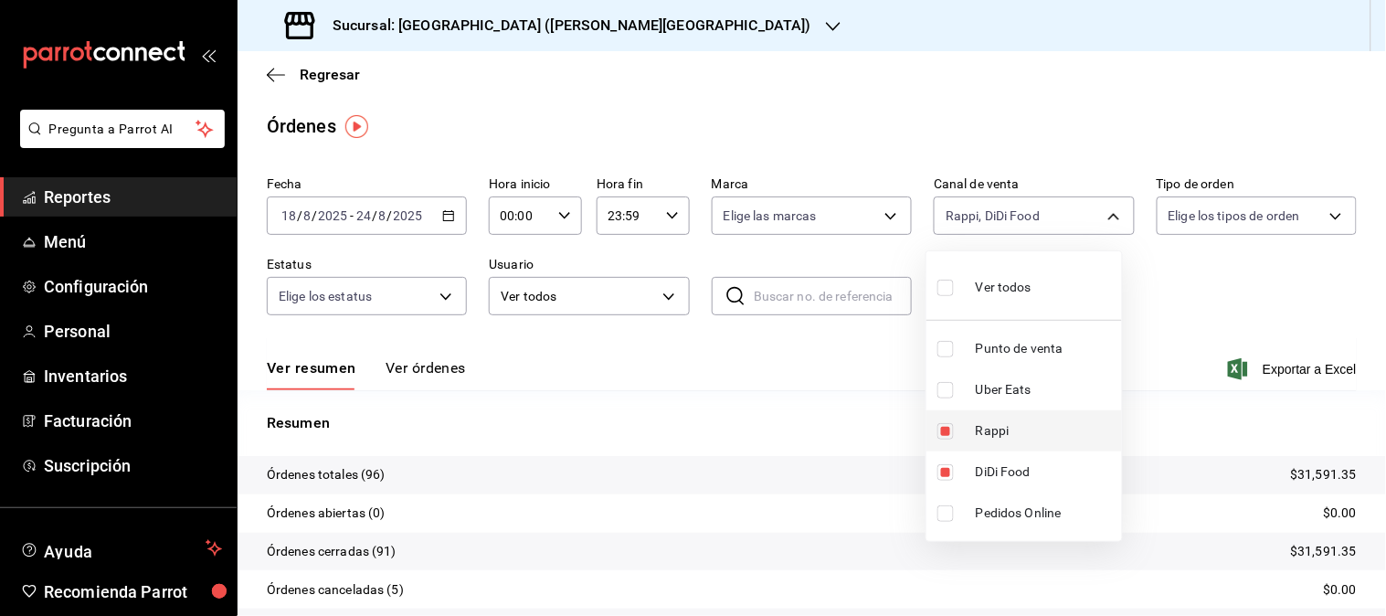
click at [987, 426] on span "Rappi" at bounding box center [1045, 430] width 139 height 19
type input "DIDI_FOOD"
checkbox input "false"
click at [571, 16] on div at bounding box center [693, 308] width 1386 height 616
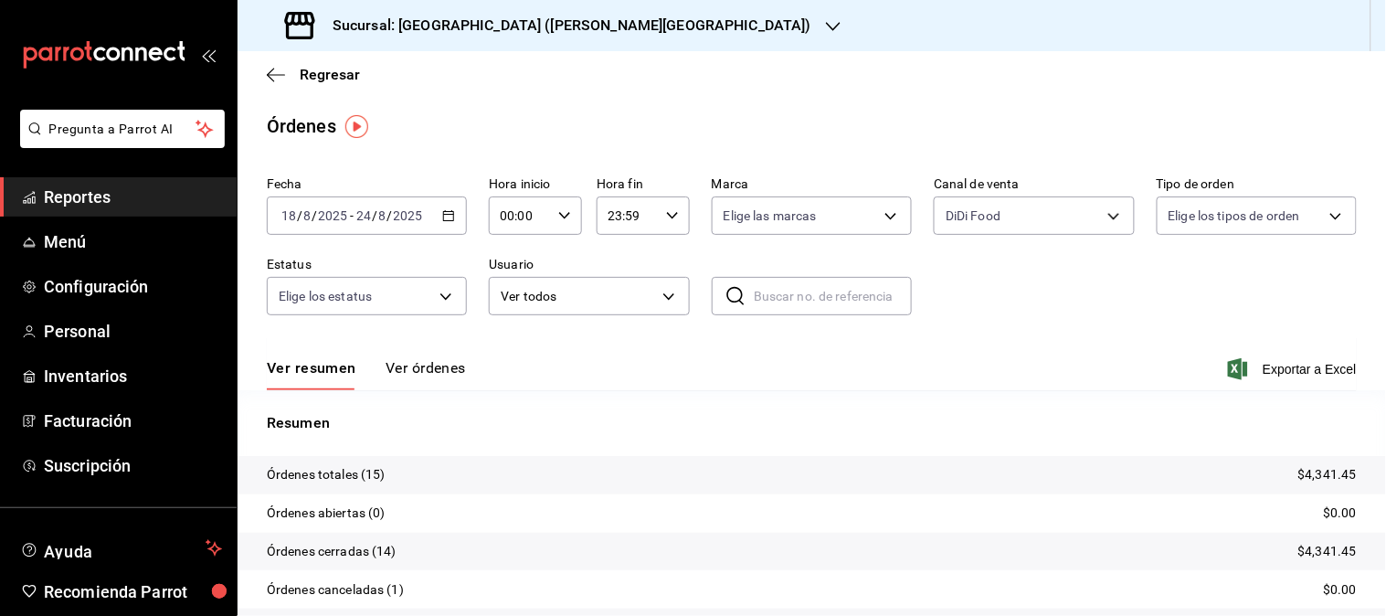
click at [826, 22] on icon "button" at bounding box center [833, 26] width 15 height 15
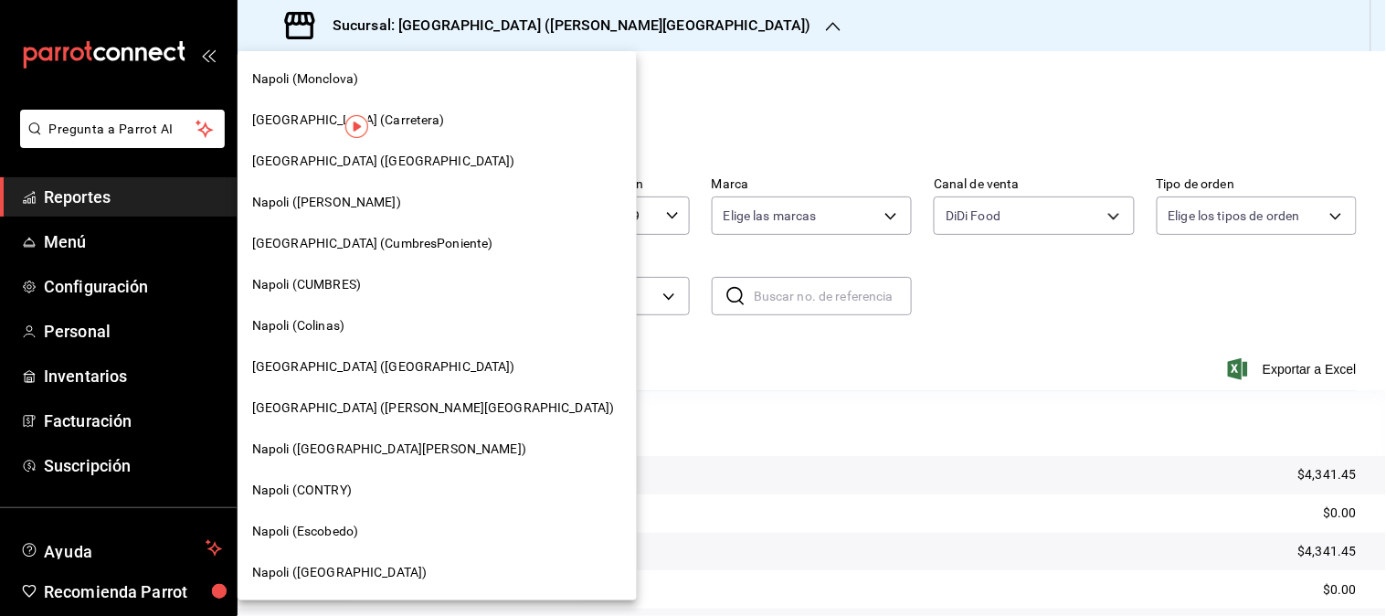
click at [345, 333] on div "Napoli (Colinas)" at bounding box center [437, 325] width 370 height 19
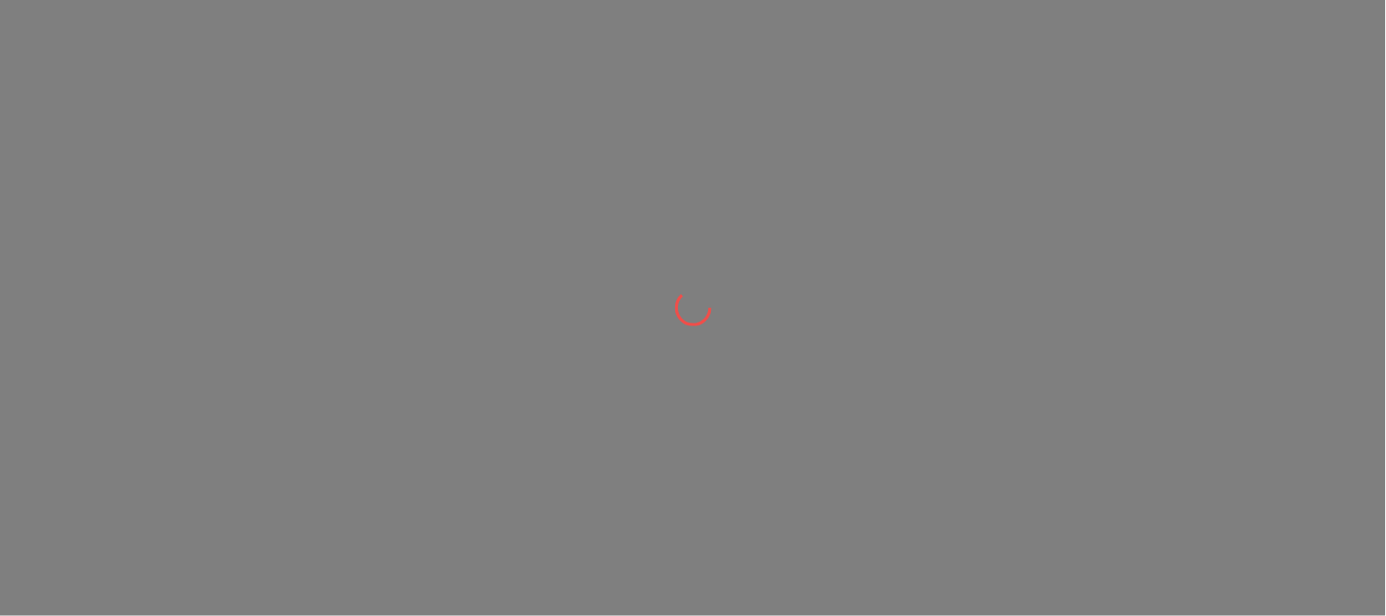
click at [345, 333] on div at bounding box center [693, 308] width 1386 height 616
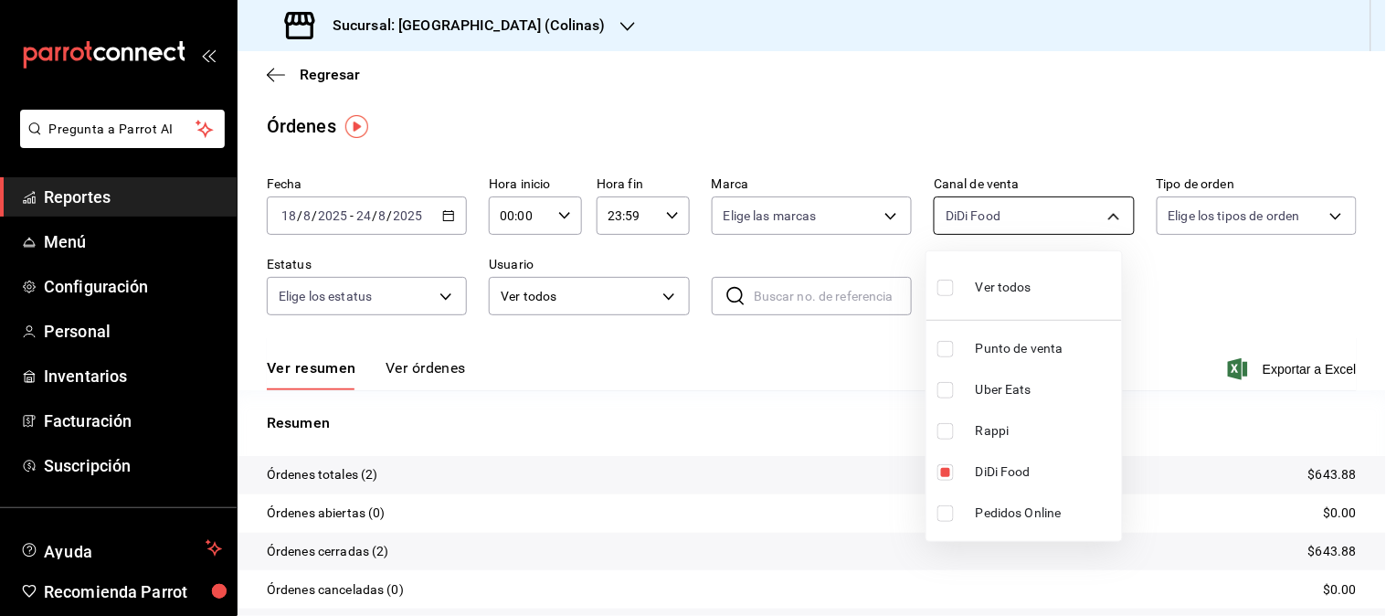
click at [1104, 225] on body "Pregunta a Parrot AI Reportes Menú Configuración Personal Inventarios Facturaci…" at bounding box center [693, 308] width 1386 height 616
click at [1001, 459] on li "DiDi Food" at bounding box center [1024, 471] width 196 height 41
checkbox input "false"
click at [955, 433] on label at bounding box center [949, 431] width 24 height 16
click at [954, 433] on input "checkbox" at bounding box center [945, 431] width 16 height 16
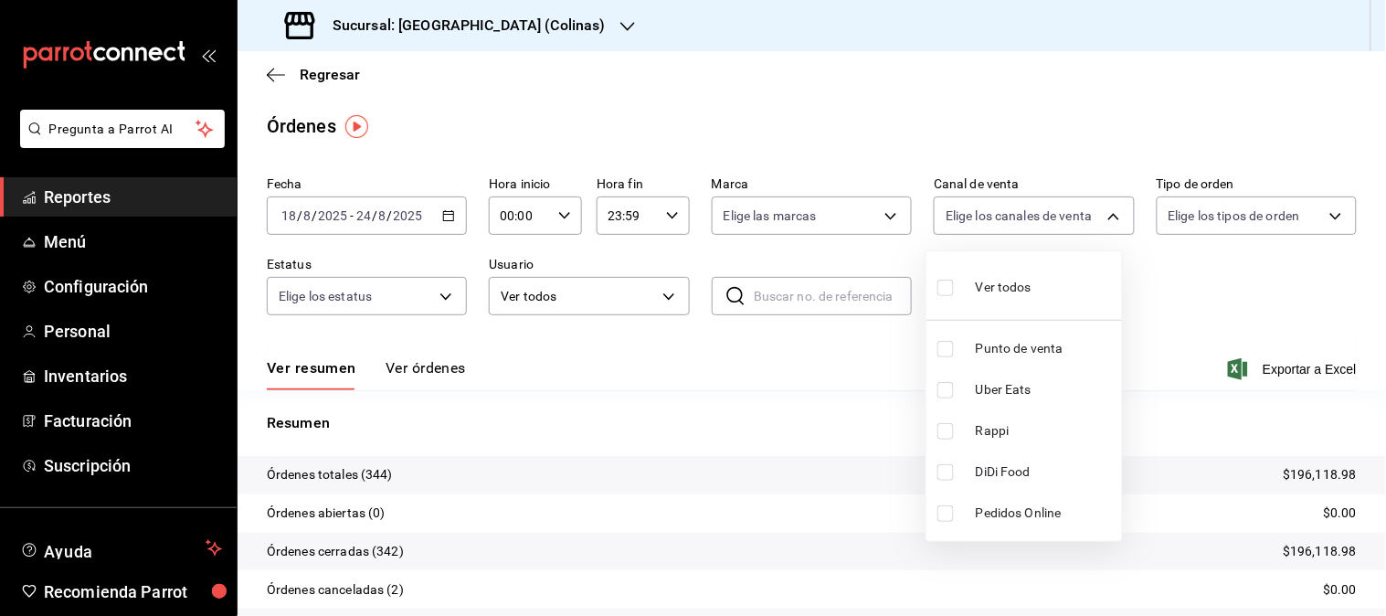
checkbox input "false"
click at [983, 433] on span "Rappi" at bounding box center [1045, 430] width 139 height 19
type input "RAPPI"
click at [960, 431] on label at bounding box center [949, 431] width 24 height 16
click at [954, 431] on input "checkbox" at bounding box center [945, 431] width 16 height 16
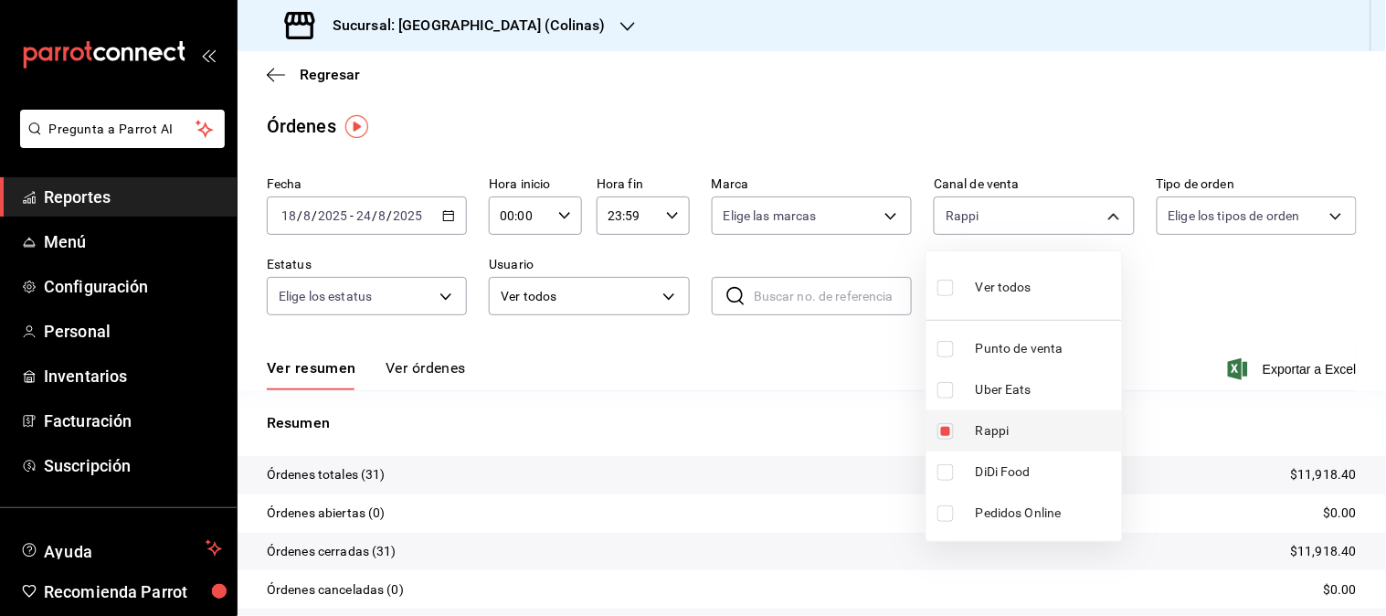
checkbox input "true"
click at [1021, 393] on span "Uber Eats" at bounding box center [1045, 389] width 139 height 19
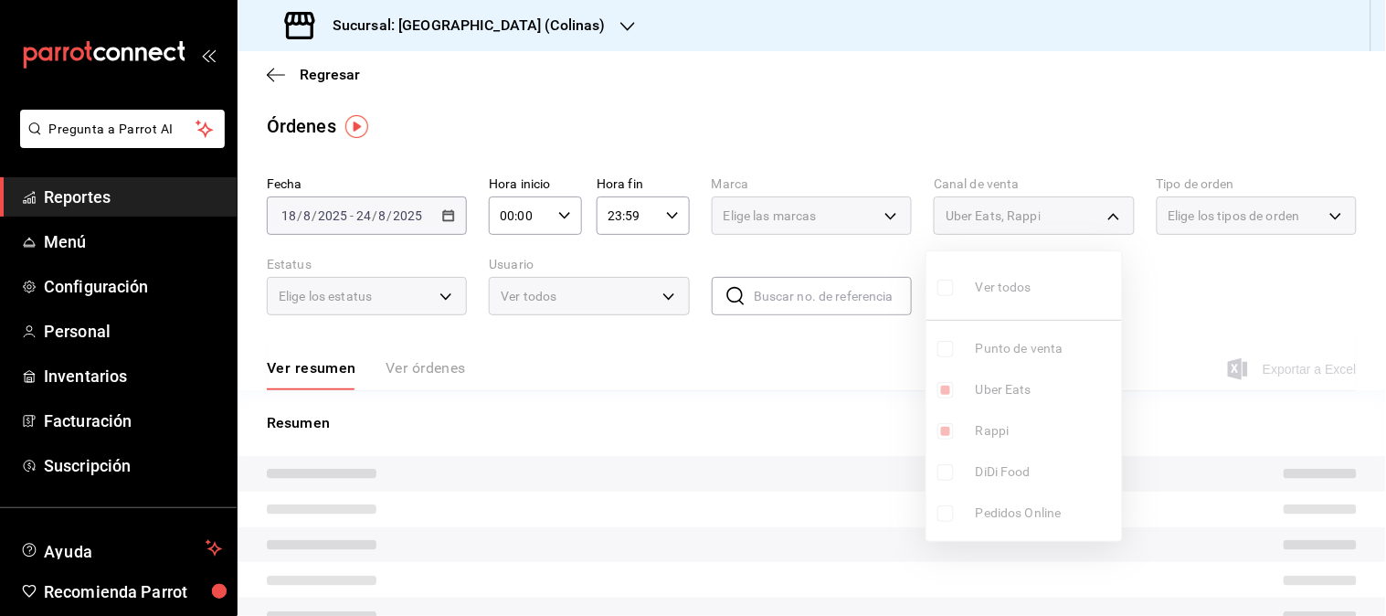
type input "RAPPI,UBER_EATS"
checkbox input "true"
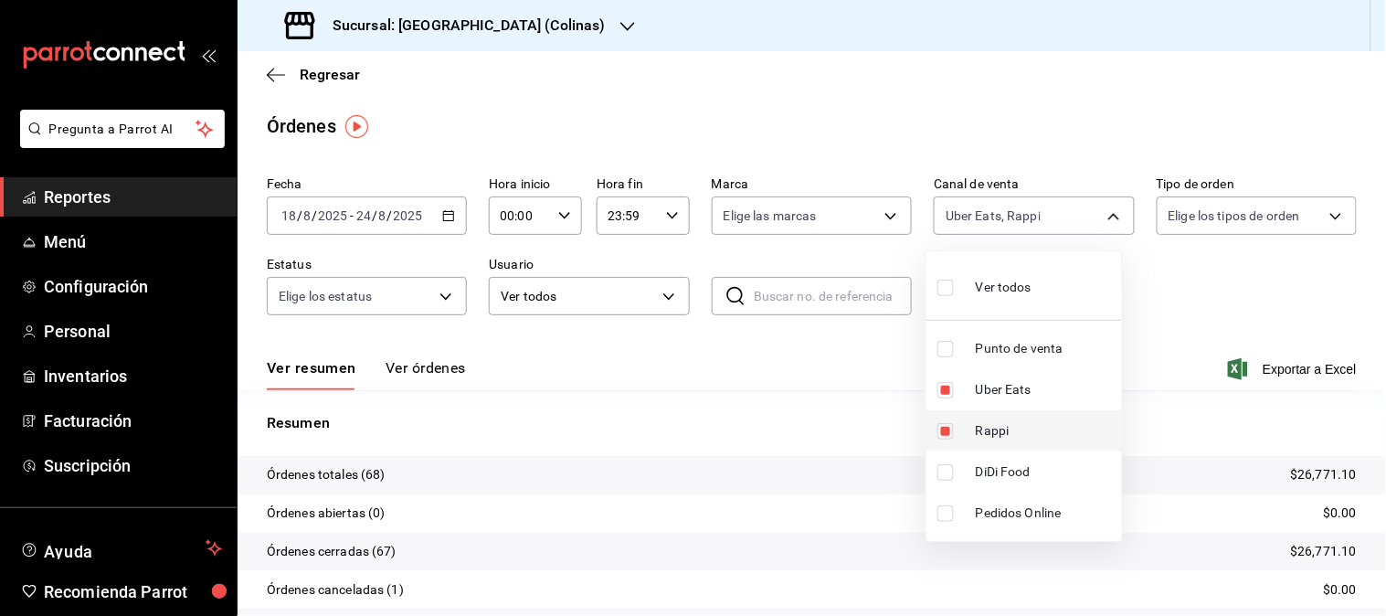
click at [994, 430] on span "Rappi" at bounding box center [1045, 430] width 139 height 19
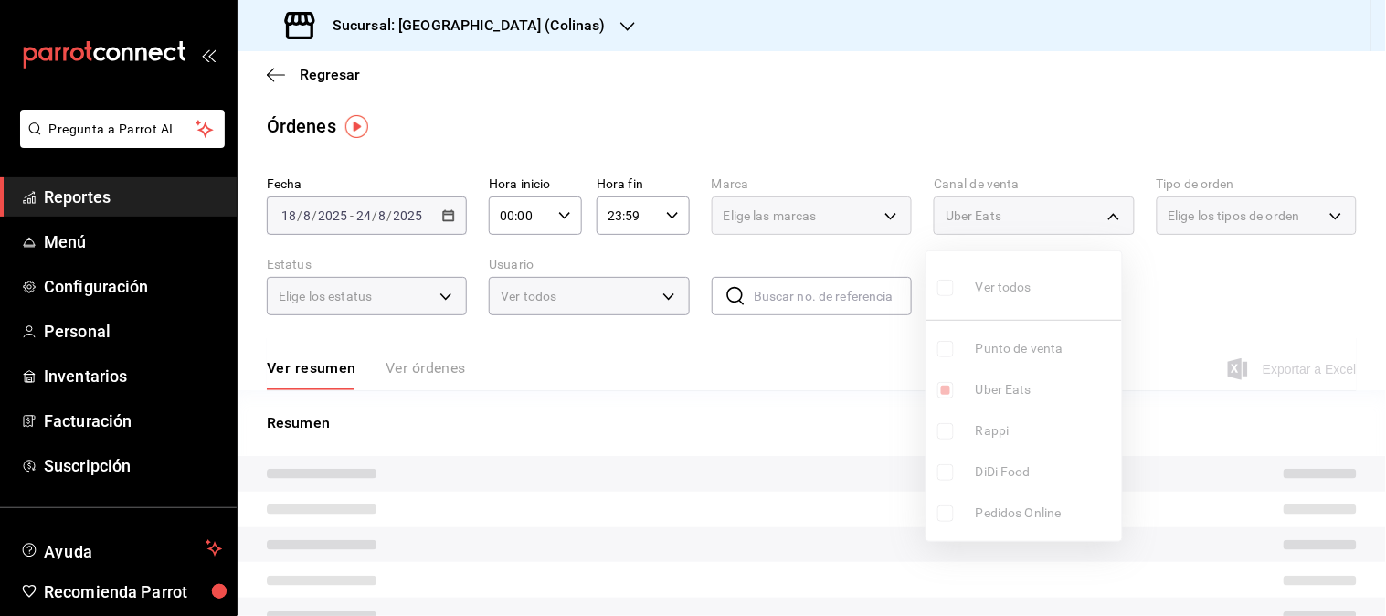
type input "UBER_EATS"
checkbox input "false"
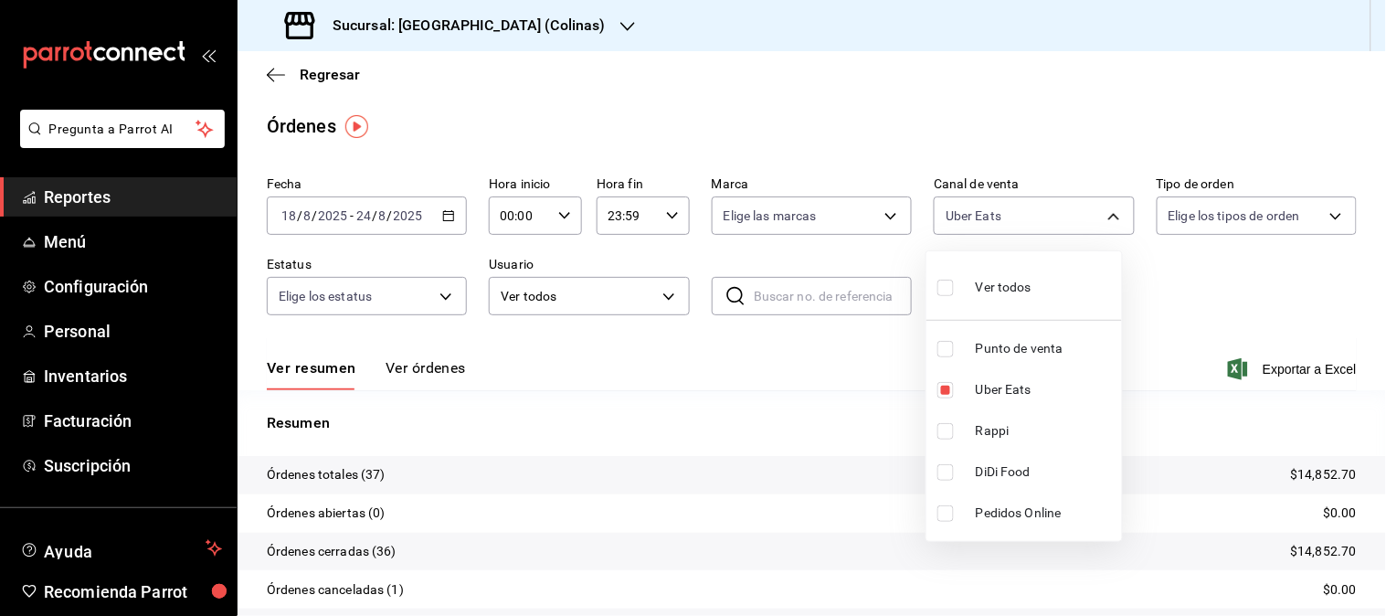
click at [521, 26] on div at bounding box center [693, 308] width 1386 height 616
click at [620, 26] on icon "button" at bounding box center [627, 26] width 15 height 15
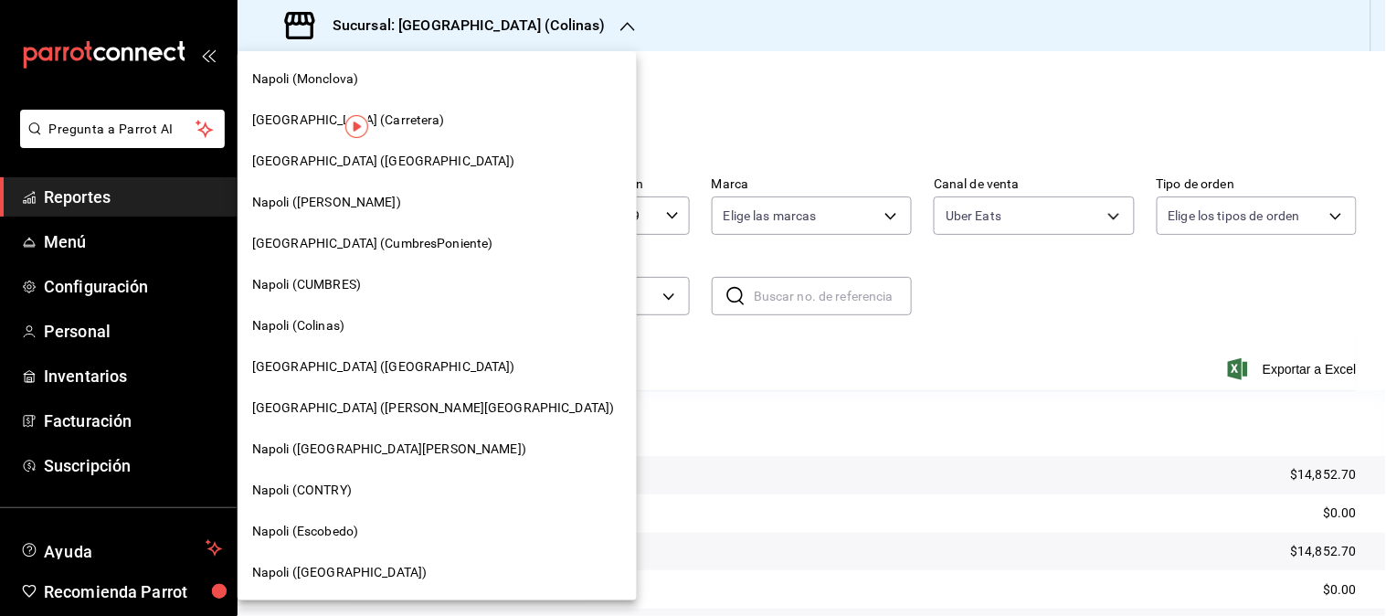
click at [340, 357] on span "[GEOGRAPHIC_DATA] ([GEOGRAPHIC_DATA])" at bounding box center [383, 366] width 263 height 19
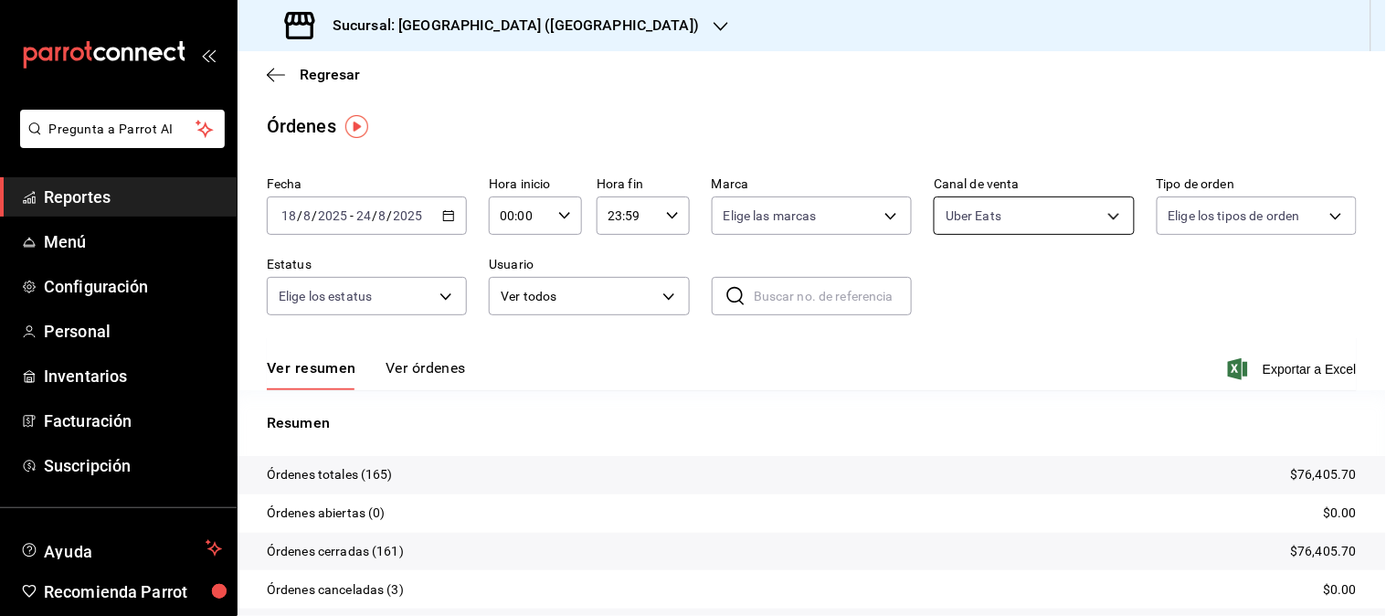
click at [1092, 222] on body "Pregunta a Parrot AI Reportes Menú Configuración Personal Inventarios Facturaci…" at bounding box center [693, 308] width 1386 height 616
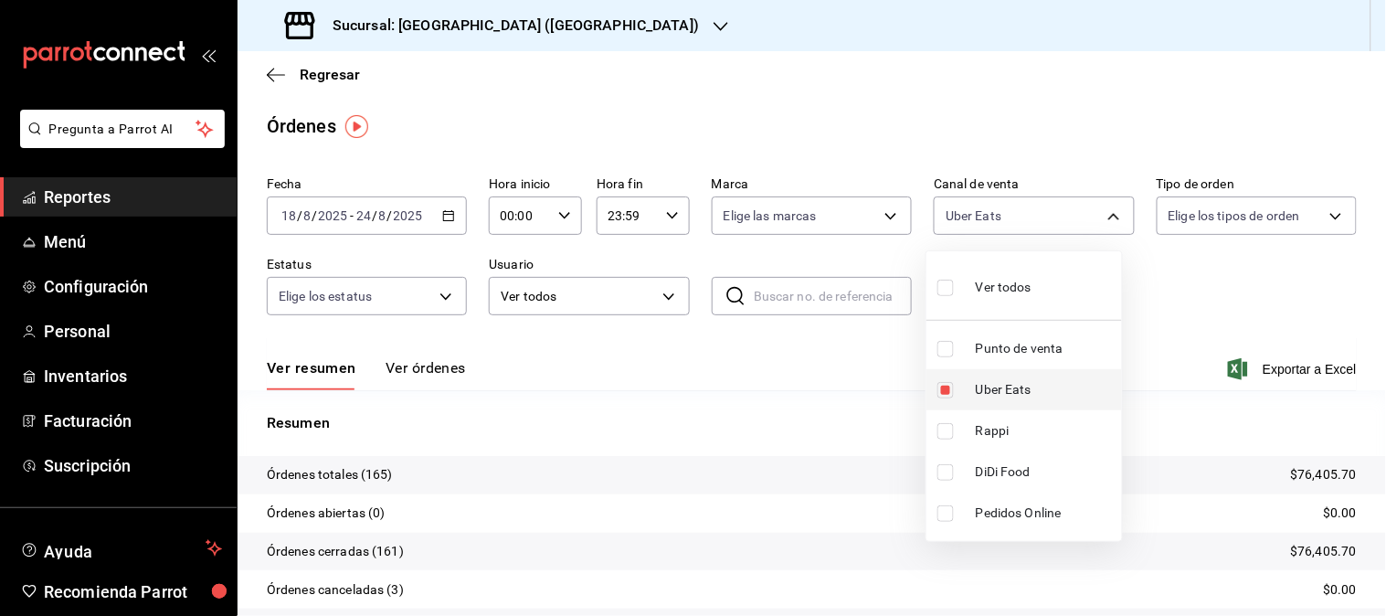
click at [1006, 397] on span "Uber Eats" at bounding box center [1045, 389] width 139 height 19
checkbox input "false"
click at [988, 426] on span "Rappi" at bounding box center [1045, 430] width 139 height 19
type input "RAPPI"
checkbox input "true"
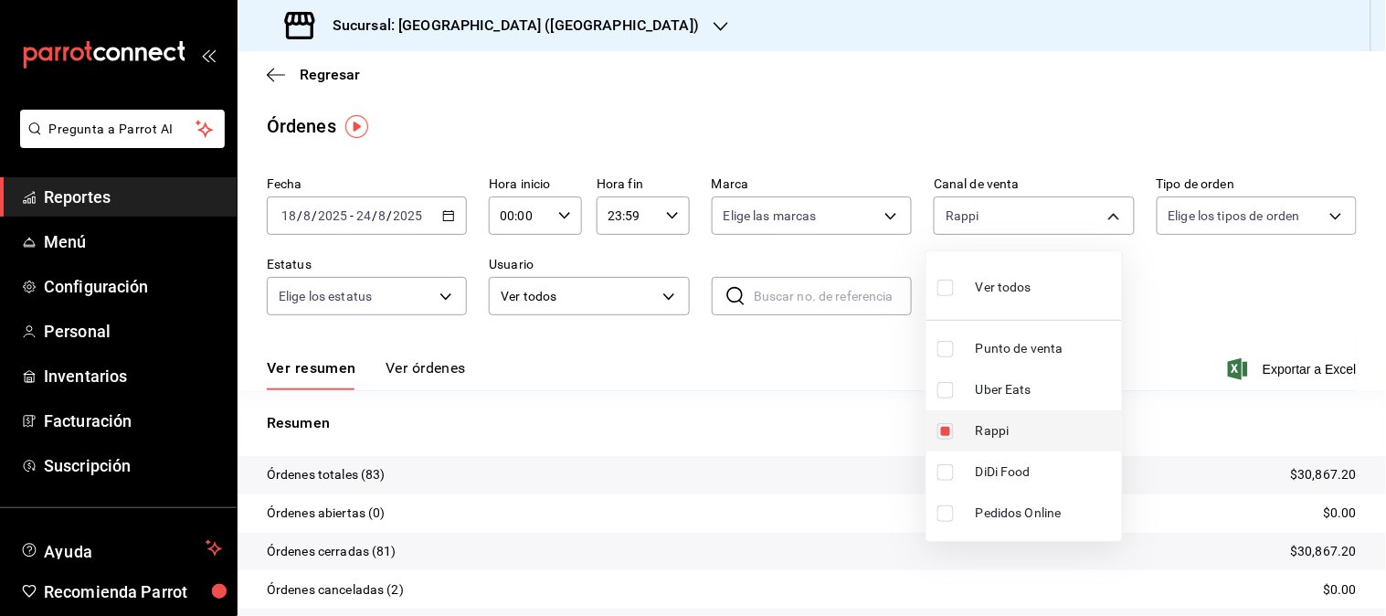
click at [991, 418] on li "Rappi" at bounding box center [1024, 430] width 196 height 41
checkbox input "false"
click at [1000, 464] on span "DiDi Food" at bounding box center [1045, 471] width 139 height 19
type input "DIDI_FOOD"
checkbox input "true"
